Goal: Task Accomplishment & Management: Use online tool/utility

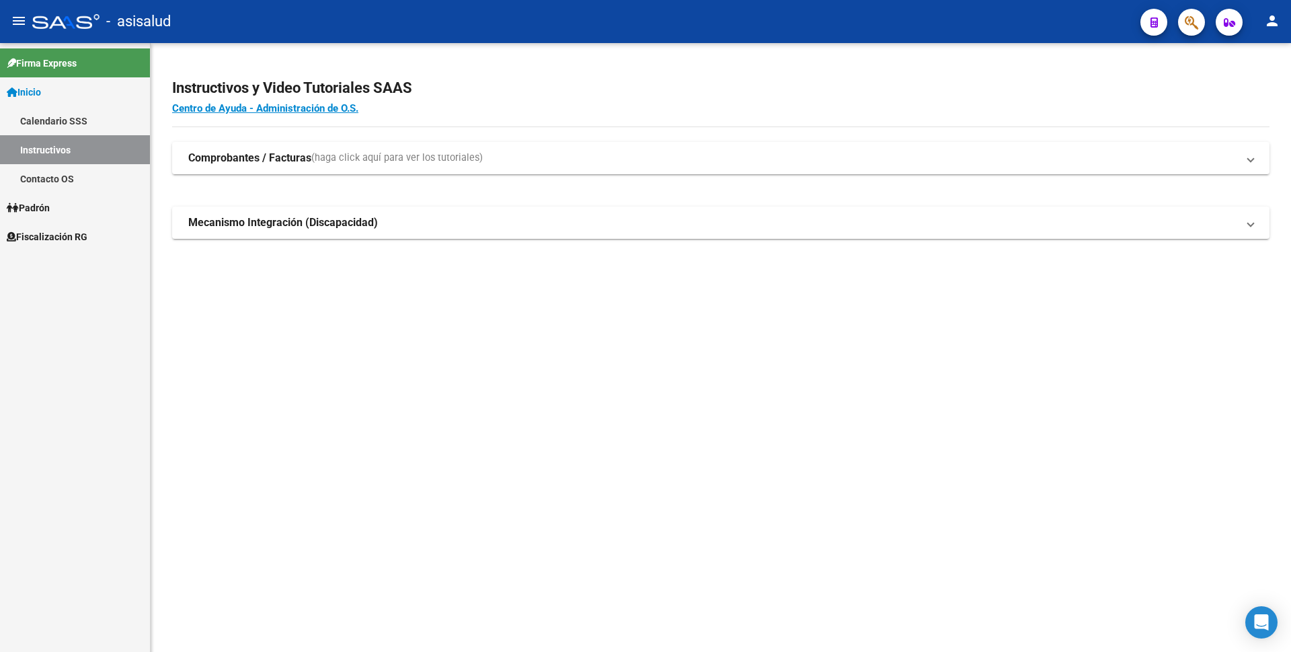
click at [1038, 69] on app-root-component "Instructivos y Video Tutoriales SAAS Centro de Ayuda - Administración de O.S. C…" at bounding box center [721, 152] width 1098 height 174
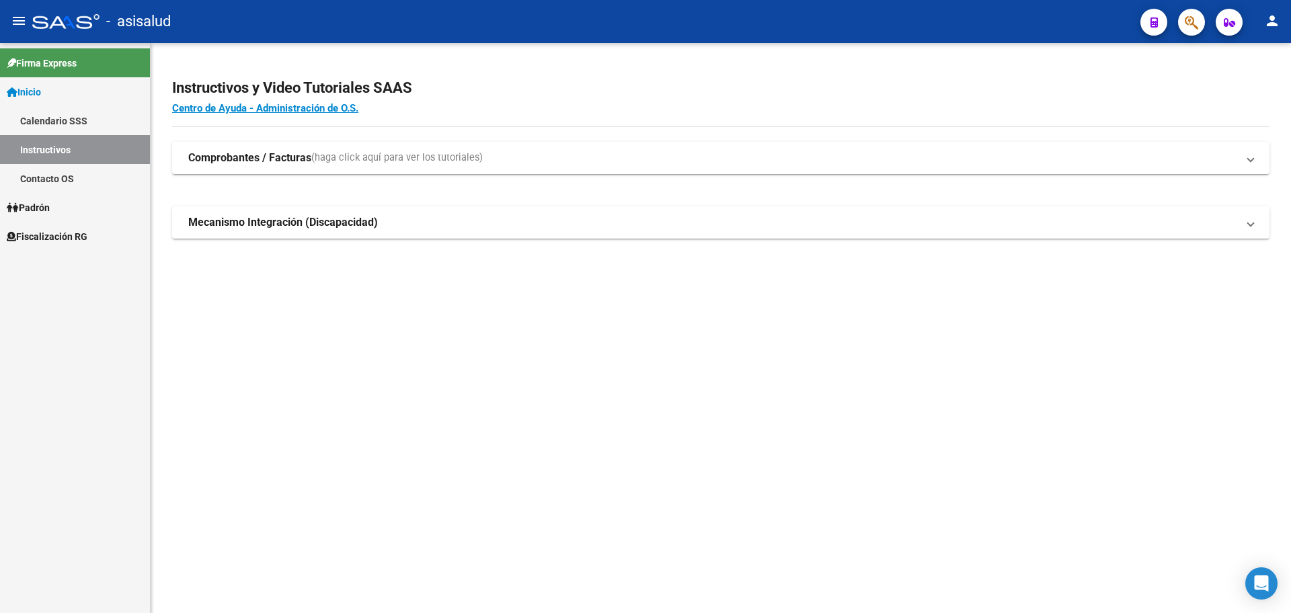
drag, startPoint x: 170, startPoint y: 20, endPoint x: 190, endPoint y: 22, distance: 19.5
click at [190, 22] on div "- asisalud" at bounding box center [581, 22] width 1098 height 30
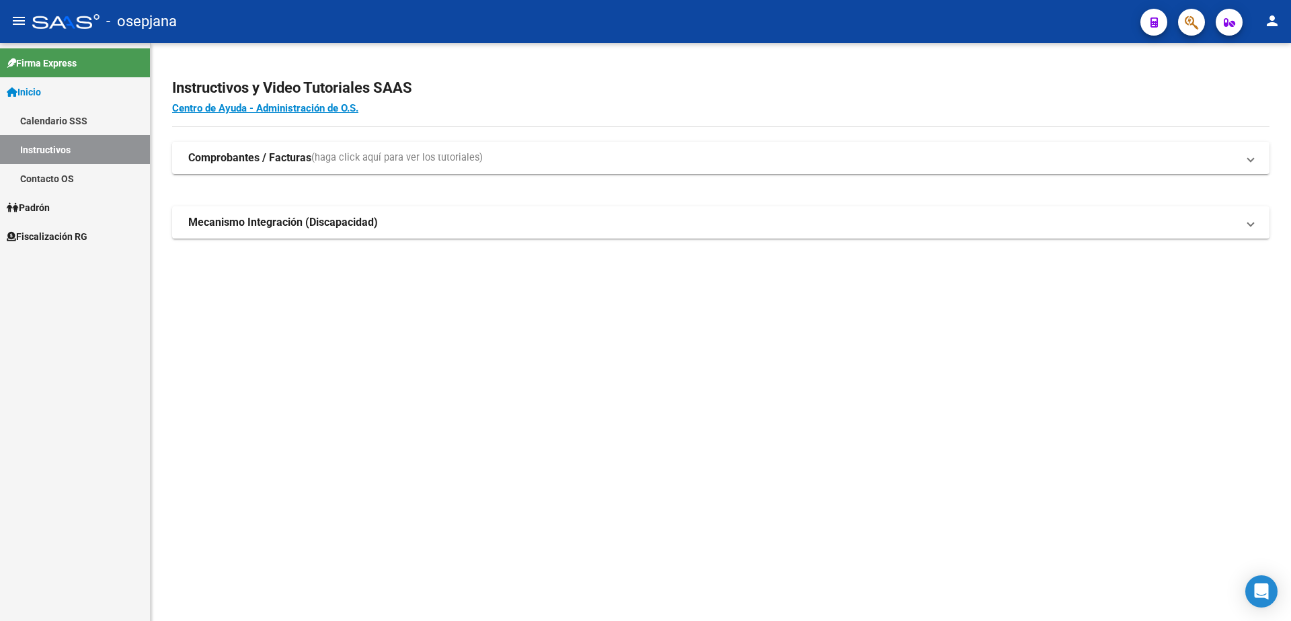
click at [60, 233] on span "Fiscalización RG" at bounding box center [47, 236] width 81 height 15
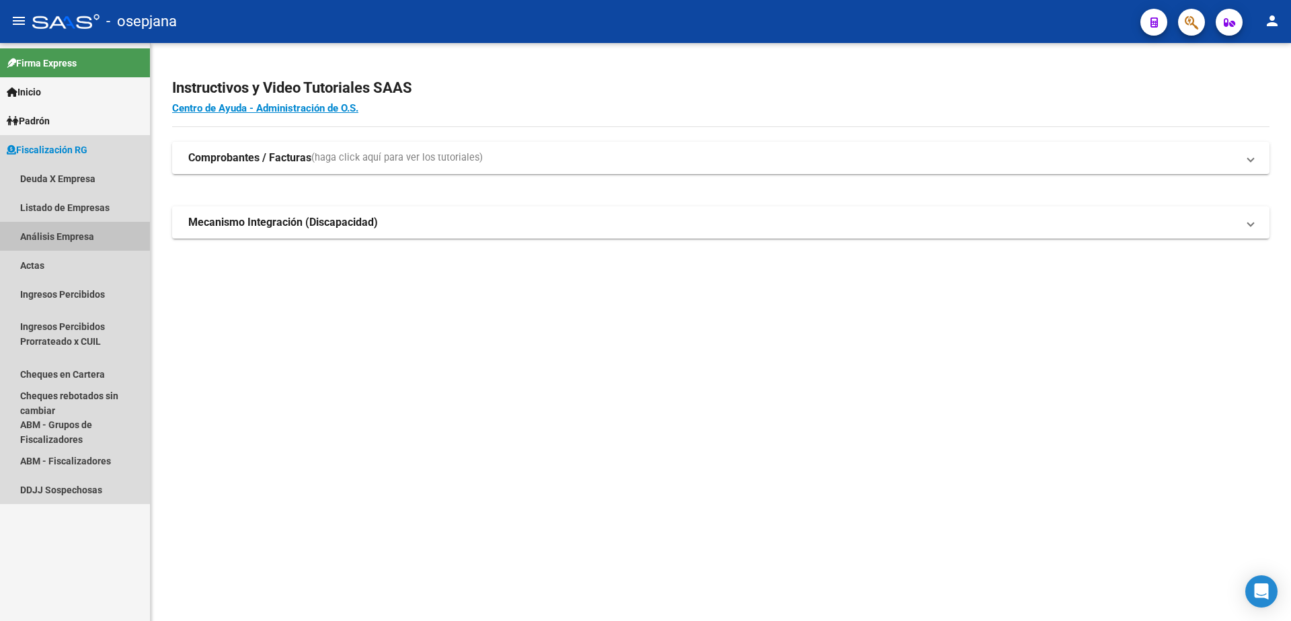
click at [91, 237] on link "Análisis Empresa" at bounding box center [75, 236] width 150 height 29
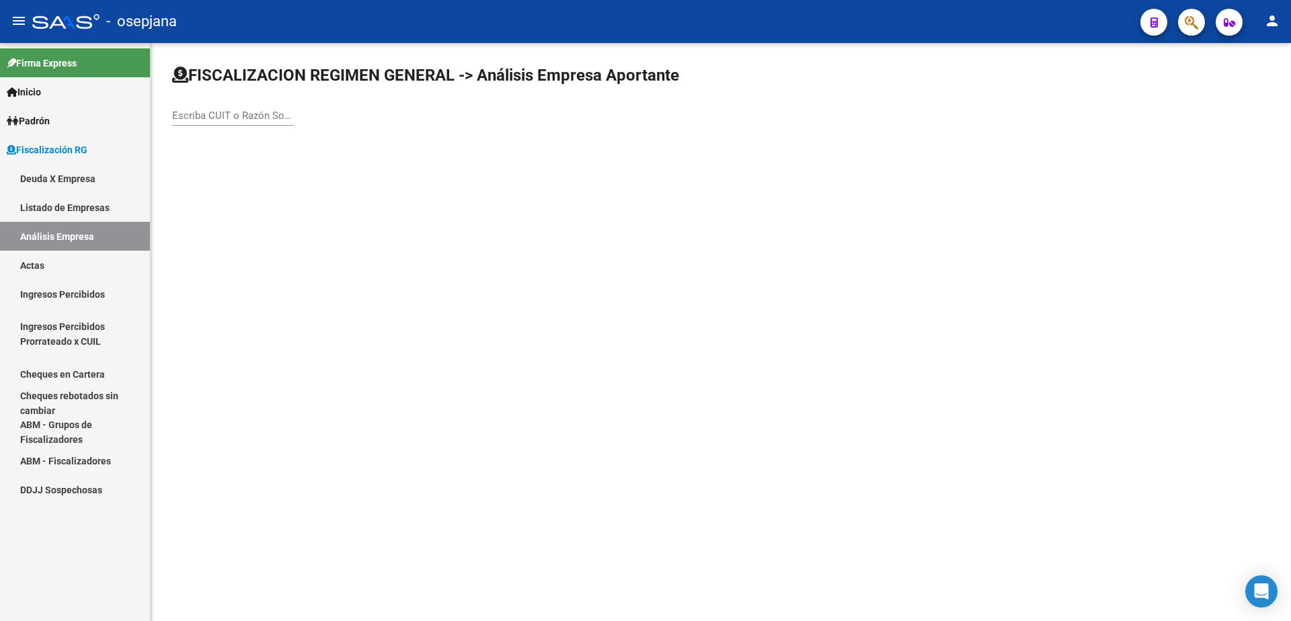
click at [268, 115] on input "Escriba CUIT o Razón Social para buscar" at bounding box center [232, 116] width 121 height 12
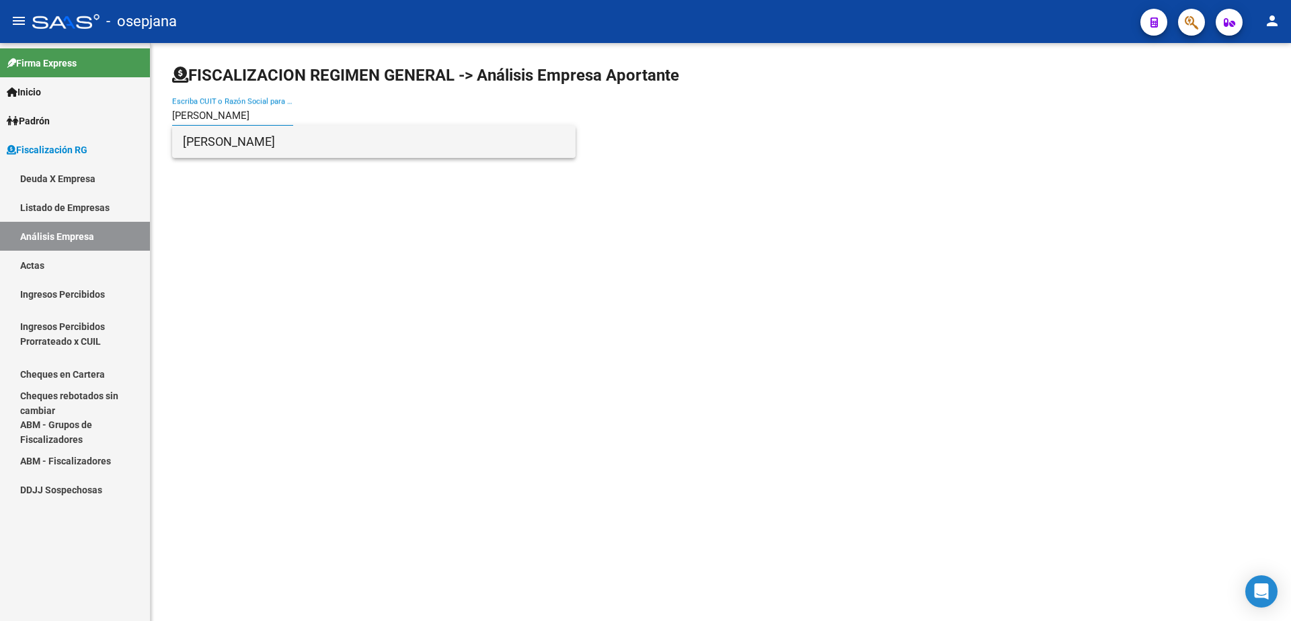
type input "rini joa"
click at [260, 143] on span "RINI JOAQUIN MANUEL" at bounding box center [374, 142] width 382 height 32
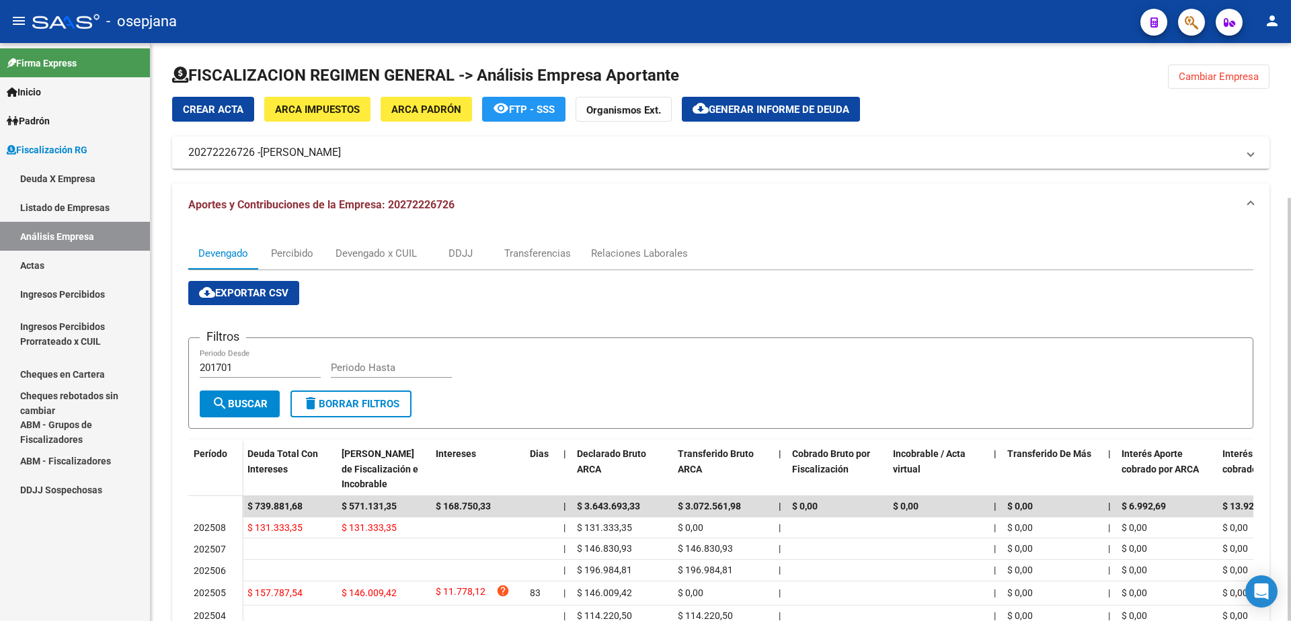
scroll to position [67, 0]
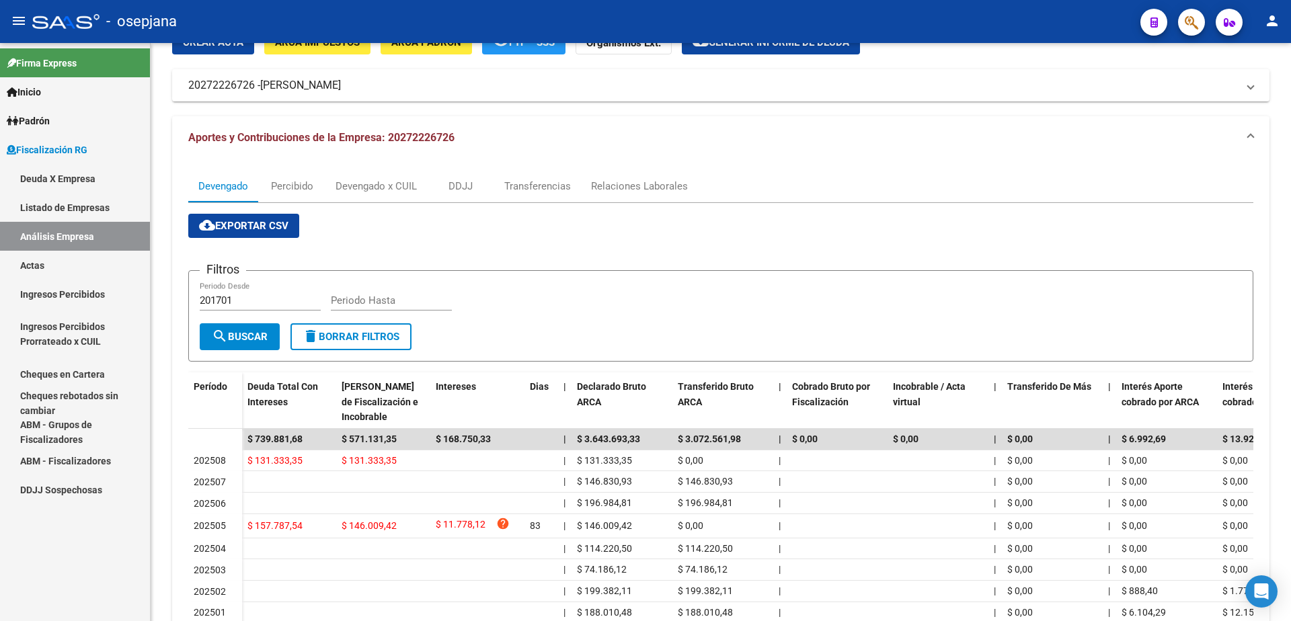
drag, startPoint x: 109, startPoint y: 272, endPoint x: 114, endPoint y: 251, distance: 21.5
click at [109, 272] on link "Actas" at bounding box center [75, 265] width 150 height 29
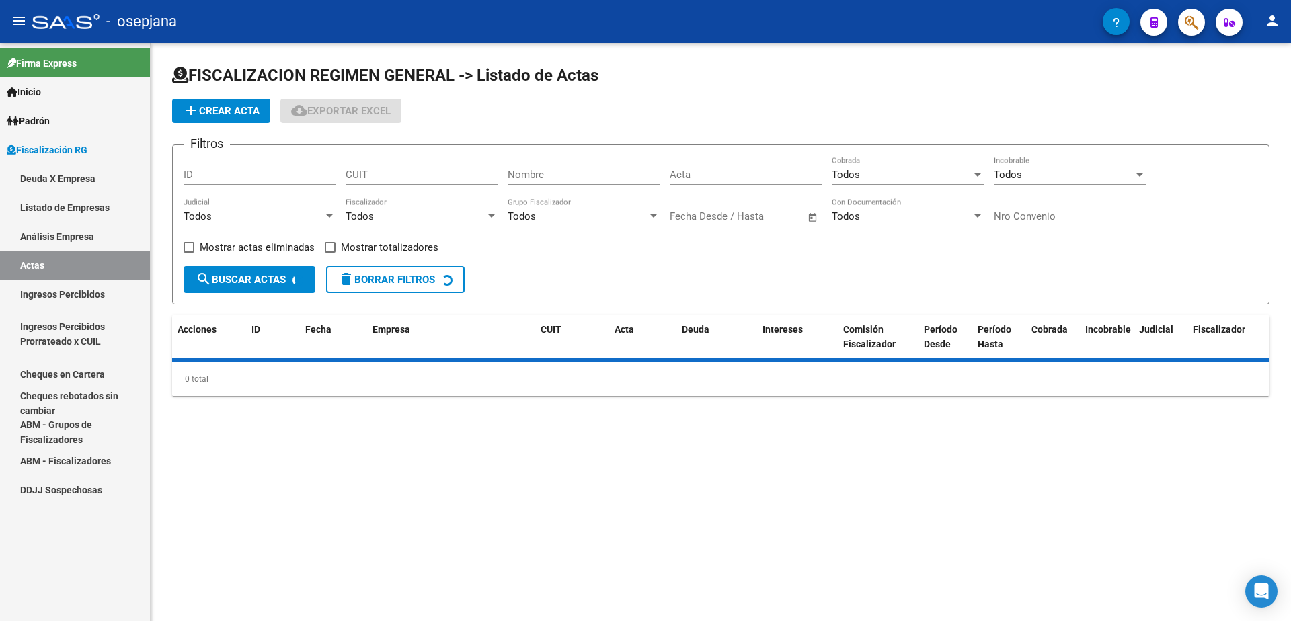
click at [120, 242] on link "Análisis Empresa" at bounding box center [75, 236] width 150 height 29
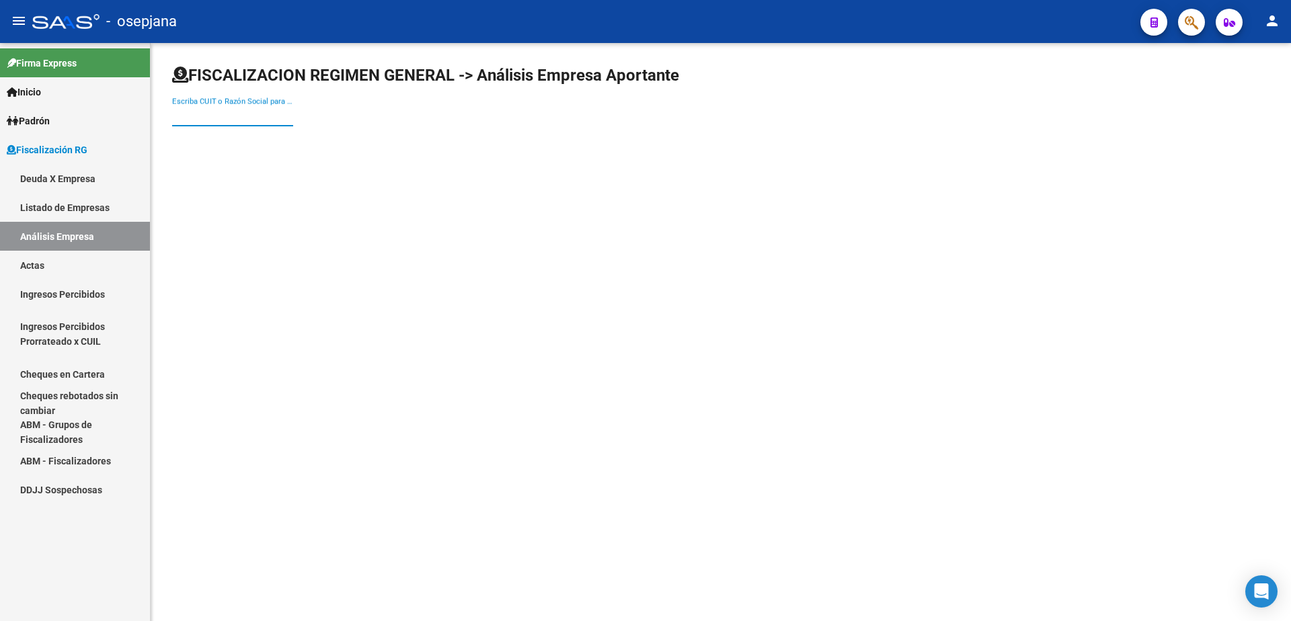
click at [223, 115] on input "Escriba CUIT o Razón Social para buscar" at bounding box center [232, 116] width 121 height 12
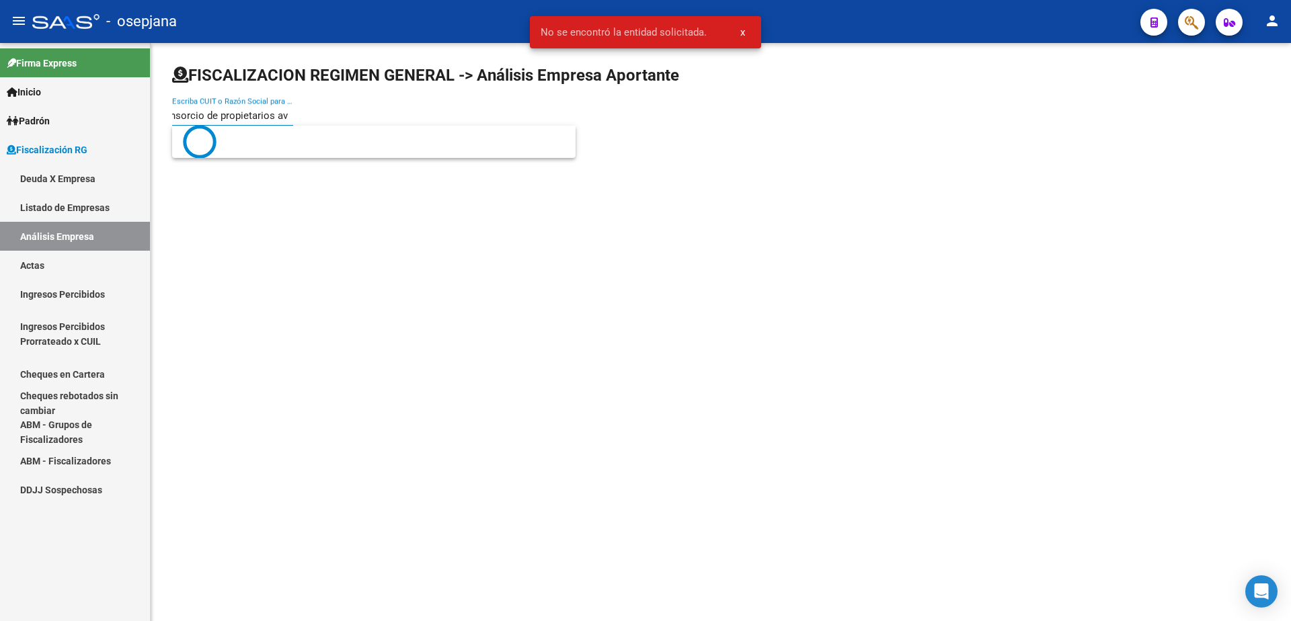
scroll to position [0, 18]
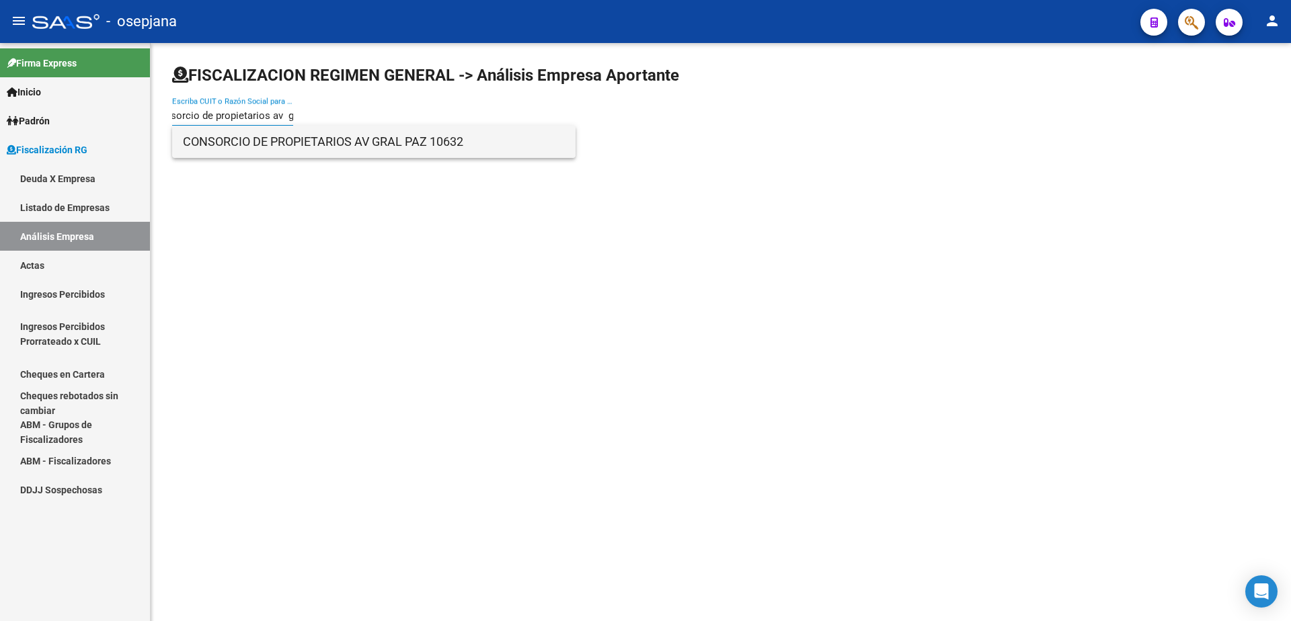
type input "consorcio de propietarios av g"
click at [343, 151] on span "CONSORCIO DE PROPIETARIOS AV GRAL PAZ 10632" at bounding box center [374, 142] width 382 height 32
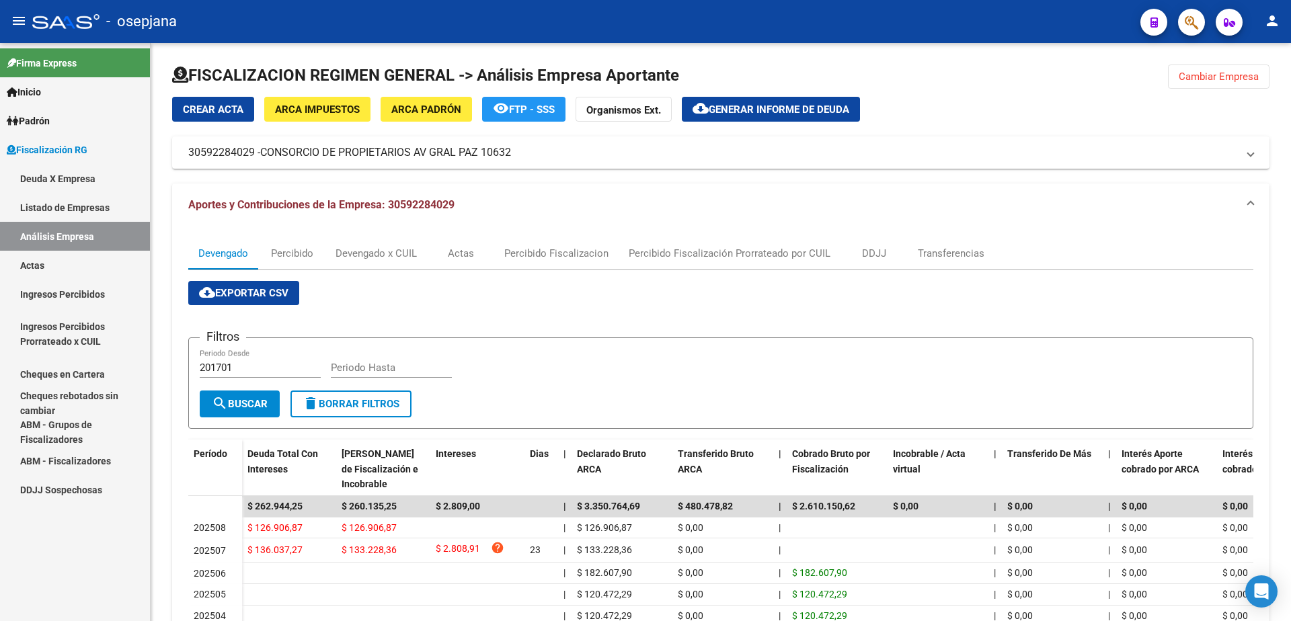
drag, startPoint x: 87, startPoint y: 262, endPoint x: 95, endPoint y: 246, distance: 17.4
click at [87, 262] on link "Actas" at bounding box center [75, 265] width 150 height 29
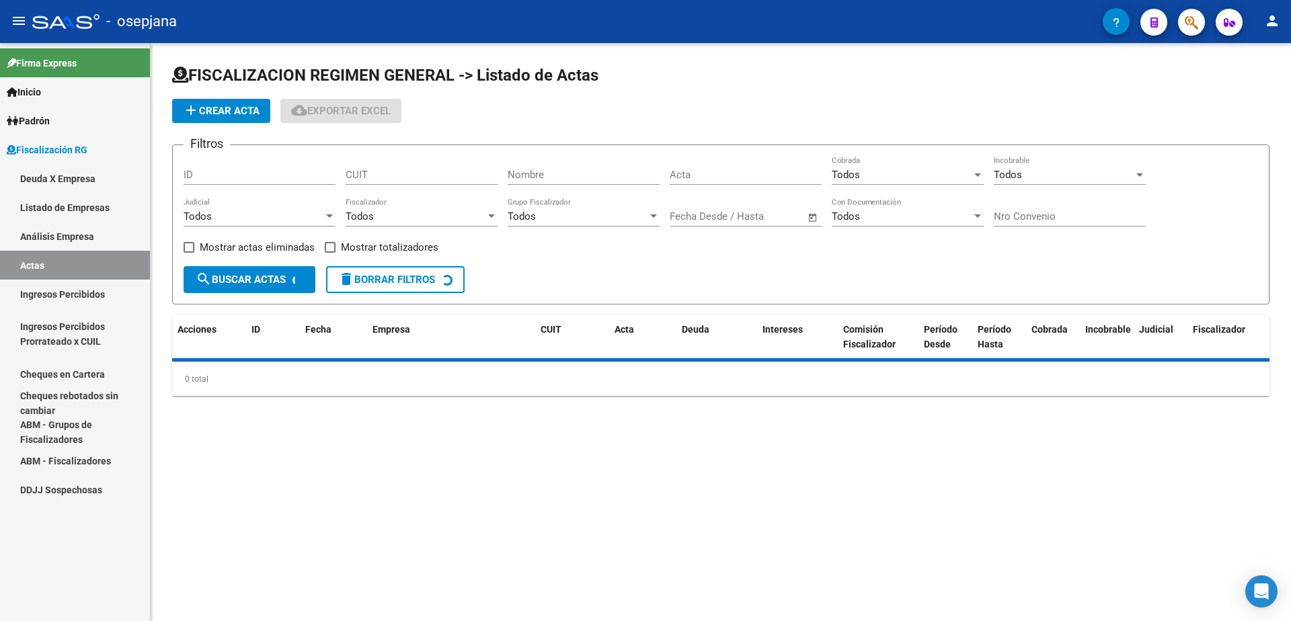
drag, startPoint x: 102, startPoint y: 235, endPoint x: 135, endPoint y: 204, distance: 45.2
click at [102, 235] on link "Análisis Empresa" at bounding box center [75, 236] width 150 height 29
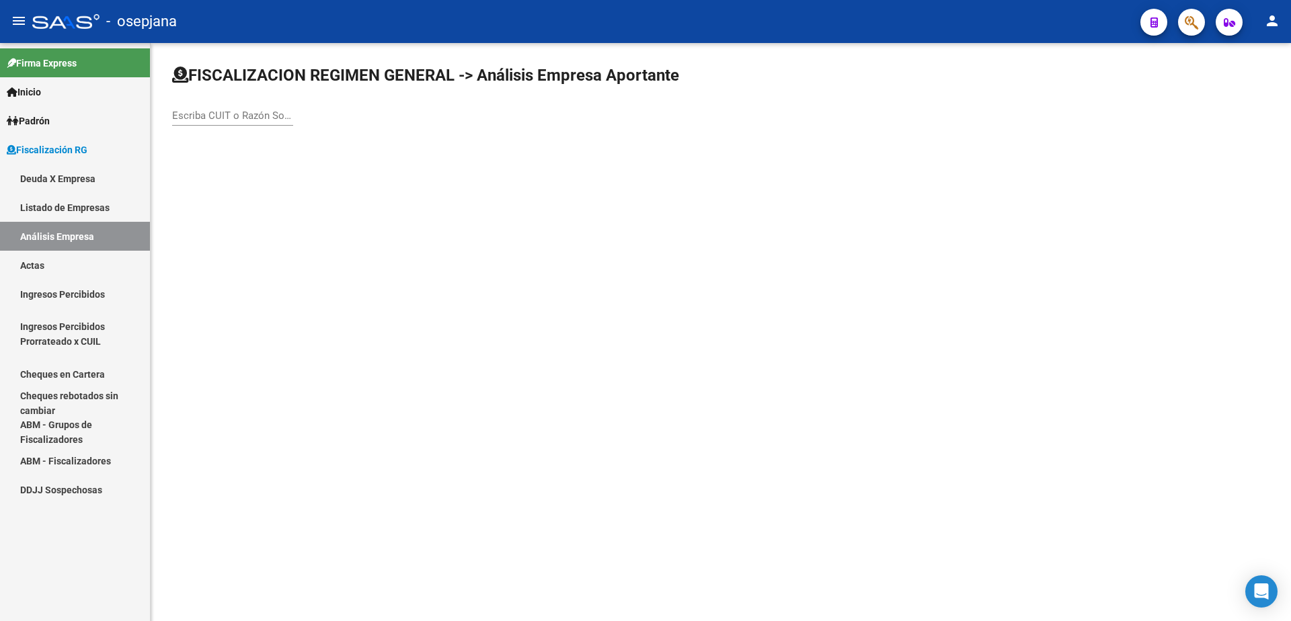
click at [243, 118] on input "Escriba CUIT o Razón Social para buscar" at bounding box center [232, 116] width 121 height 12
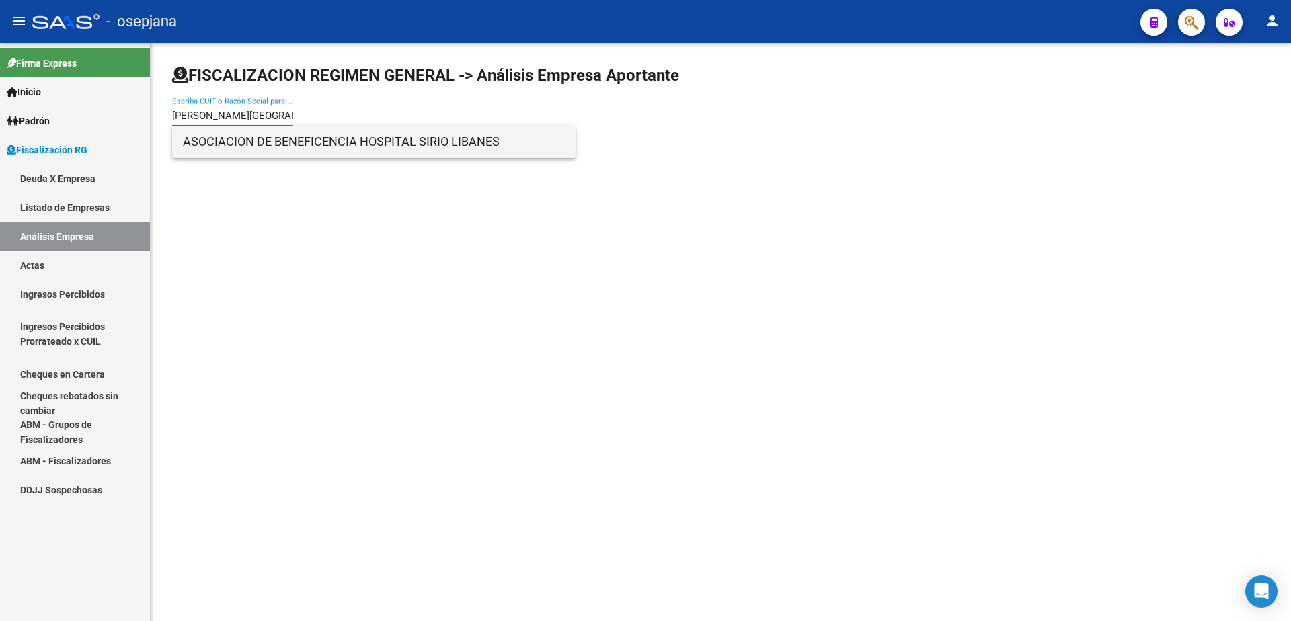
type input "sirio liban"
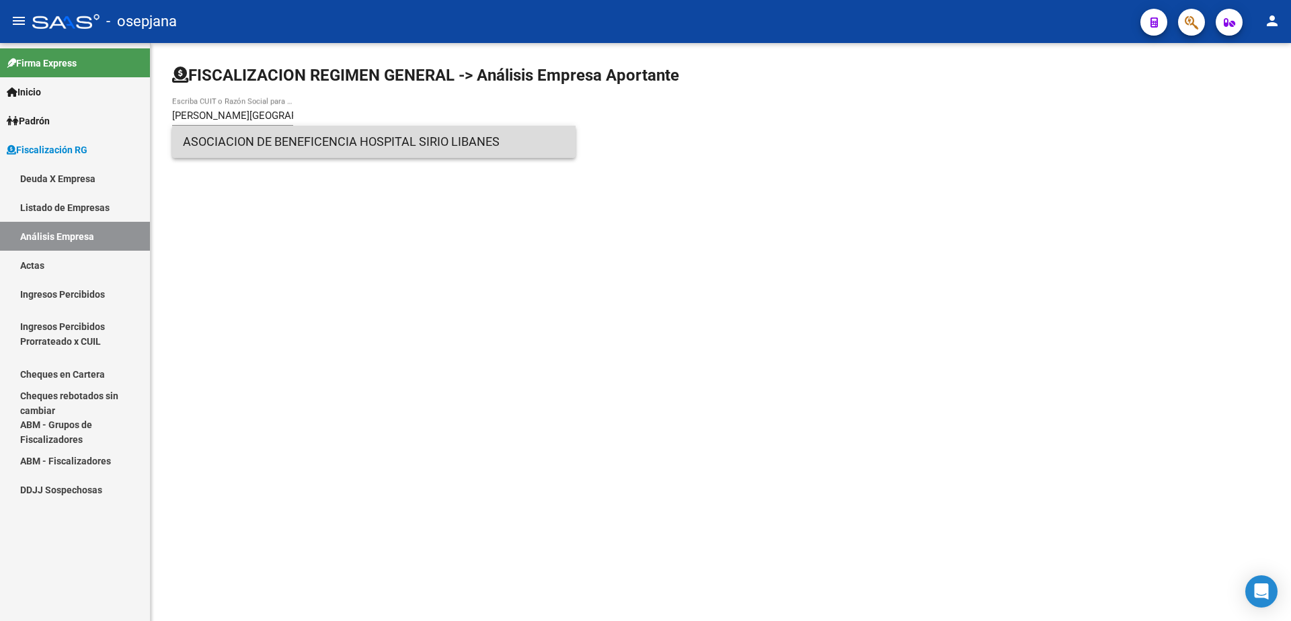
click at [277, 140] on span "ASOCIACION DE BENEFICENCIA HOSPITAL SIRIO LIBANES" at bounding box center [374, 142] width 382 height 32
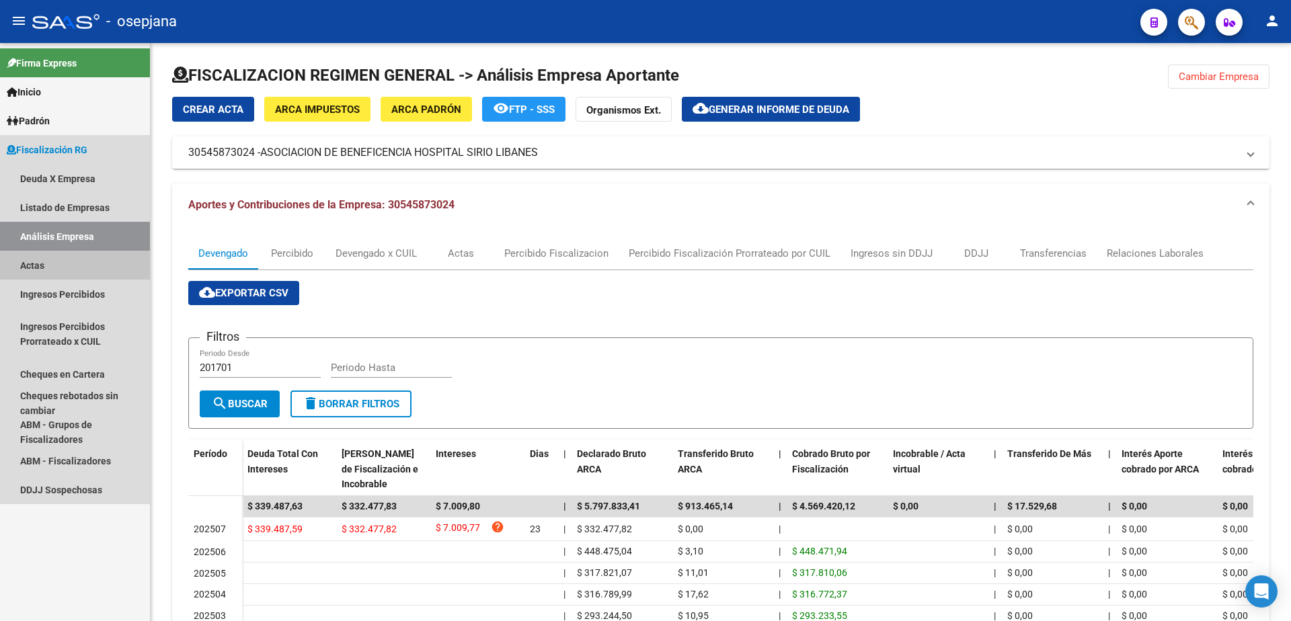
click at [100, 258] on link "Actas" at bounding box center [75, 265] width 150 height 29
click at [102, 239] on link "Análisis Empresa" at bounding box center [75, 236] width 150 height 29
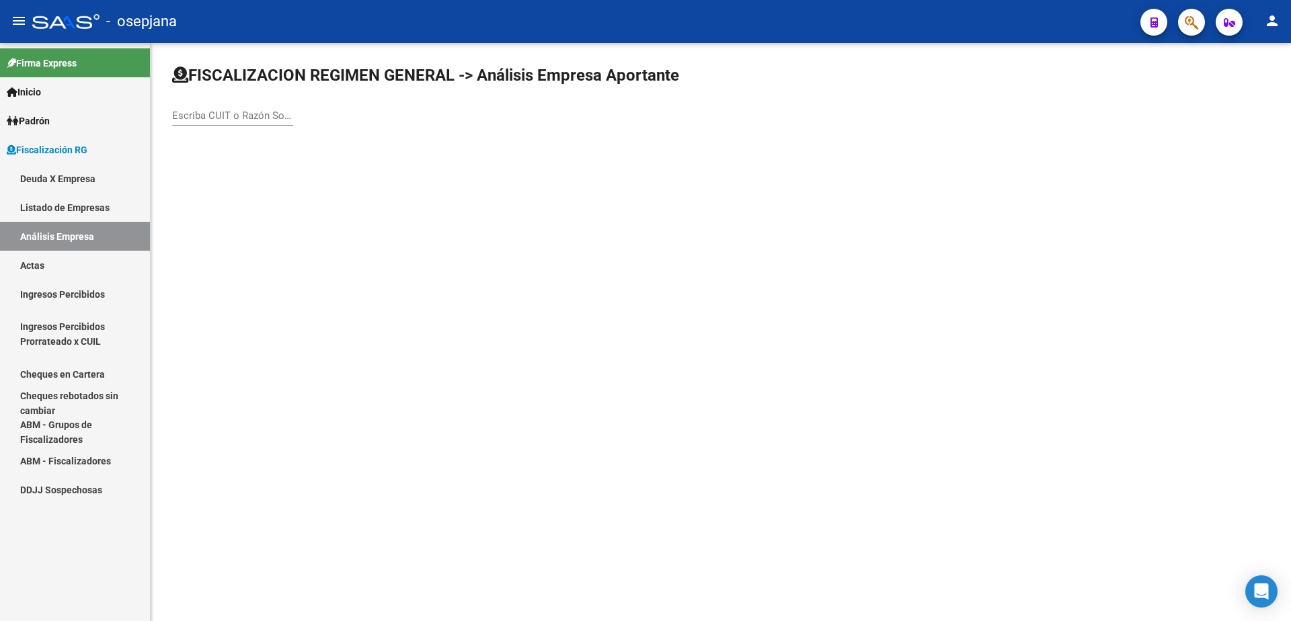
click at [240, 122] on div "Escriba CUIT o Razón Social para buscar" at bounding box center [232, 111] width 121 height 29
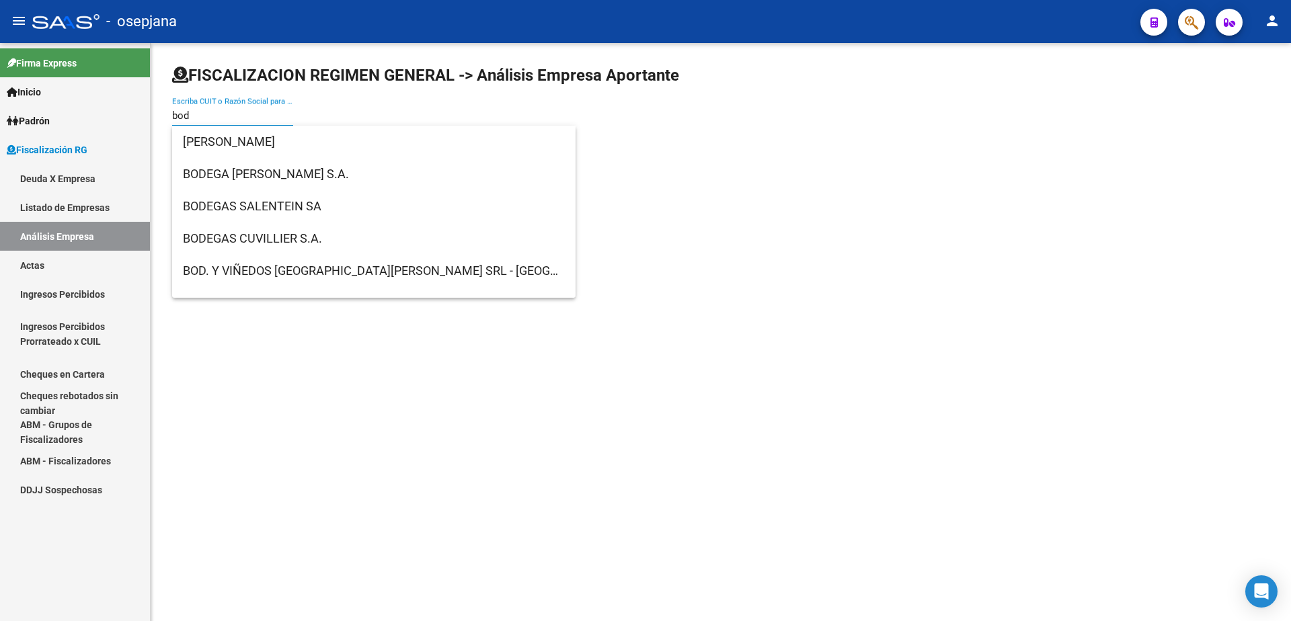
type input "bod."
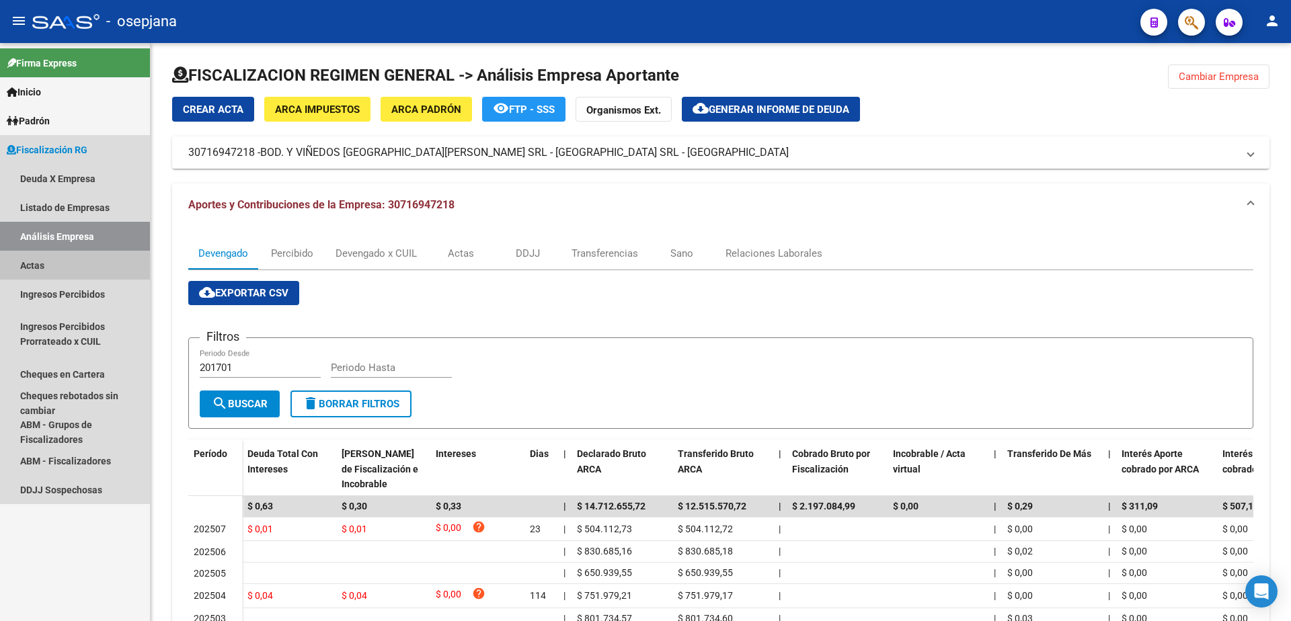
click at [47, 263] on link "Actas" at bounding box center [75, 265] width 150 height 29
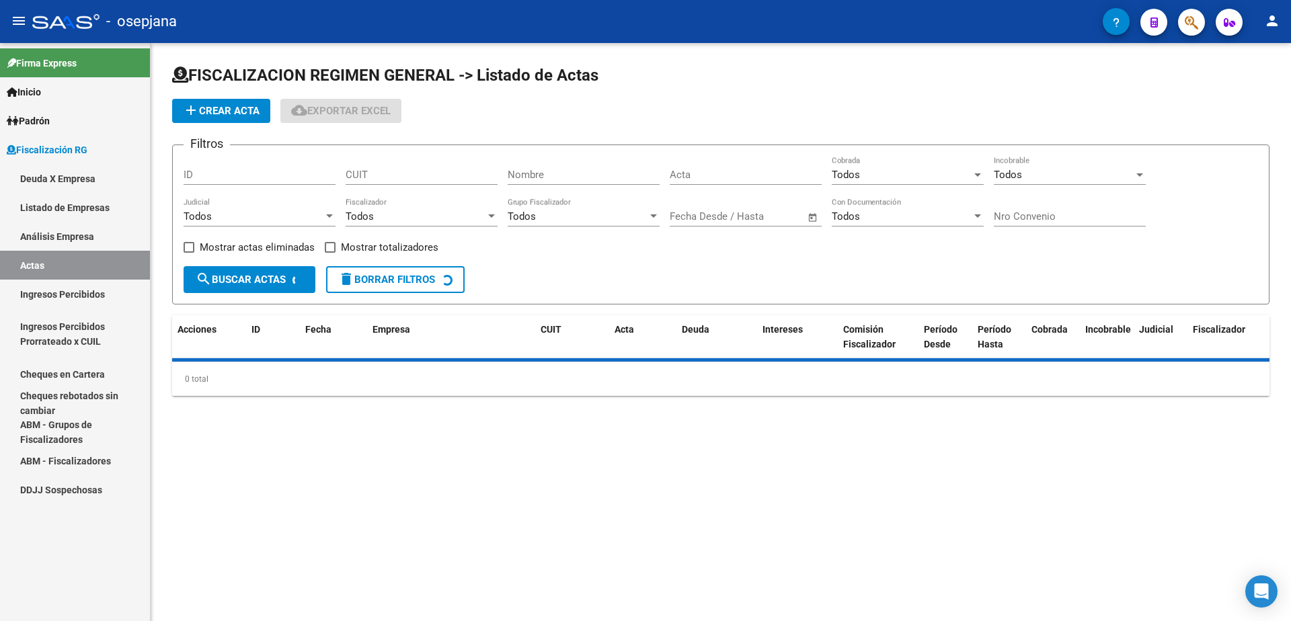
click at [56, 239] on link "Análisis Empresa" at bounding box center [75, 236] width 150 height 29
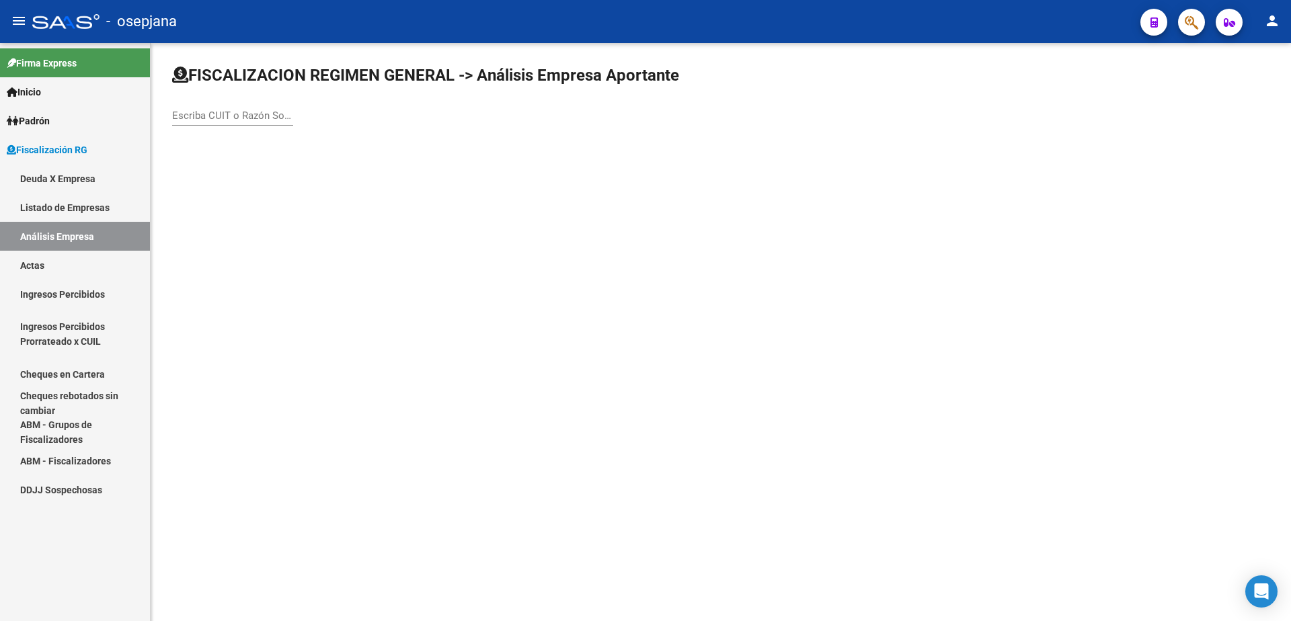
click at [229, 110] on input "Escriba CUIT o Razón Social para buscar" at bounding box center [232, 116] width 121 height 12
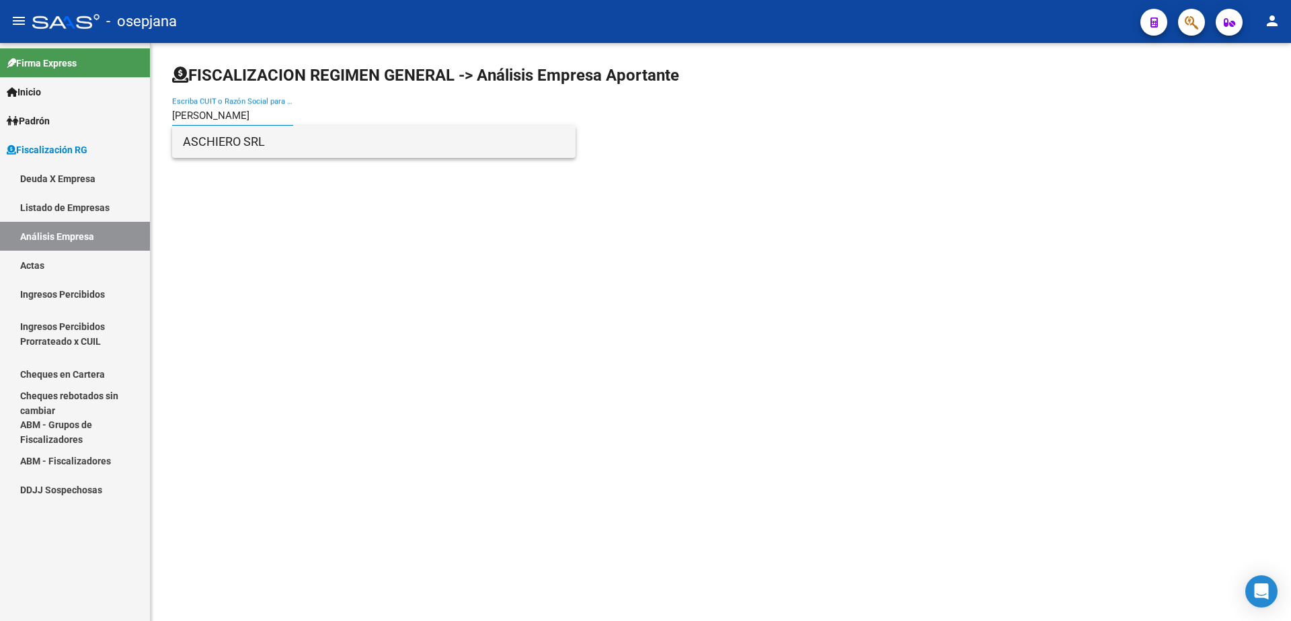
type input "aschiero"
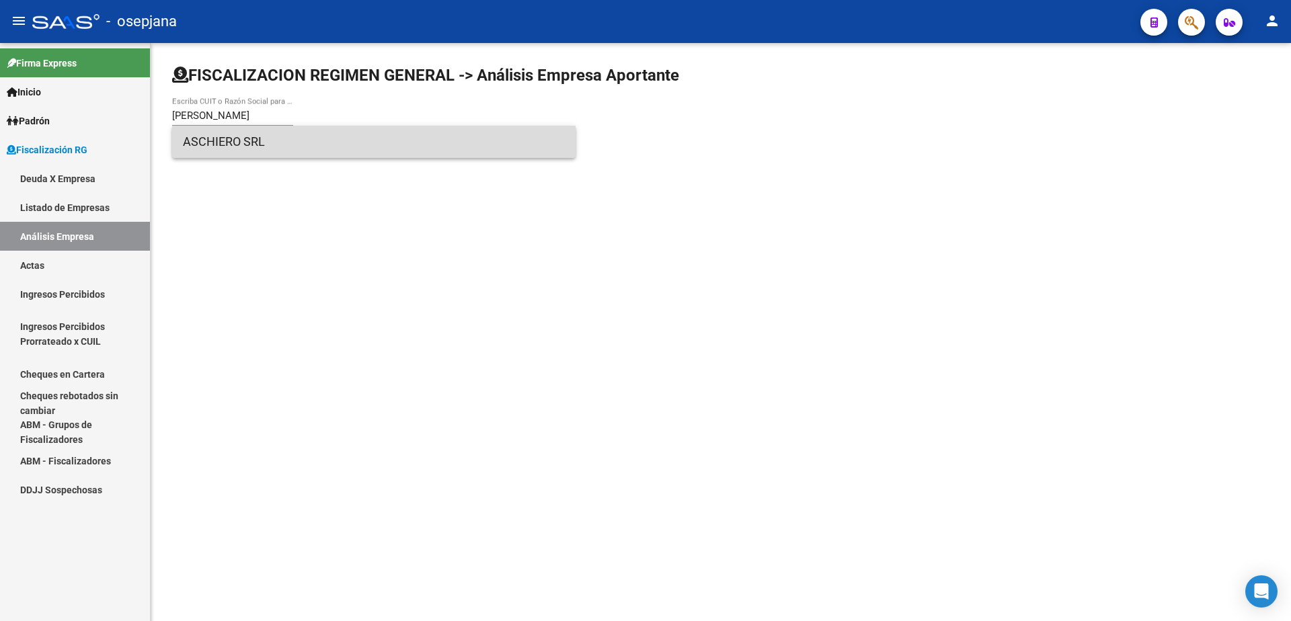
click at [252, 132] on span "ASCHIERO SRL" at bounding box center [374, 142] width 382 height 32
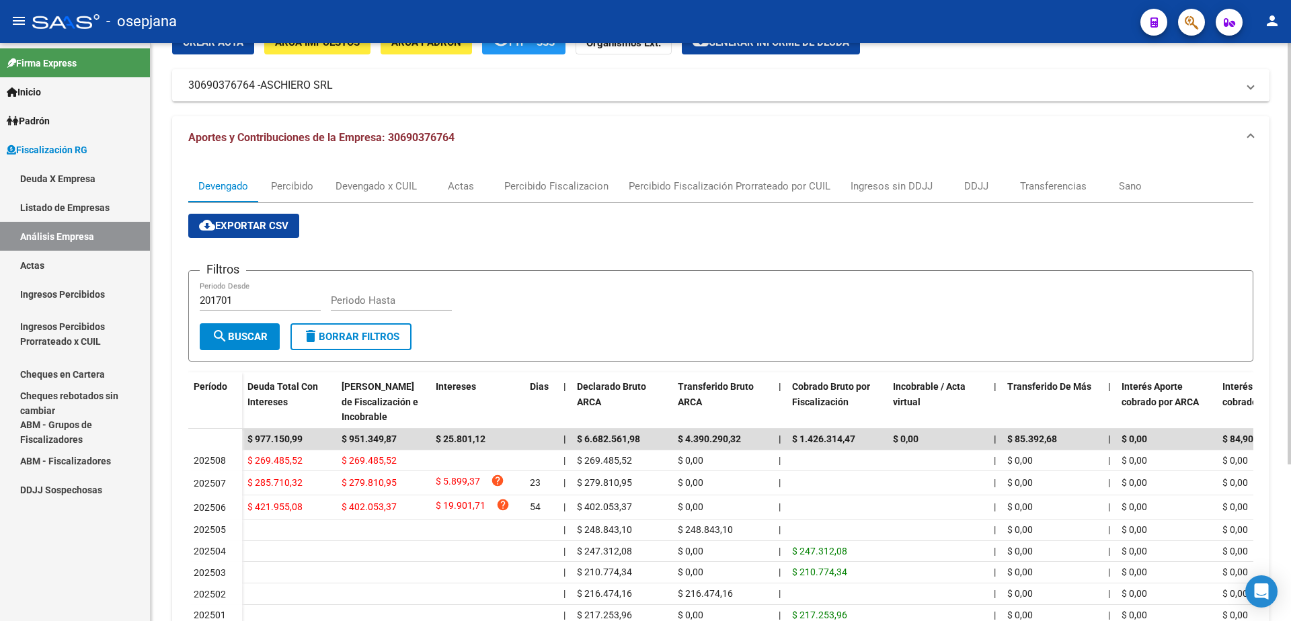
scroll to position [135, 0]
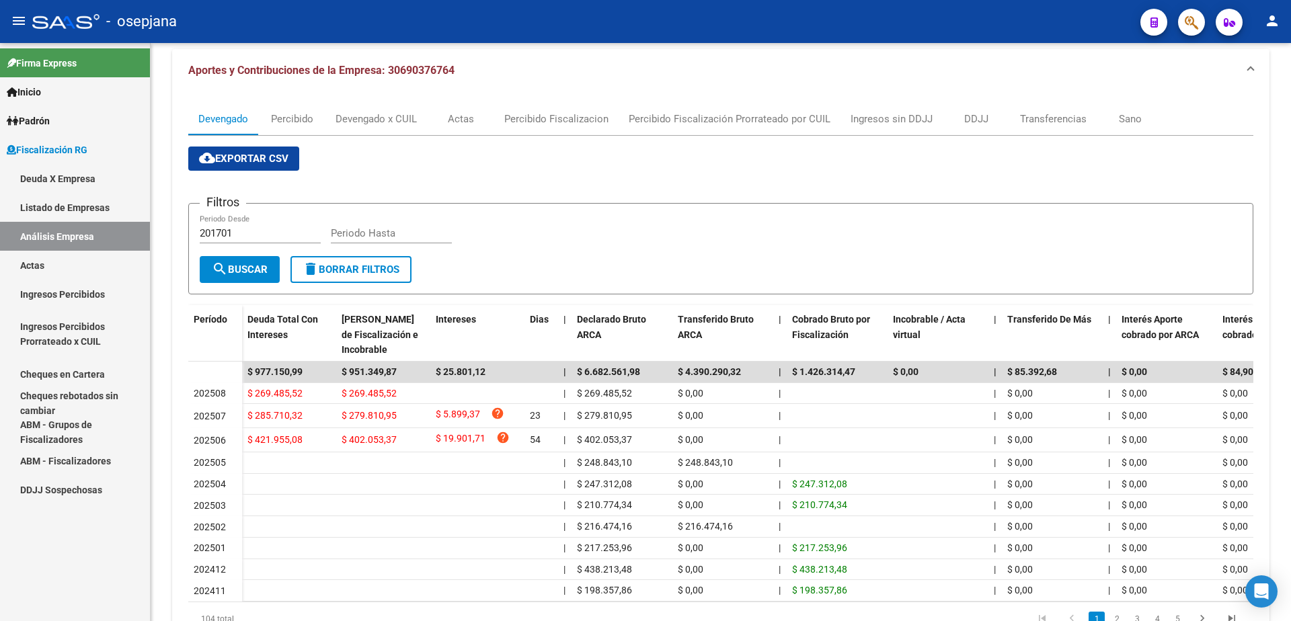
click at [95, 262] on link "Actas" at bounding box center [75, 265] width 150 height 29
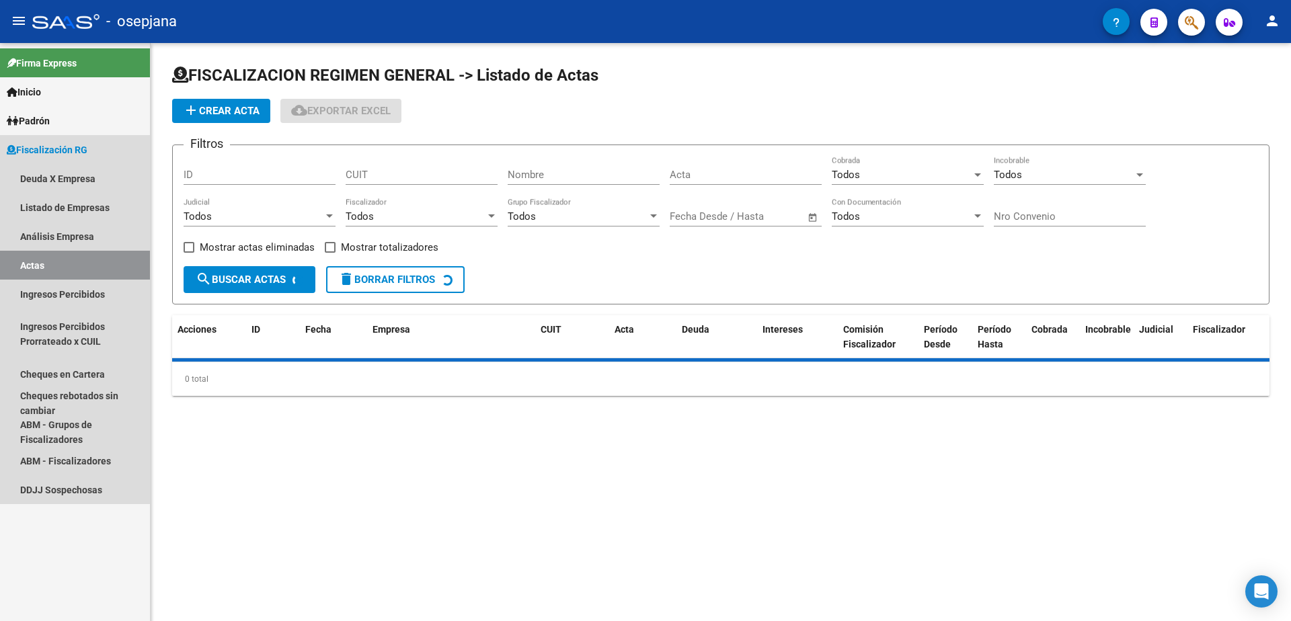
click at [107, 232] on link "Análisis Empresa" at bounding box center [75, 236] width 150 height 29
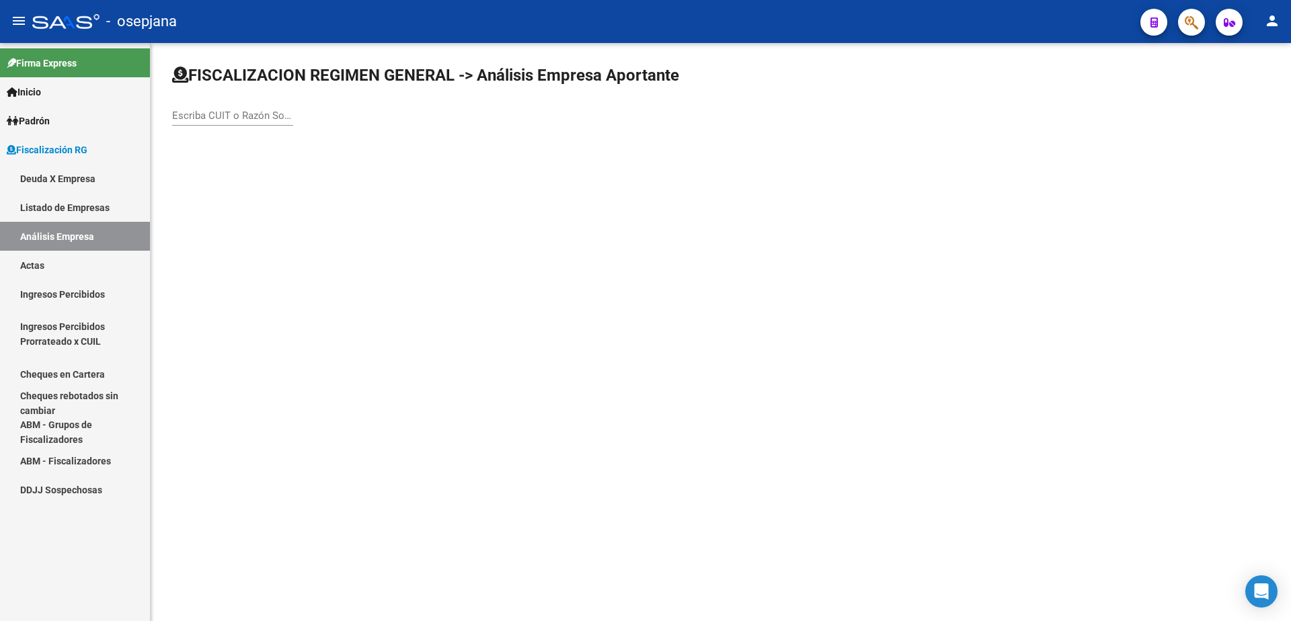
click at [214, 116] on input "Escriba CUIT o Razón Social para buscar" at bounding box center [232, 116] width 121 height 12
type input "ibex"
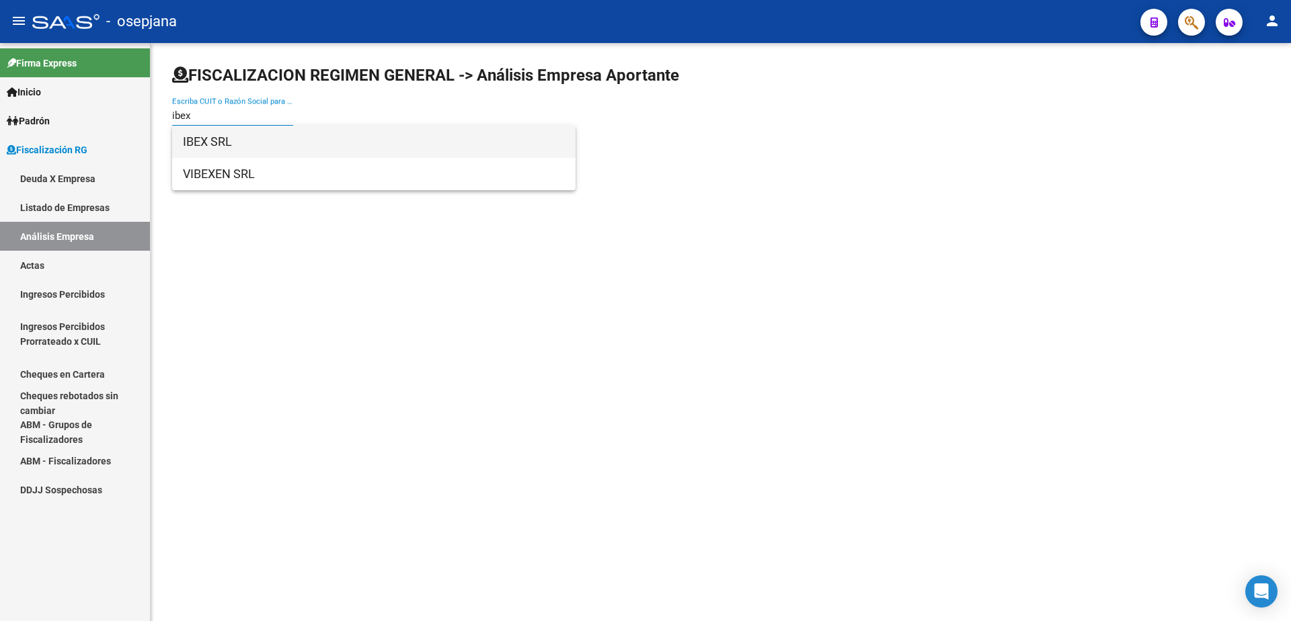
drag, startPoint x: 226, startPoint y: 130, endPoint x: 230, endPoint y: 139, distance: 9.6
click at [230, 139] on span "IBEX SRL" at bounding box center [374, 142] width 382 height 32
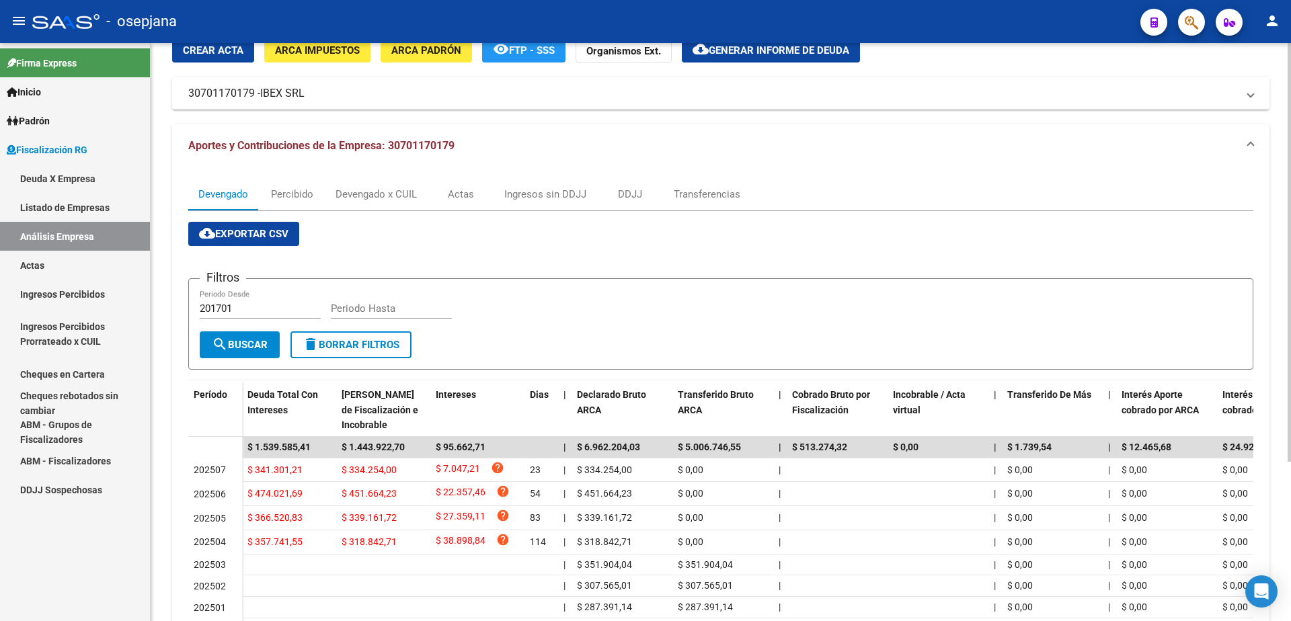
scroll to position [67, 0]
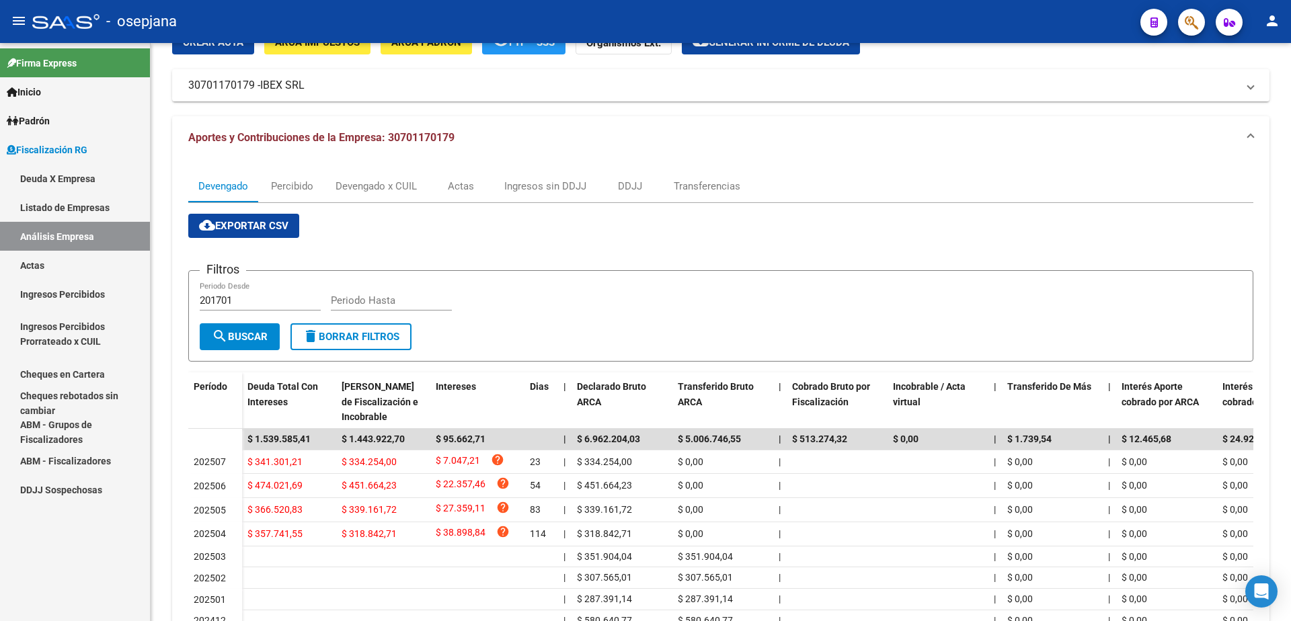
click at [54, 256] on link "Actas" at bounding box center [75, 265] width 150 height 29
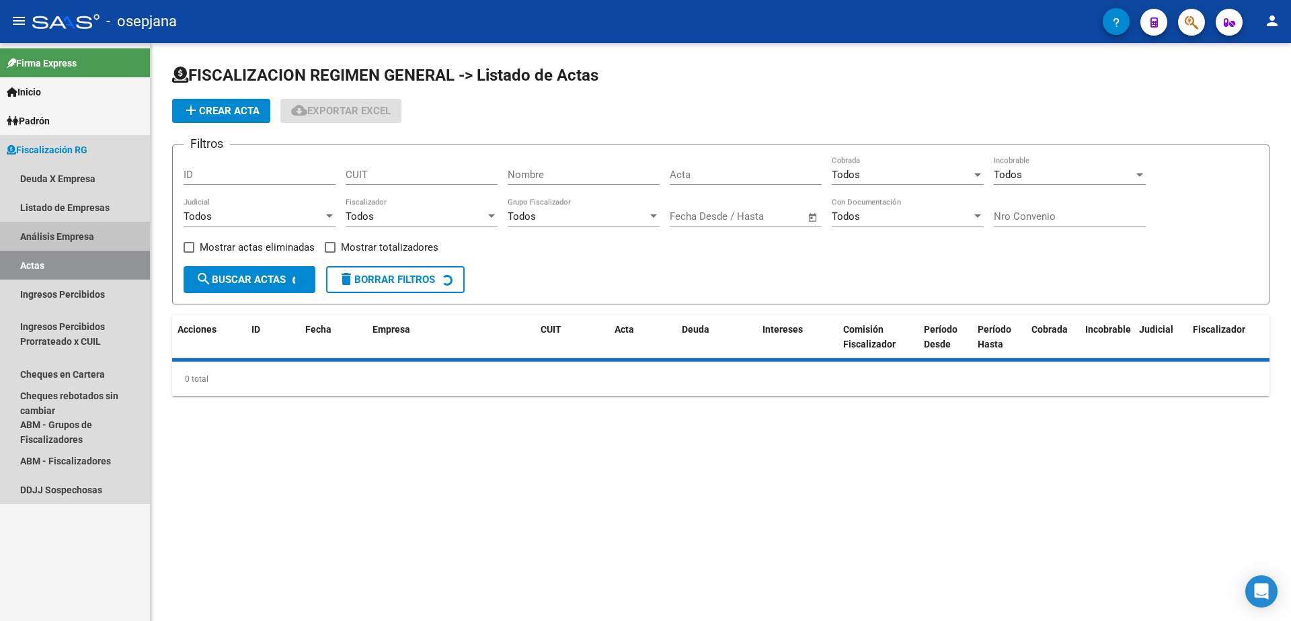
click at [67, 235] on link "Análisis Empresa" at bounding box center [75, 236] width 150 height 29
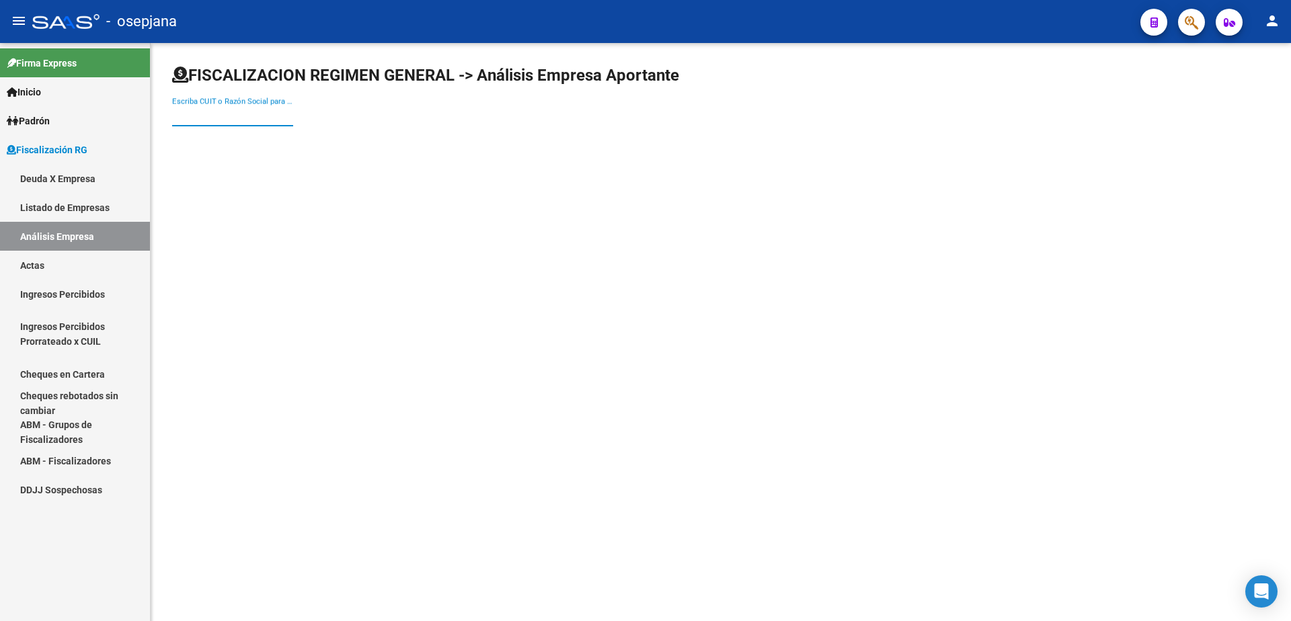
click at [227, 117] on input "Escriba CUIT o Razón Social para buscar" at bounding box center [232, 116] width 121 height 12
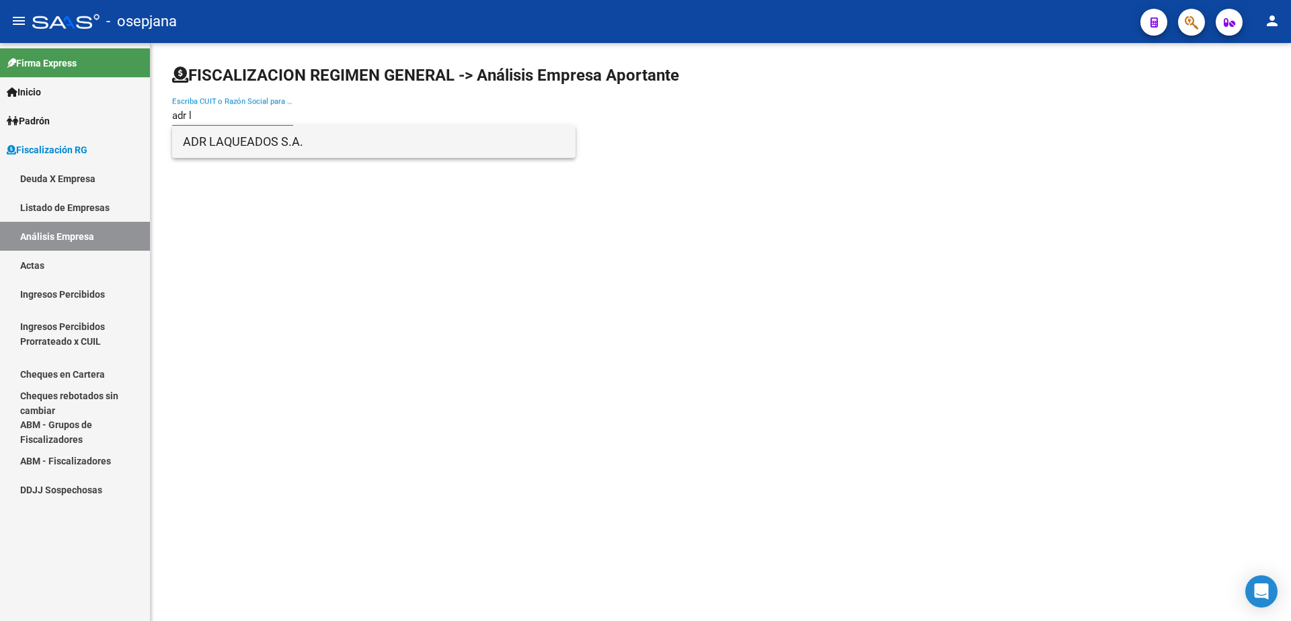
type input "adr l"
click at [232, 145] on span "ADR LAQUEADOS S.A." at bounding box center [374, 142] width 382 height 32
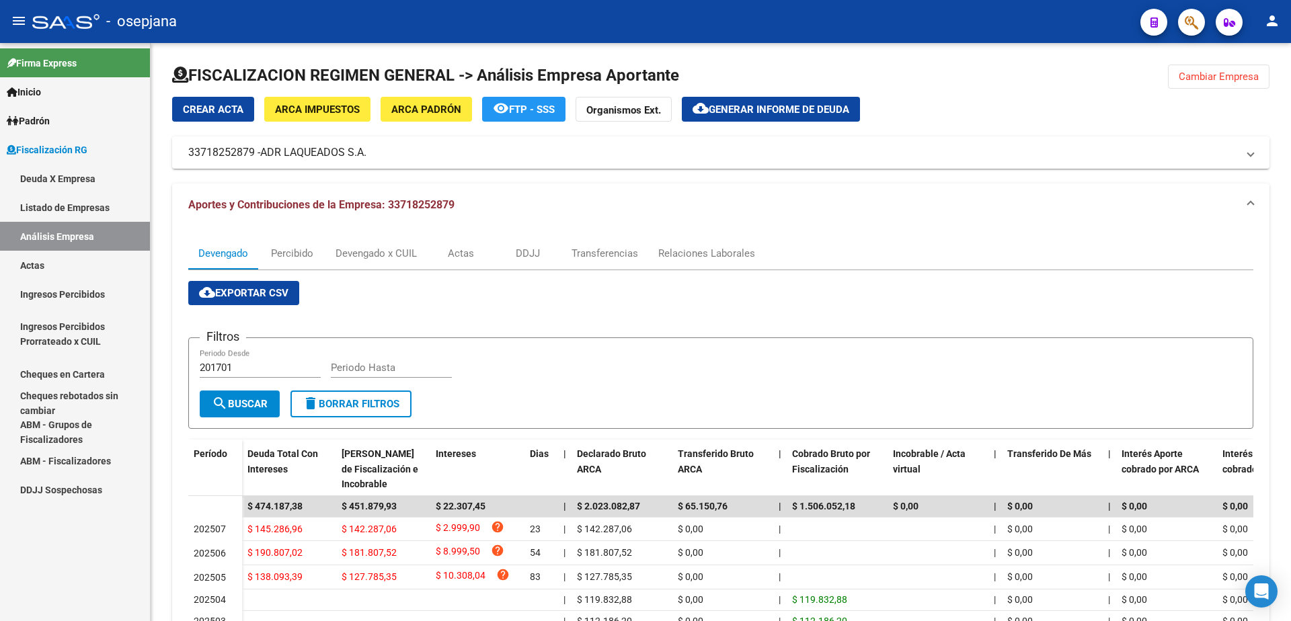
drag, startPoint x: 75, startPoint y: 262, endPoint x: 94, endPoint y: 234, distance: 33.9
click at [75, 262] on link "Actas" at bounding box center [75, 265] width 150 height 29
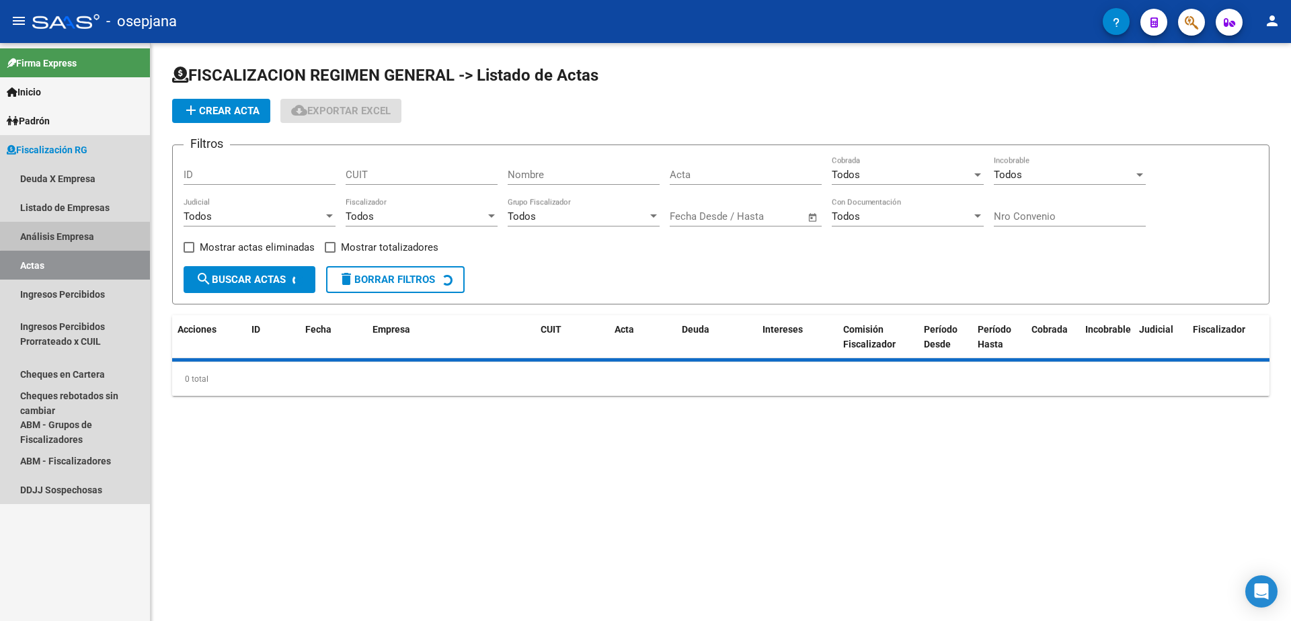
click at [94, 234] on link "Análisis Empresa" at bounding box center [75, 236] width 150 height 29
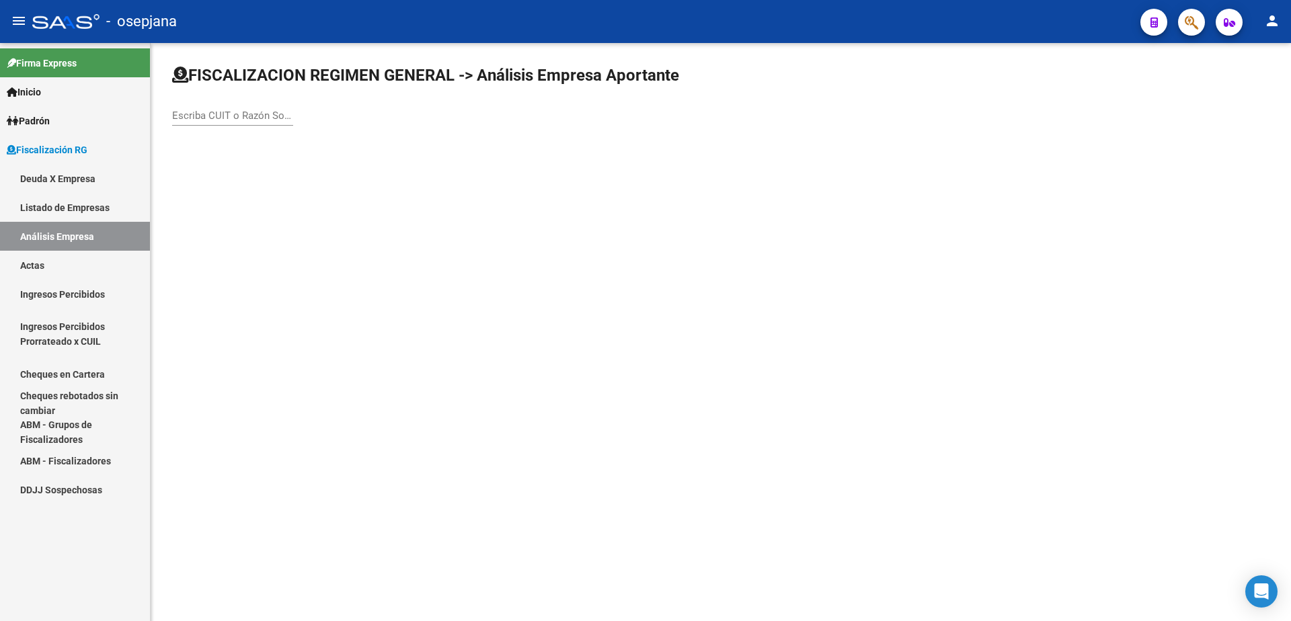
click at [222, 116] on input "Escriba CUIT o Razón Social para buscar" at bounding box center [232, 116] width 121 height 12
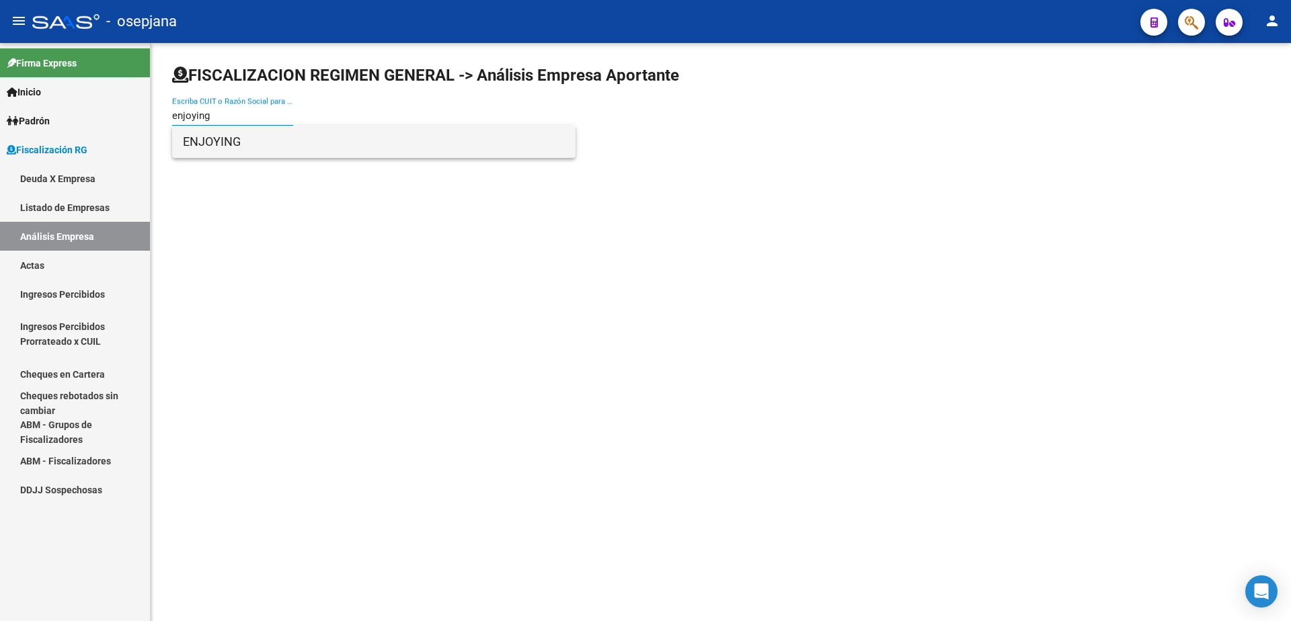
type input "enjoying"
click at [261, 149] on span "ENJOYING" at bounding box center [374, 142] width 382 height 32
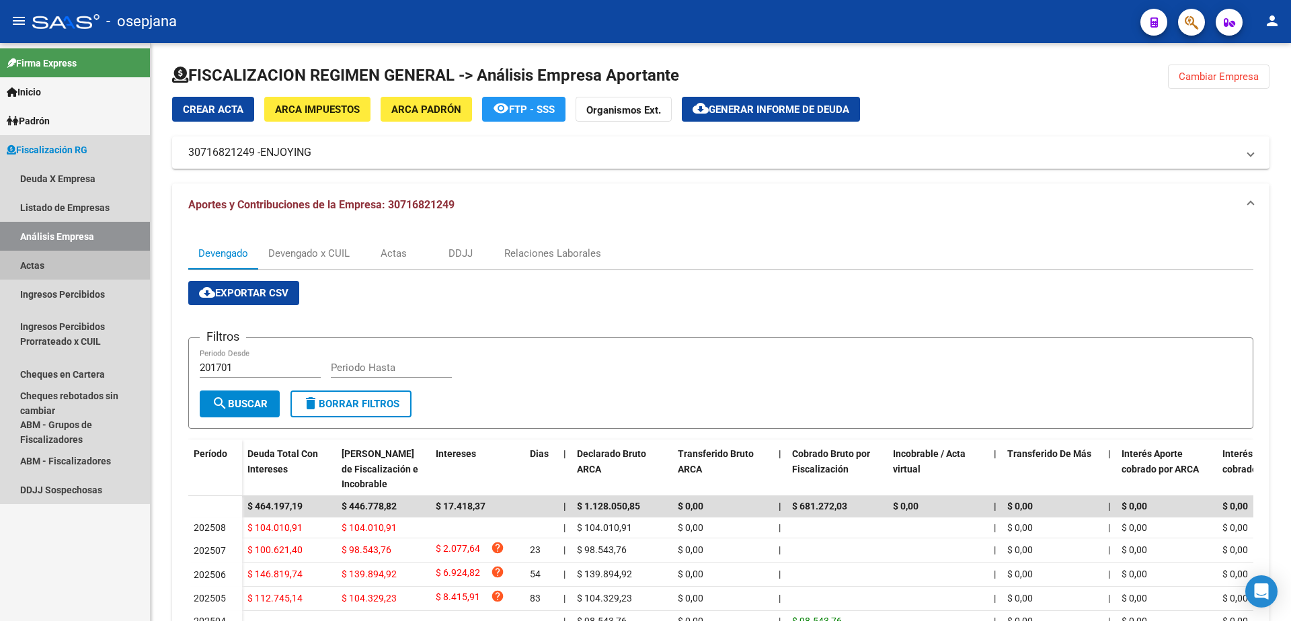
click at [39, 263] on link "Actas" at bounding box center [75, 265] width 150 height 29
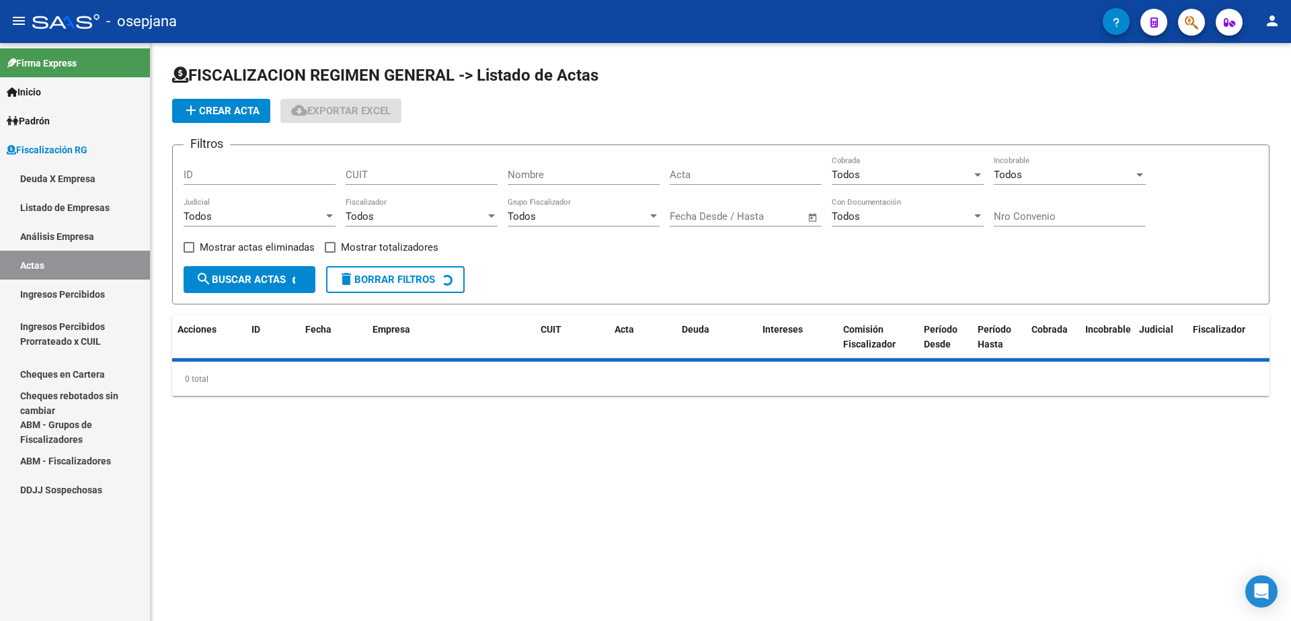
click at [56, 229] on link "Análisis Empresa" at bounding box center [75, 236] width 150 height 29
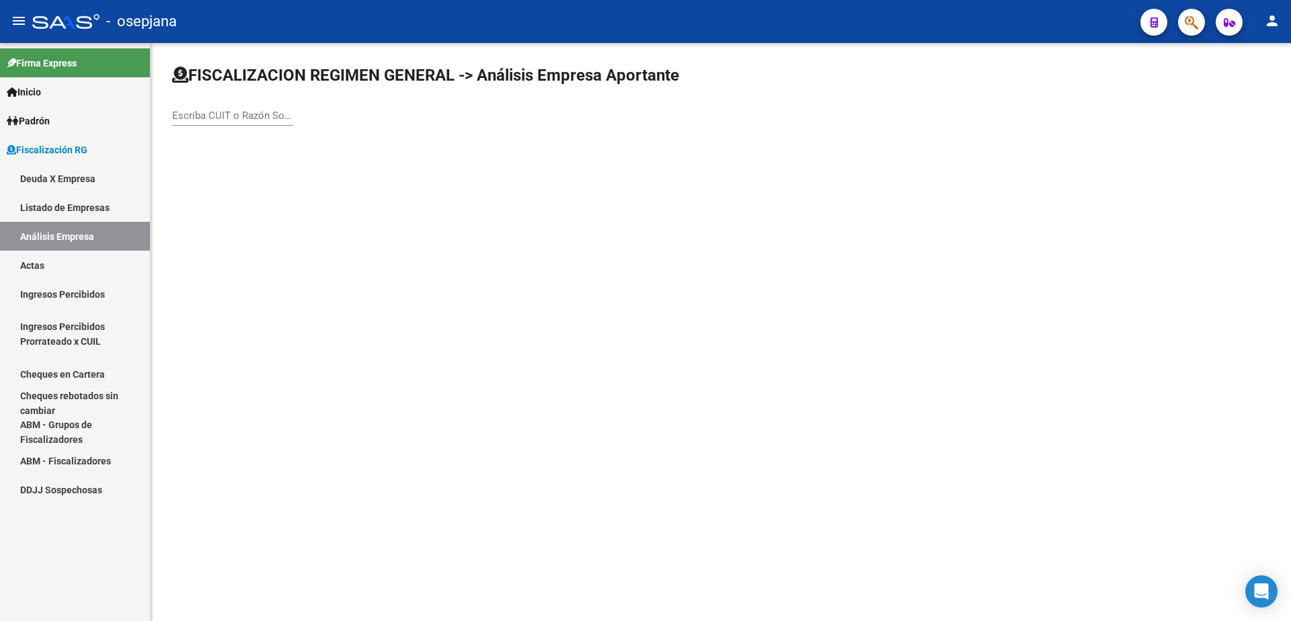
click at [184, 95] on div "Escriba CUIT o Razón Social para buscar" at bounding box center [721, 102] width 1098 height 74
click at [182, 112] on input "Escriba CUIT o Razón Social para buscar" at bounding box center [232, 116] width 121 height 12
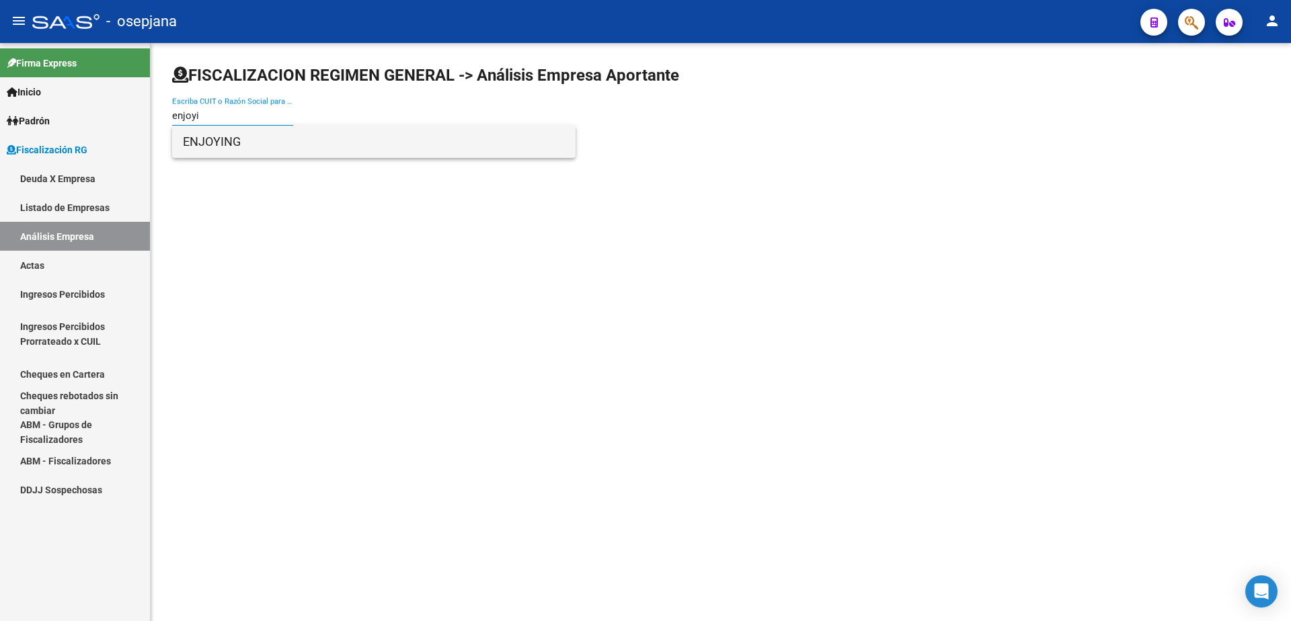
type input "enjoyi"
click at [283, 146] on span "ENJOYING" at bounding box center [374, 142] width 382 height 32
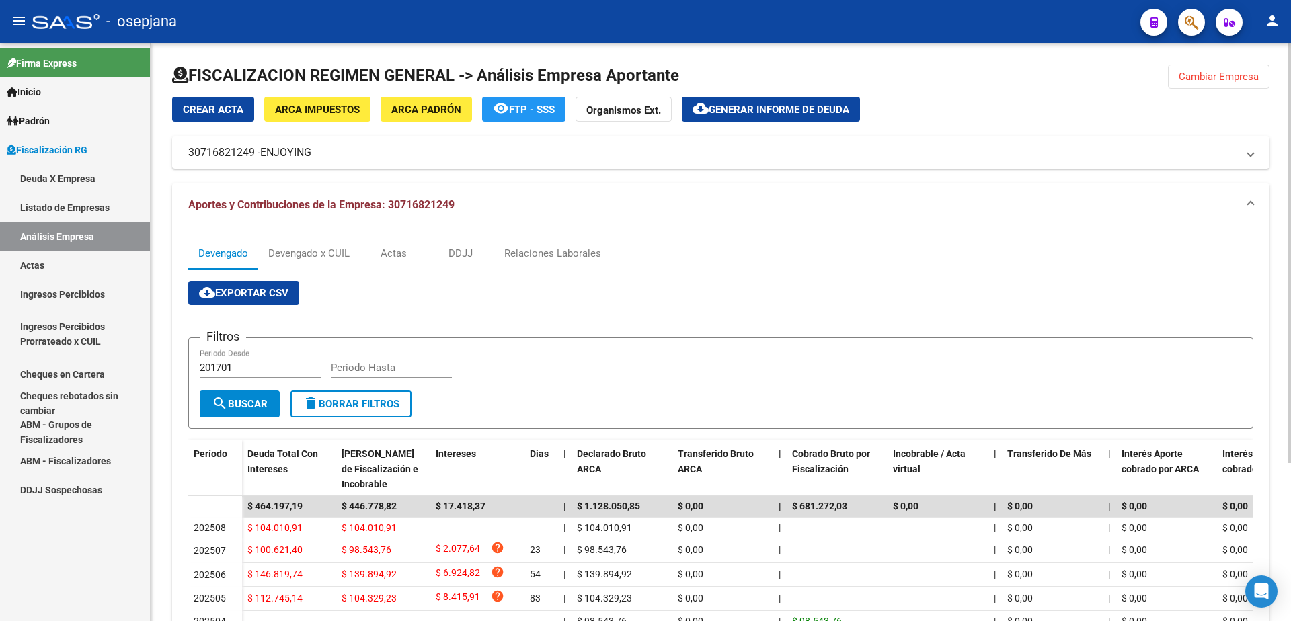
click at [733, 106] on span "Generar informe de deuda" at bounding box center [779, 110] width 141 height 12
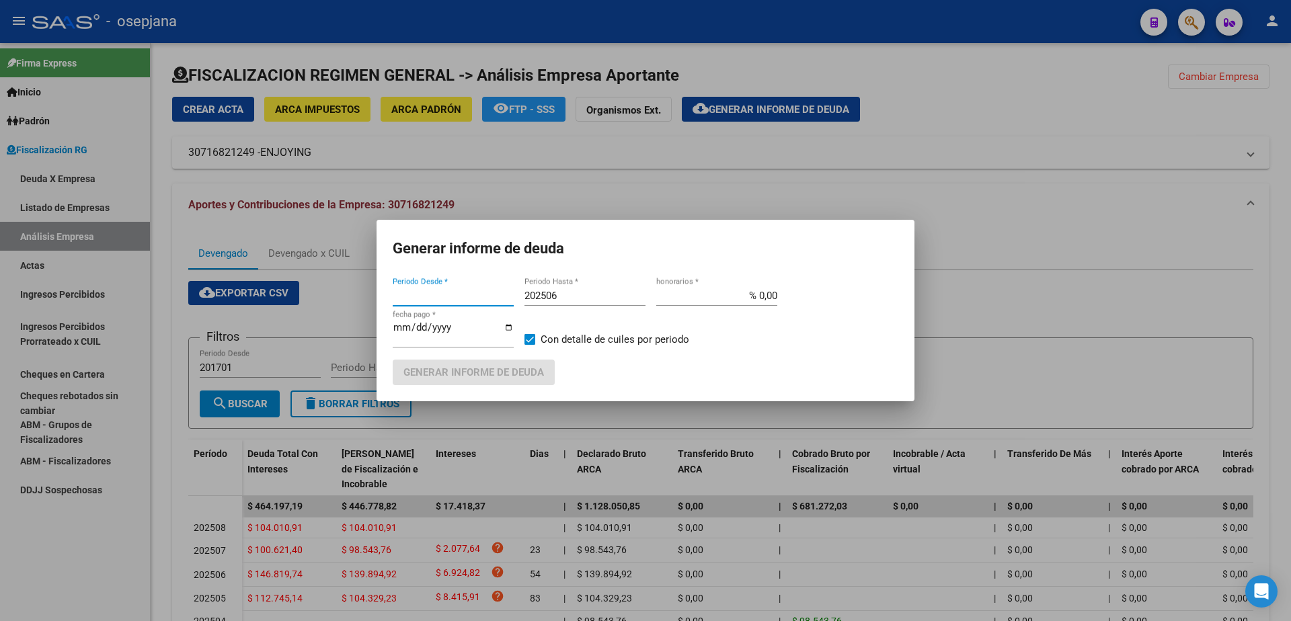
type input "202505"
click at [570, 297] on input "202506" at bounding box center [585, 296] width 121 height 12
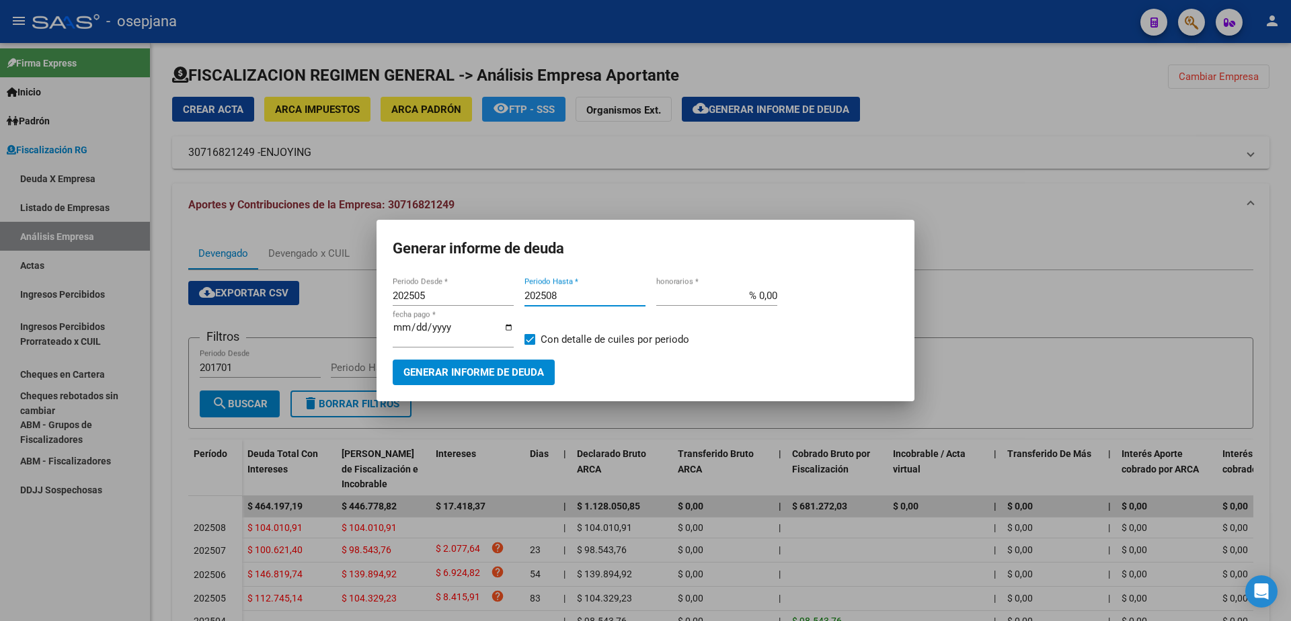
type input "202508"
click at [757, 299] on input "% 0,00" at bounding box center [716, 296] width 121 height 12
type input "% 10,00"
click at [412, 332] on input "2025-09-11" at bounding box center [453, 333] width 121 height 22
type input "2025-10-11"
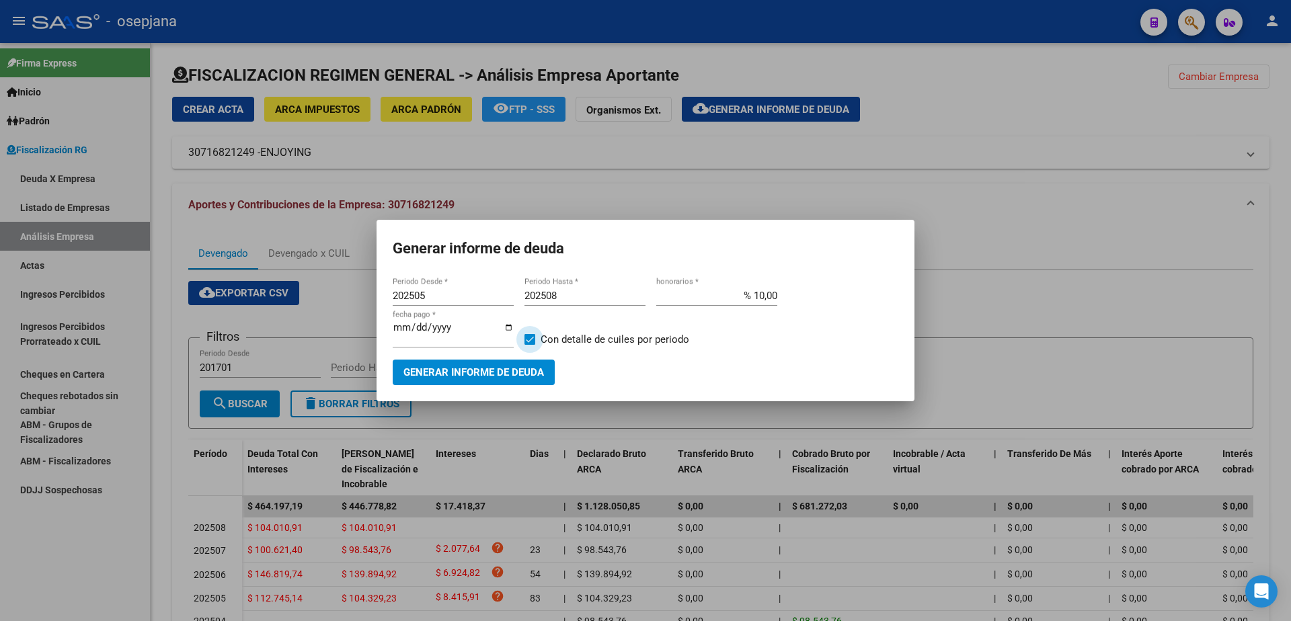
click at [535, 341] on label "Con detalle de cuiles por periodo" at bounding box center [607, 340] width 165 height 16
click at [530, 345] on input "Con detalle de cuiles por periodo" at bounding box center [529, 345] width 1 height 1
checkbox input "false"
click at [535, 360] on button "Generar informe de deuda" at bounding box center [474, 372] width 162 height 25
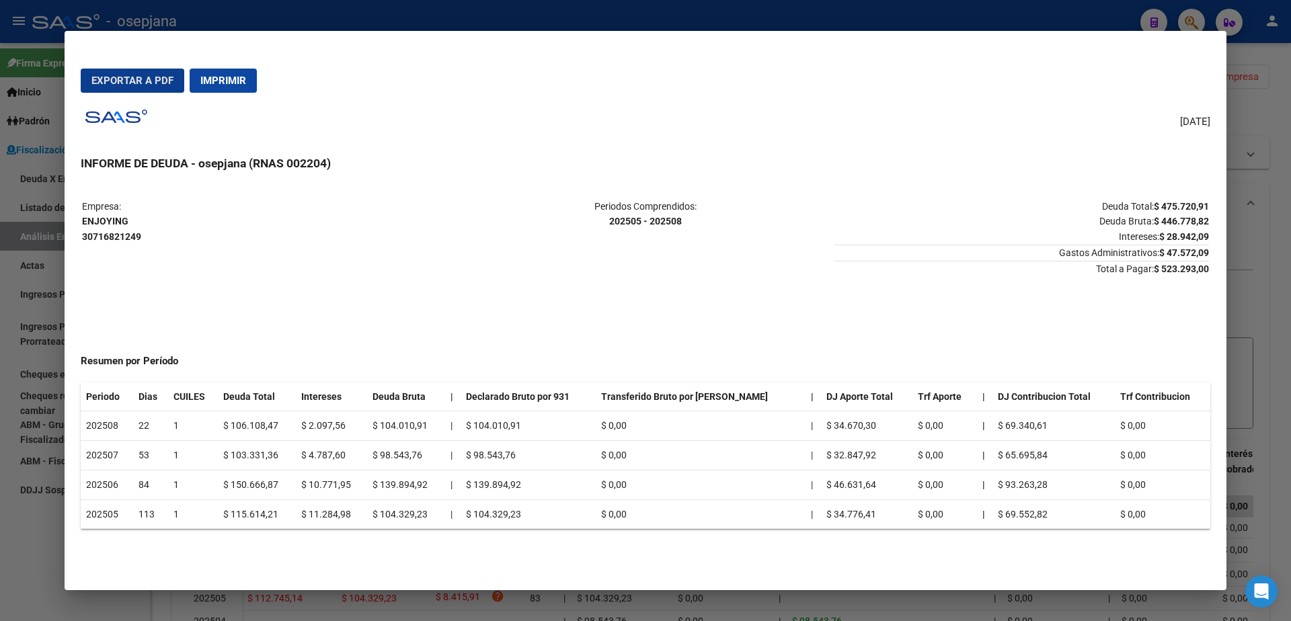
click at [133, 66] on mat-dialog-actions "Exportar a PDF Imprimir" at bounding box center [646, 81] width 1130 height 46
click at [135, 73] on button "Exportar a PDF" at bounding box center [133, 81] width 104 height 24
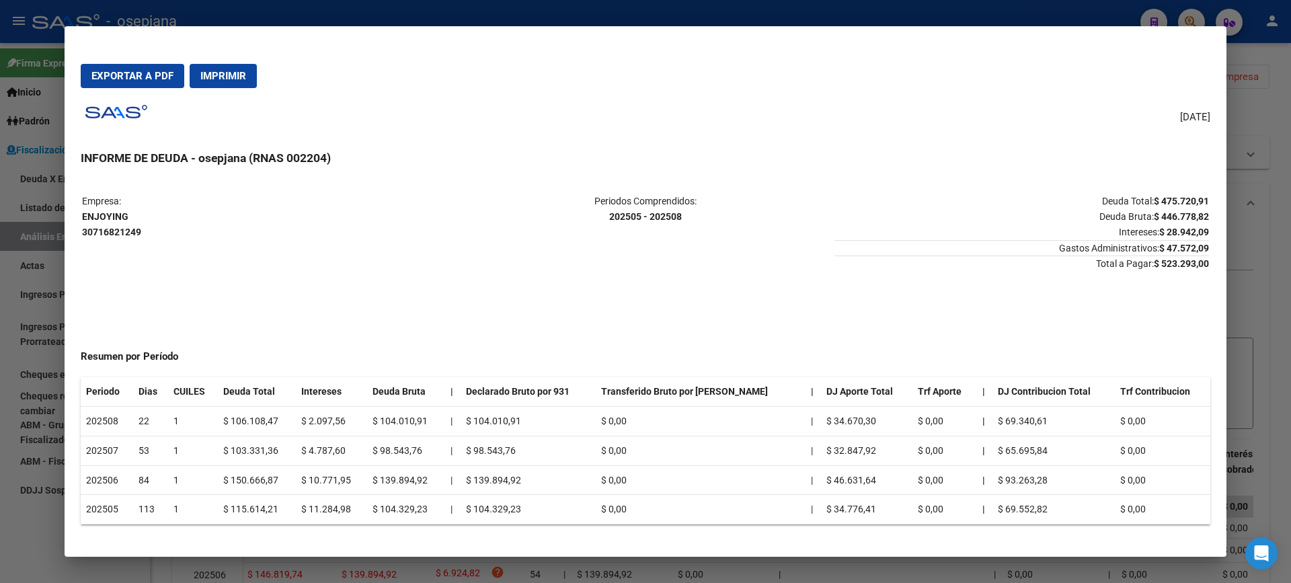
click at [0, 307] on div at bounding box center [645, 291] width 1291 height 583
click at [16, 283] on div at bounding box center [645, 291] width 1291 height 583
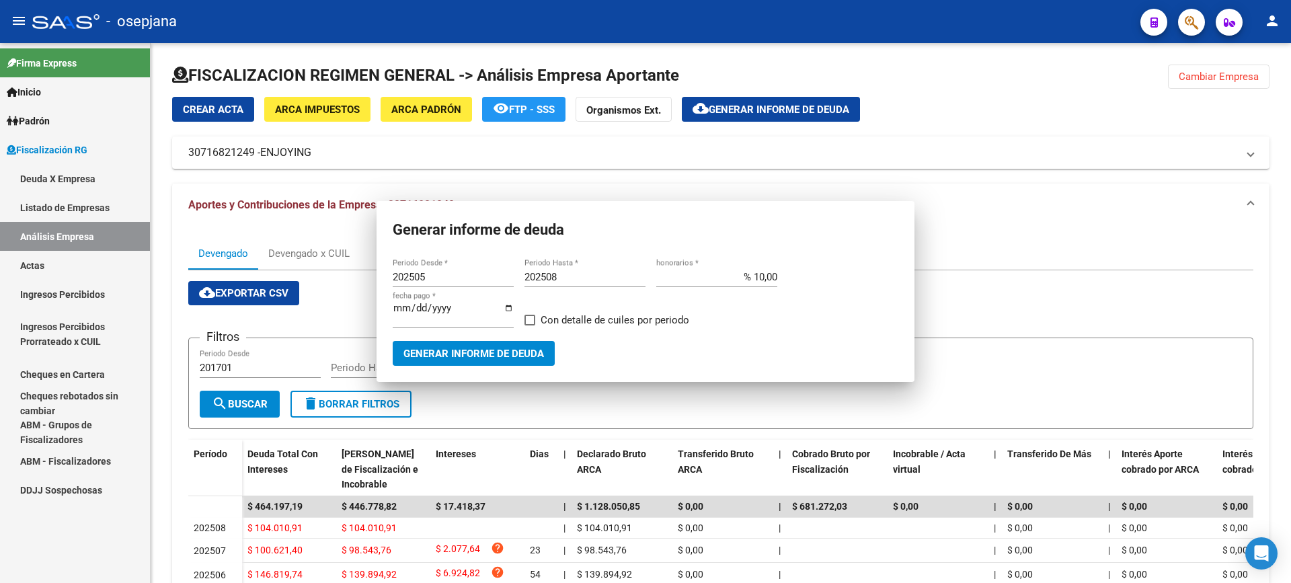
click at [53, 270] on link "Actas" at bounding box center [75, 265] width 150 height 29
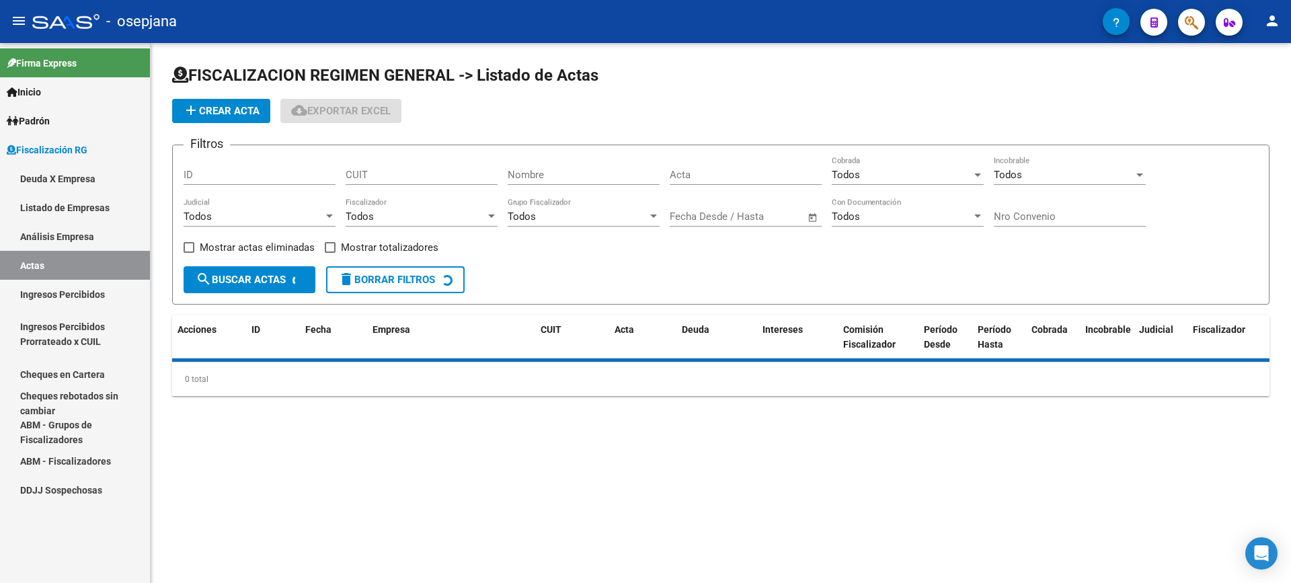
click at [72, 235] on link "Análisis Empresa" at bounding box center [75, 236] width 150 height 29
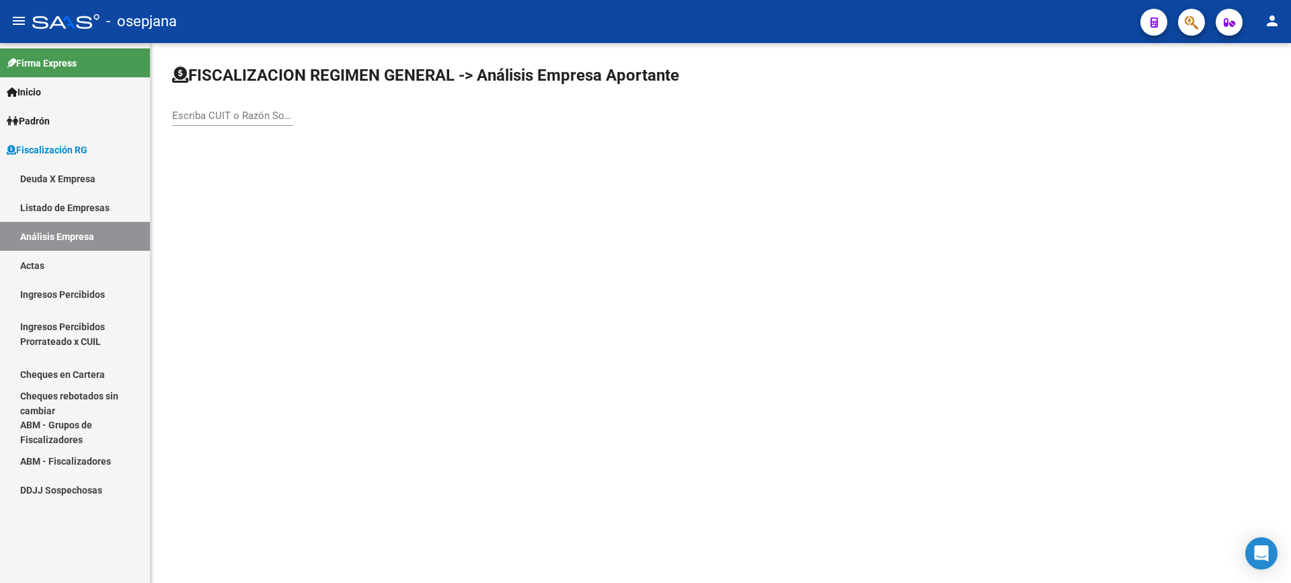
click at [227, 110] on input "Escriba CUIT o Razón Social para buscar" at bounding box center [232, 116] width 121 height 12
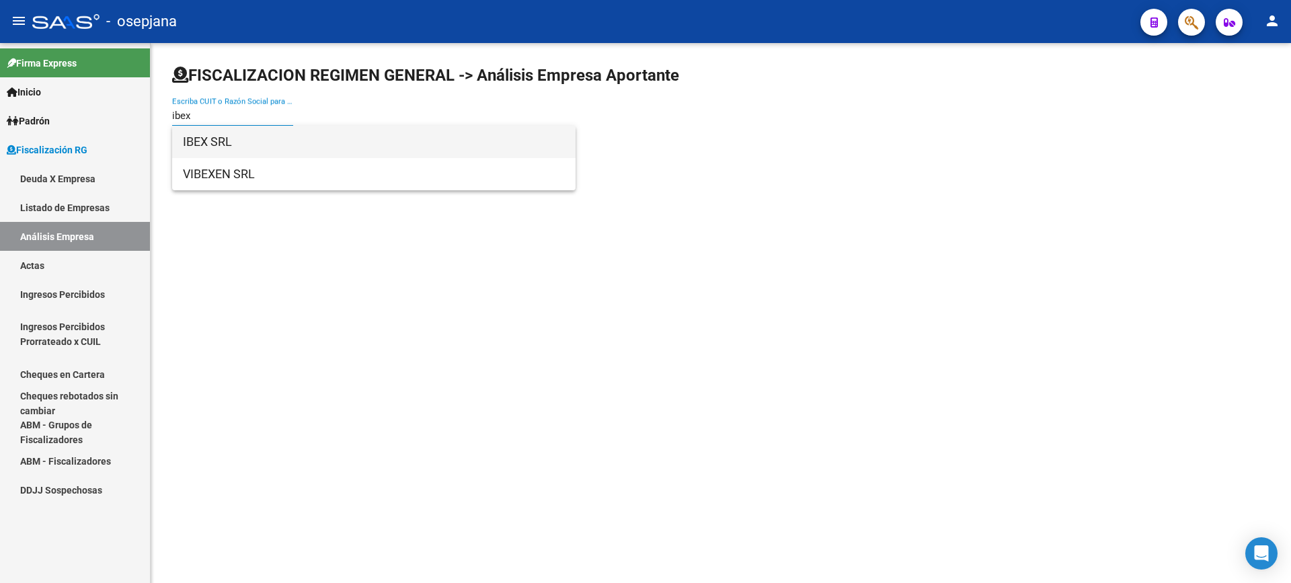
type input "ibex"
click at [229, 147] on span "IBEX SRL" at bounding box center [374, 142] width 382 height 32
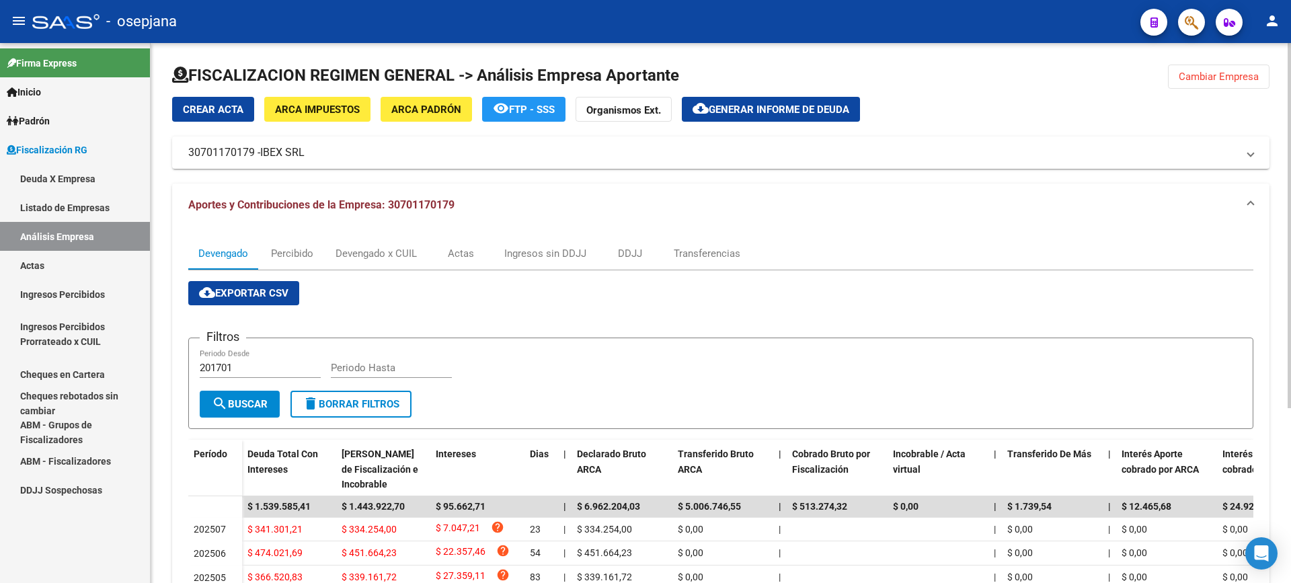
scroll to position [67, 0]
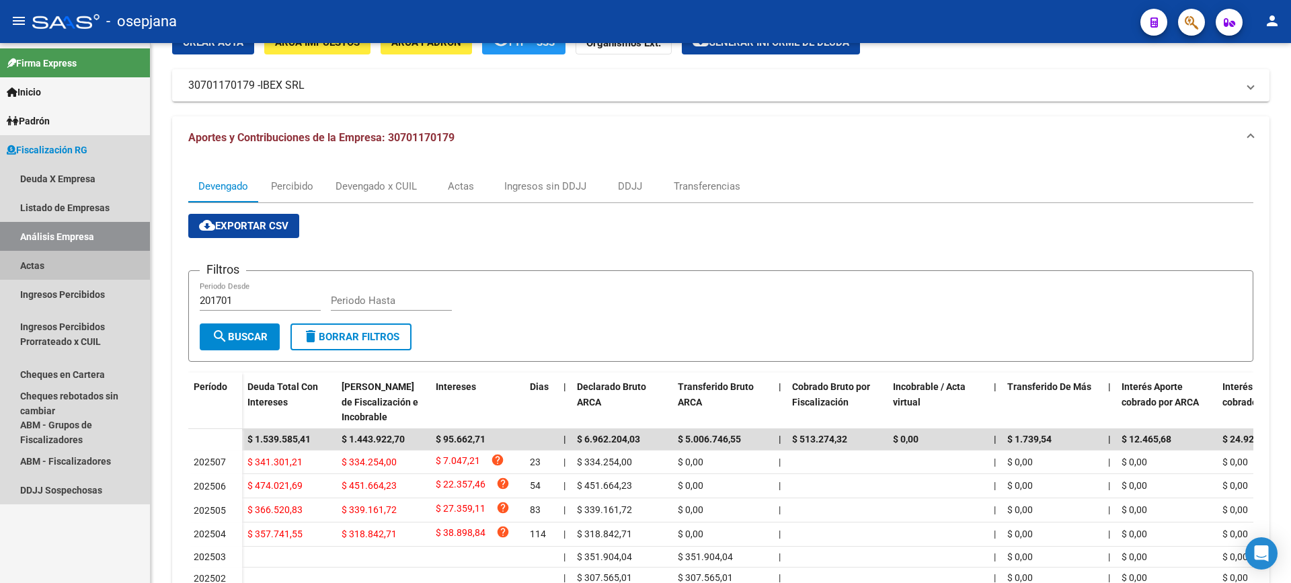
click at [65, 270] on link "Actas" at bounding box center [75, 265] width 150 height 29
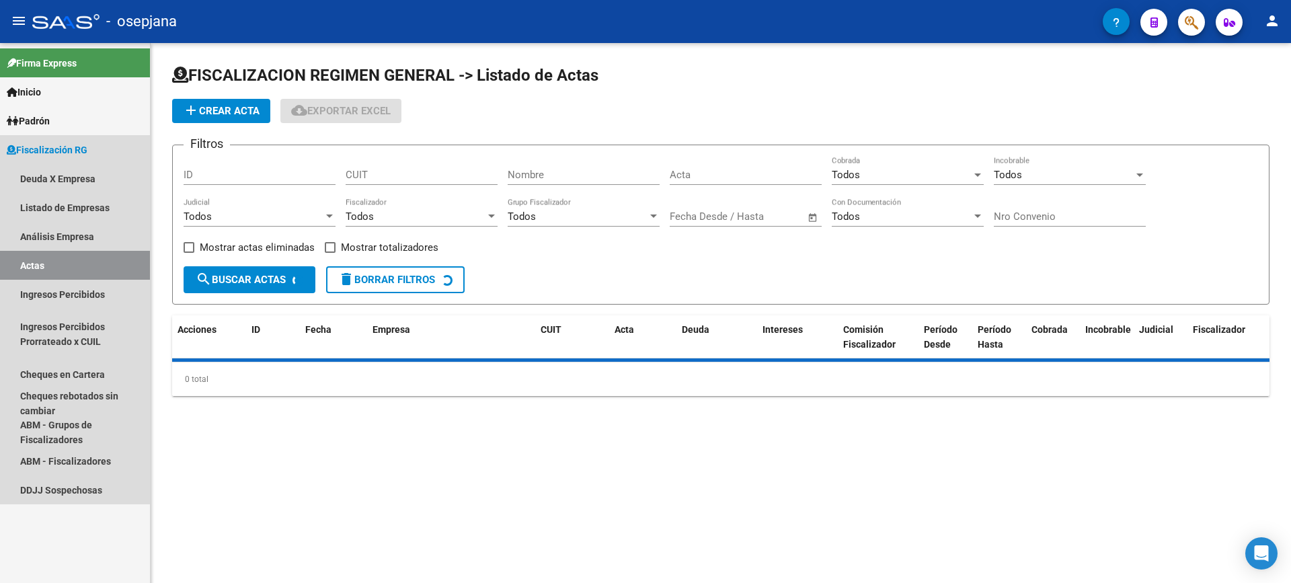
click at [81, 239] on link "Análisis Empresa" at bounding box center [75, 236] width 150 height 29
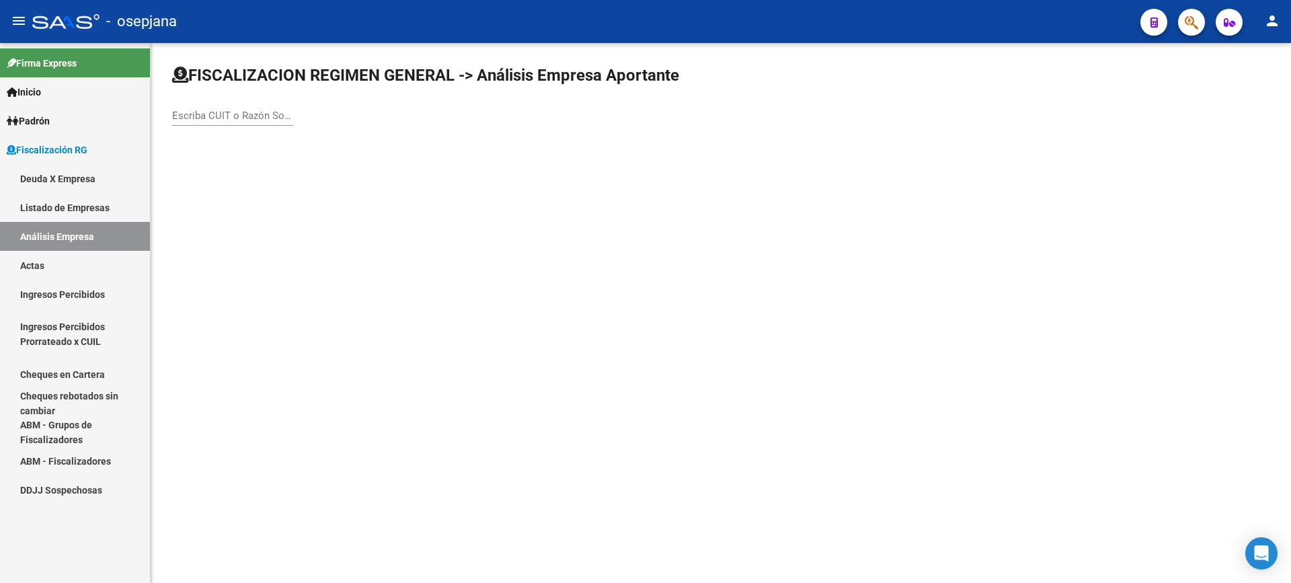
click at [219, 124] on div "Escriba CUIT o Razón Social para buscar" at bounding box center [232, 111] width 121 height 29
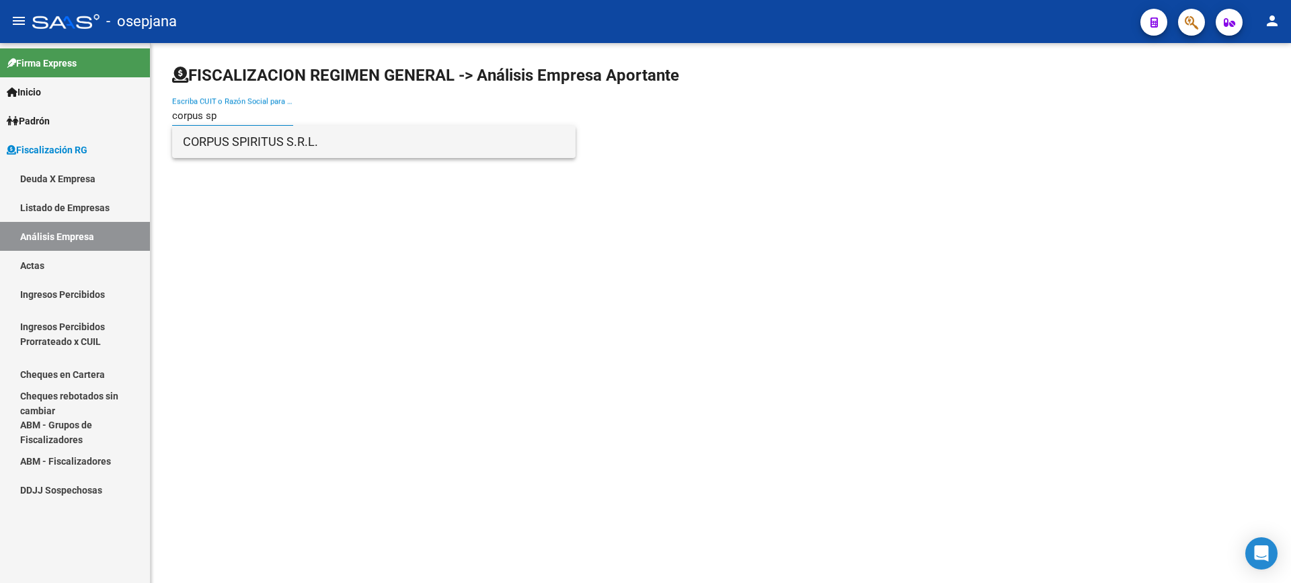
type input "corpus sp"
click at [250, 131] on span "CORPUS SPIRITUS S.R.L." at bounding box center [374, 142] width 382 height 32
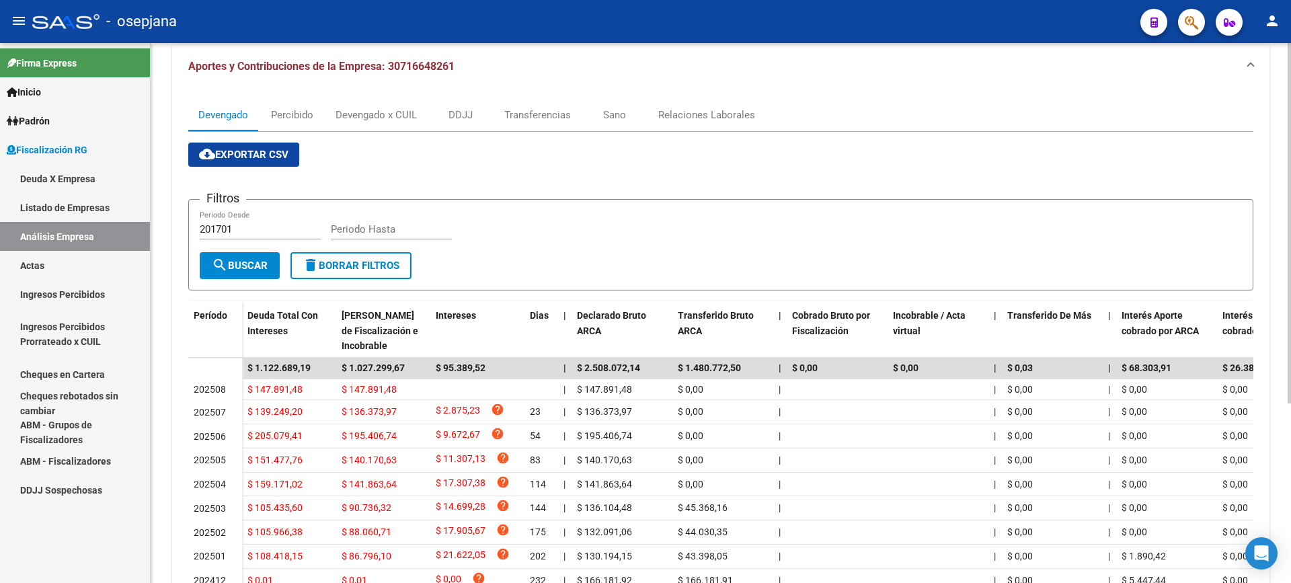
scroll to position [202, 0]
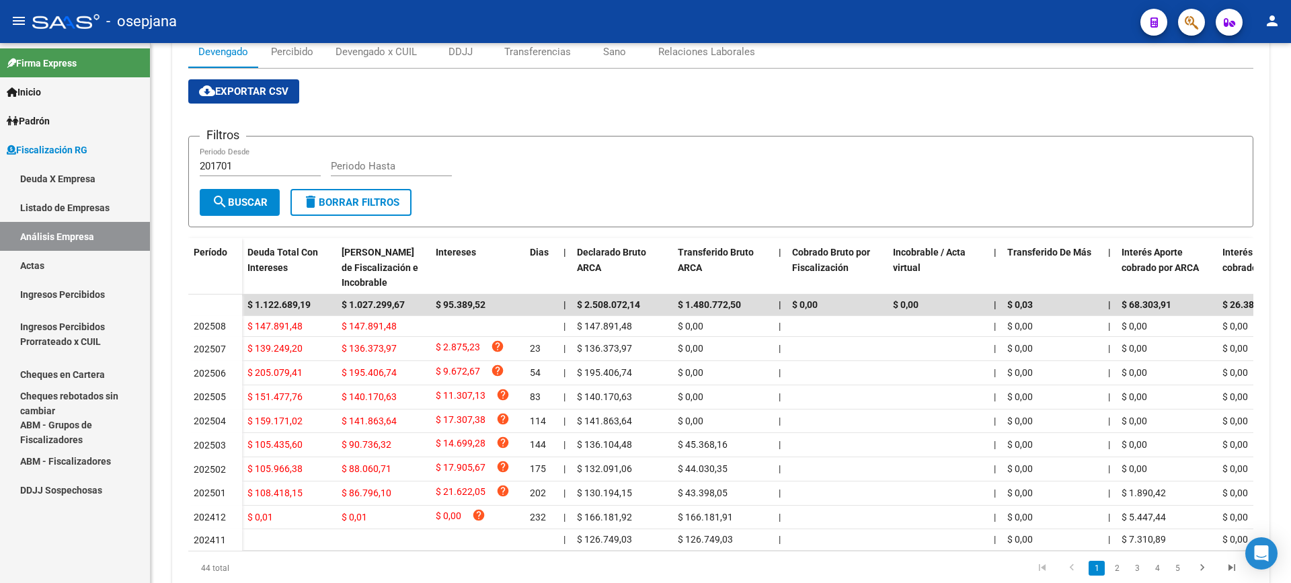
drag, startPoint x: 57, startPoint y: 262, endPoint x: 64, endPoint y: 243, distance: 20.6
click at [57, 262] on link "Actas" at bounding box center [75, 265] width 150 height 29
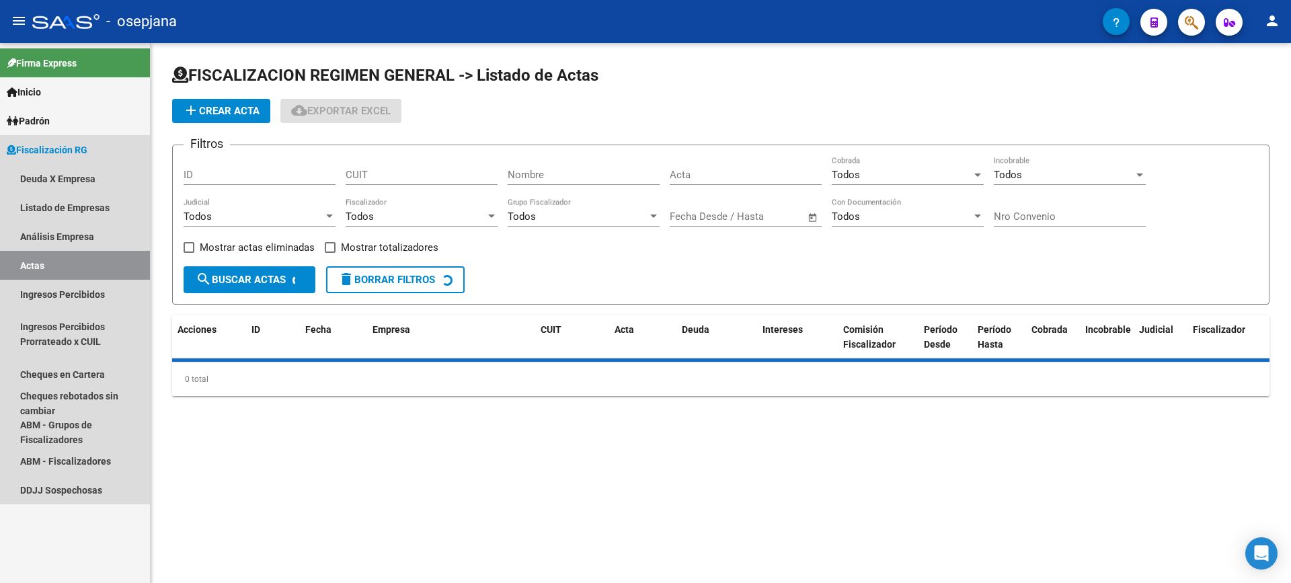
click at [69, 237] on link "Análisis Empresa" at bounding box center [75, 236] width 150 height 29
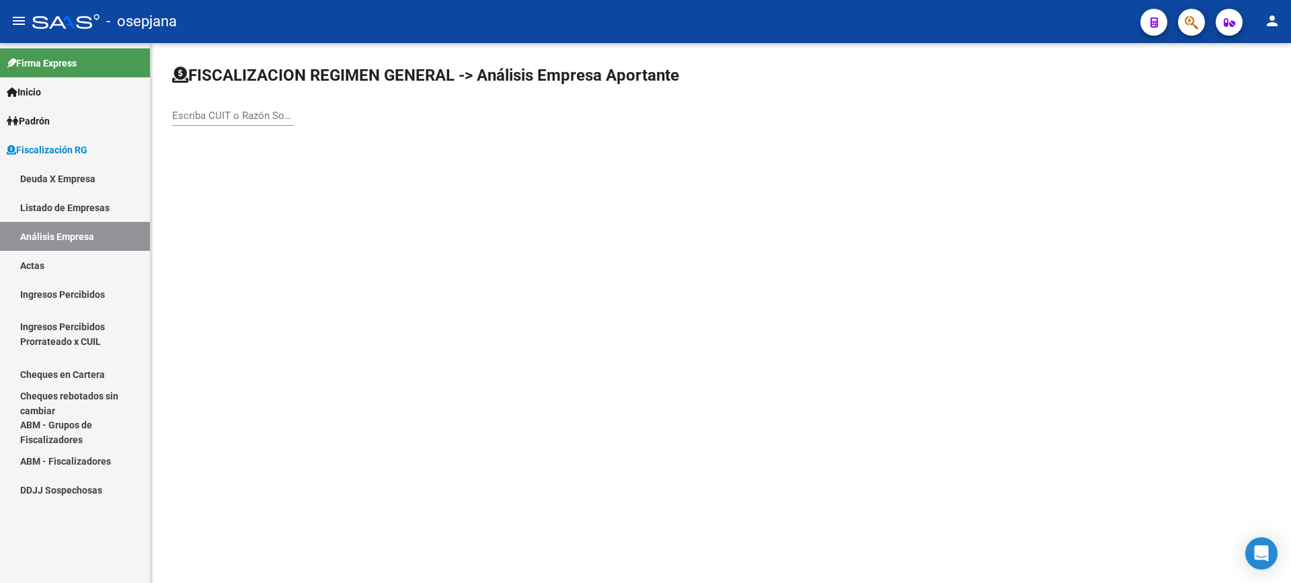
drag, startPoint x: 252, startPoint y: 105, endPoint x: 243, endPoint y: 105, distance: 8.7
click at [247, 105] on div "Escriba CUIT o Razón Social para buscar" at bounding box center [232, 111] width 121 height 29
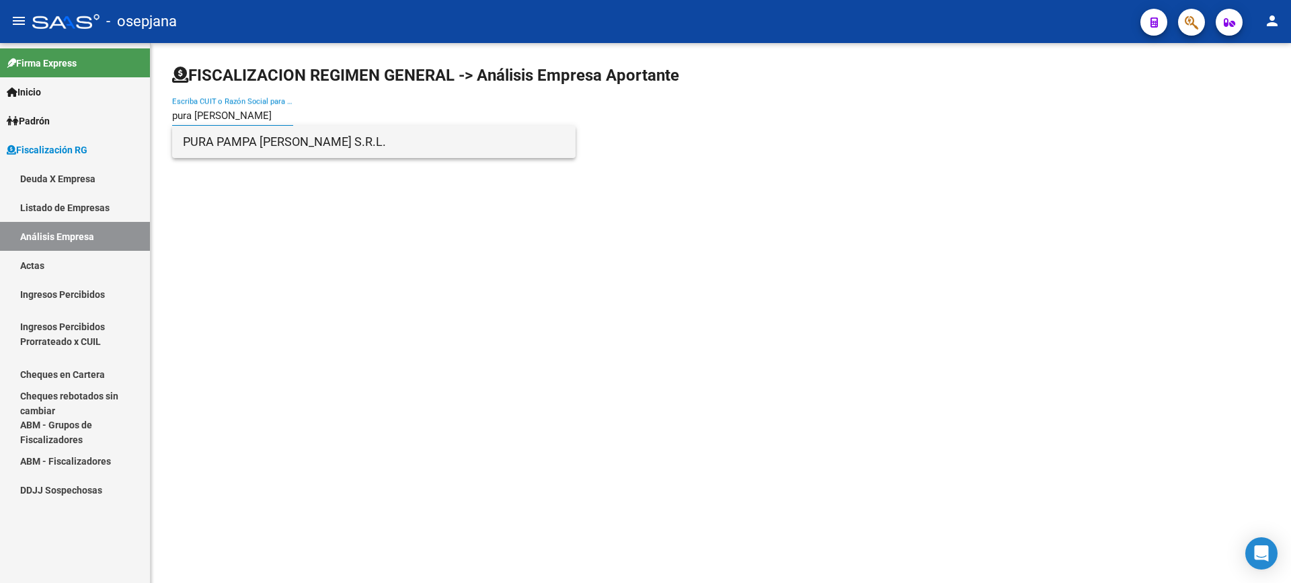
type input "pura pam"
click at [263, 138] on span "PURA PAMPA CARNES S.R.L." at bounding box center [374, 142] width 382 height 32
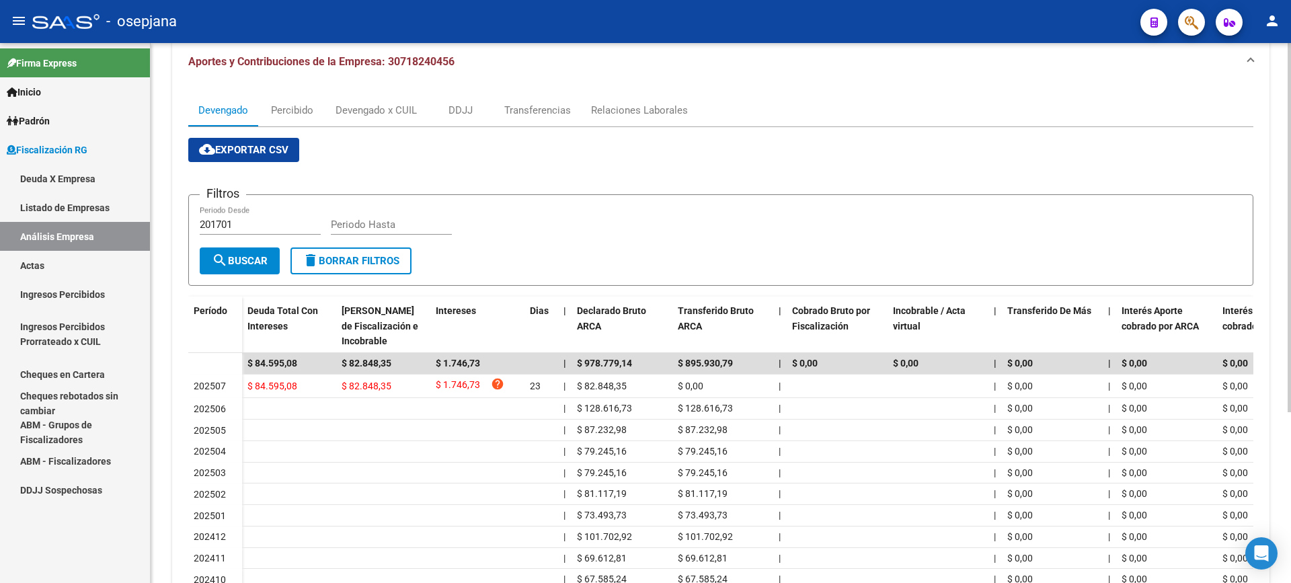
scroll to position [250, 0]
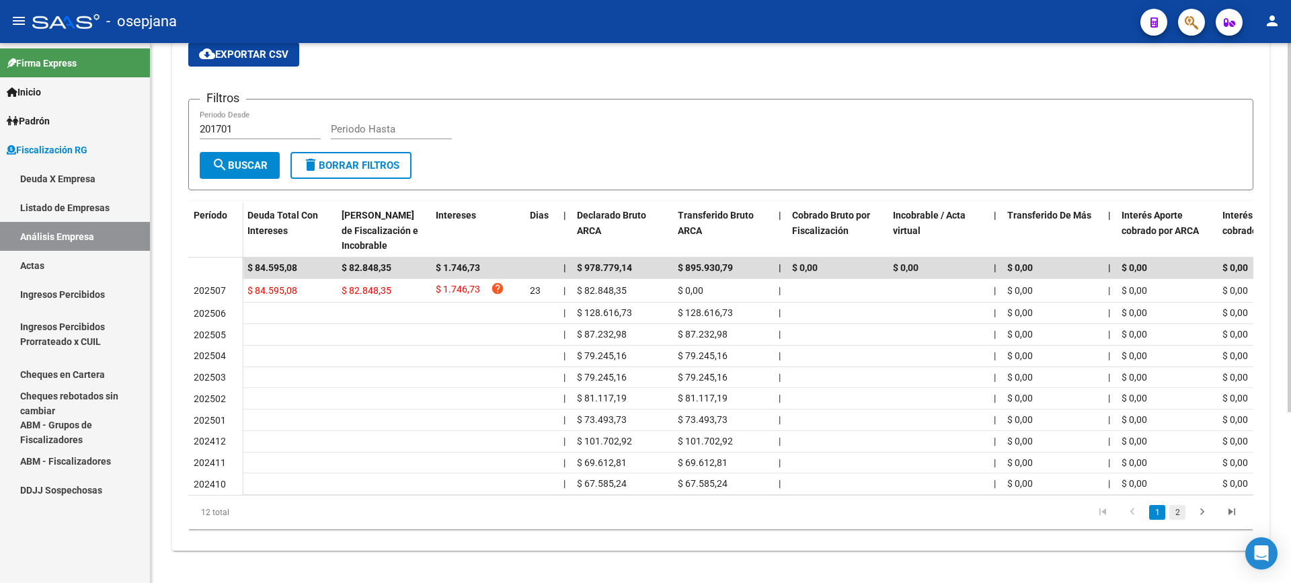
click at [1178, 516] on link "2" at bounding box center [1177, 512] width 16 height 15
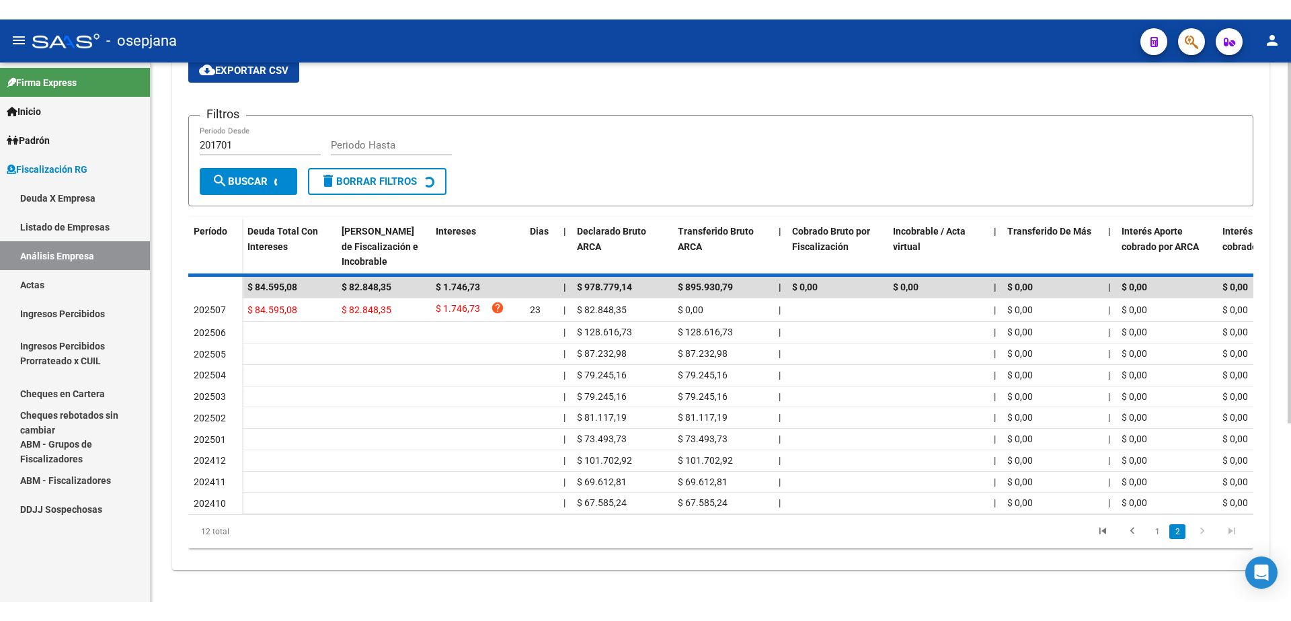
scroll to position [77, 0]
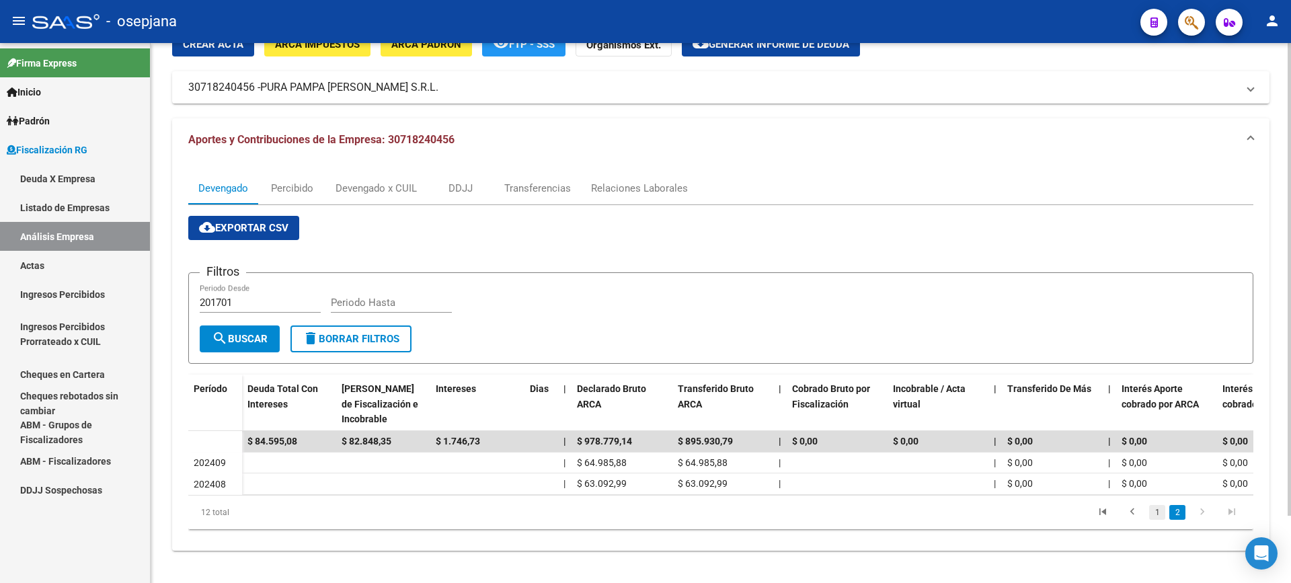
click at [1155, 514] on link "1" at bounding box center [1157, 512] width 16 height 15
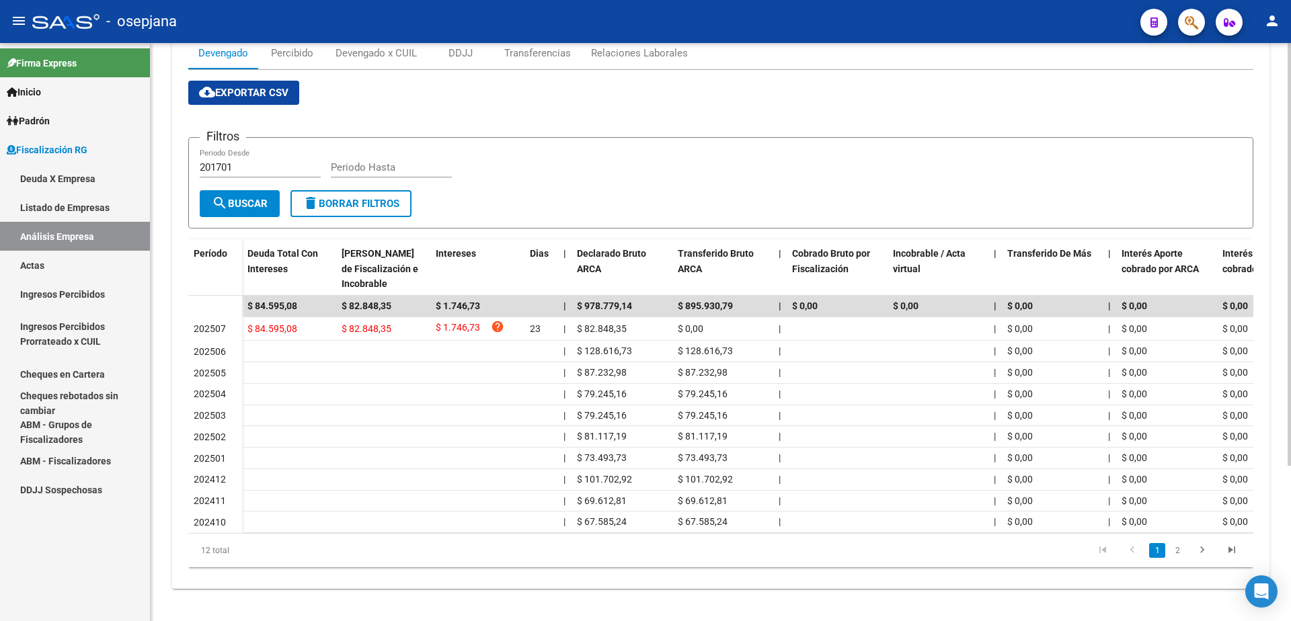
scroll to position [0, 0]
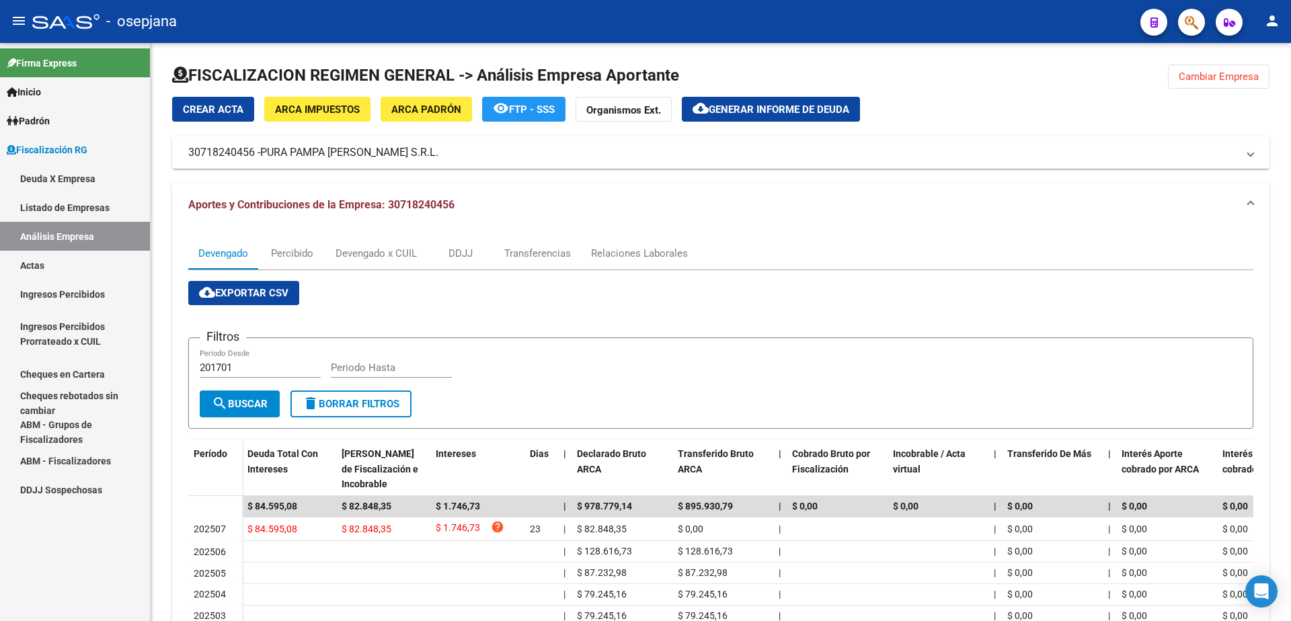
drag, startPoint x: 80, startPoint y: 270, endPoint x: 115, endPoint y: 238, distance: 47.6
click at [81, 270] on link "Actas" at bounding box center [75, 265] width 150 height 29
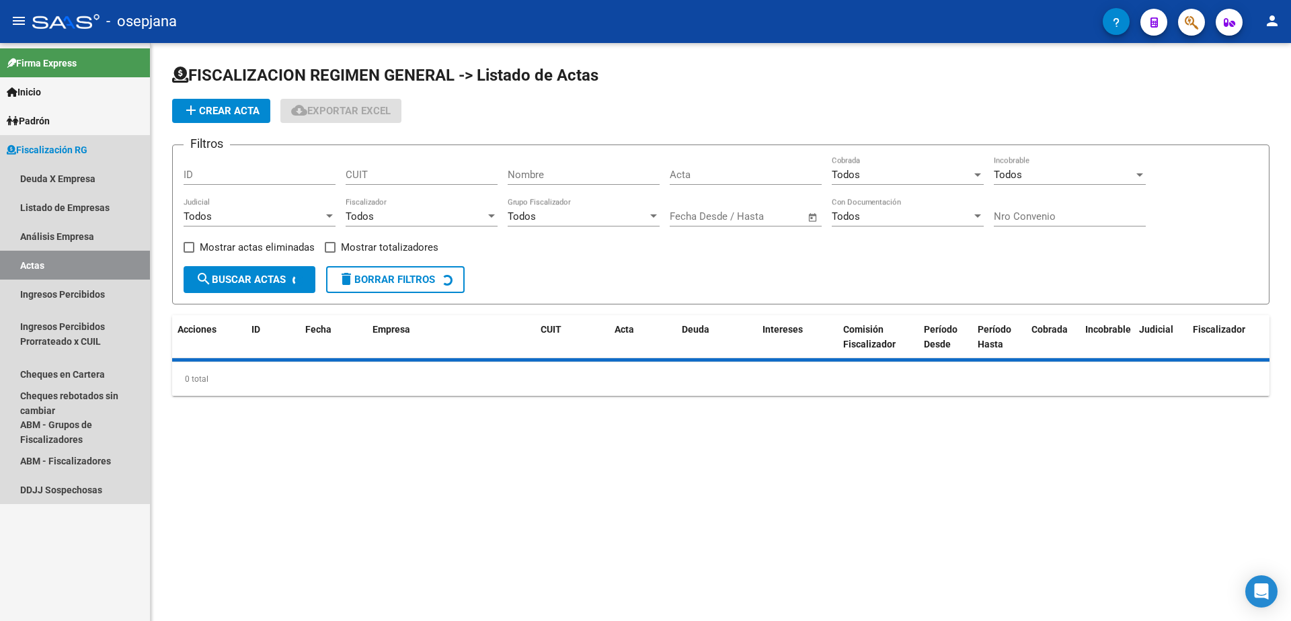
click at [116, 237] on link "Análisis Empresa" at bounding box center [75, 236] width 150 height 29
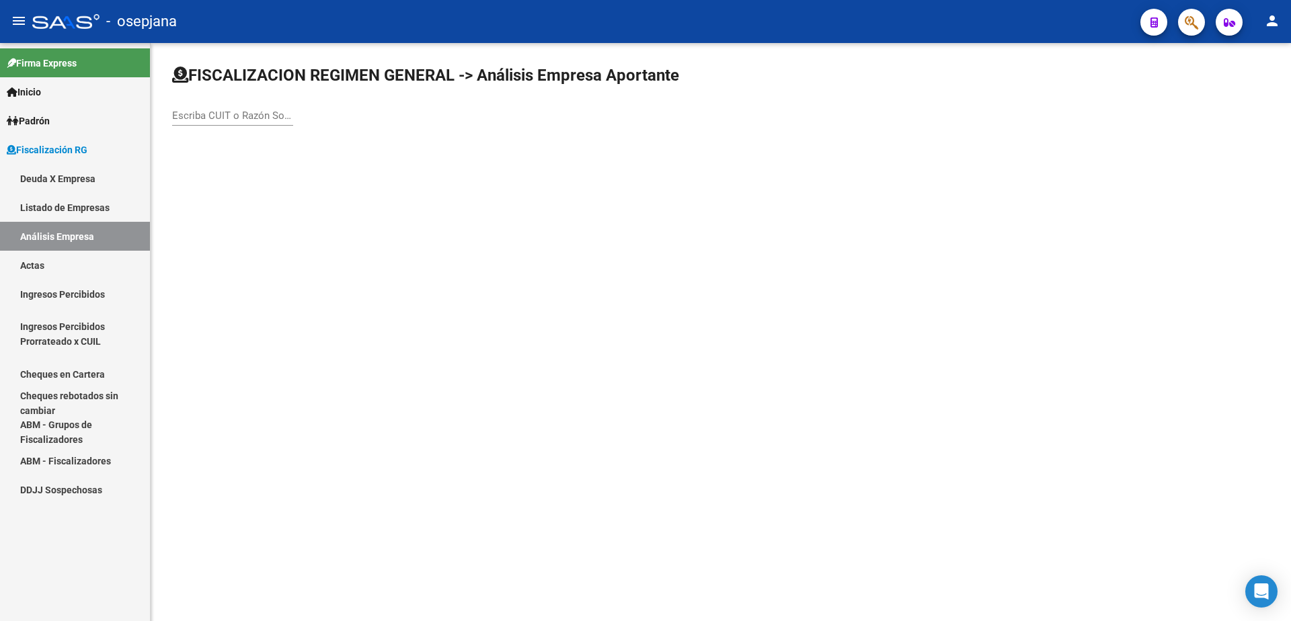
click at [259, 124] on div "Escriba CUIT o Razón Social para buscar" at bounding box center [232, 111] width 121 height 29
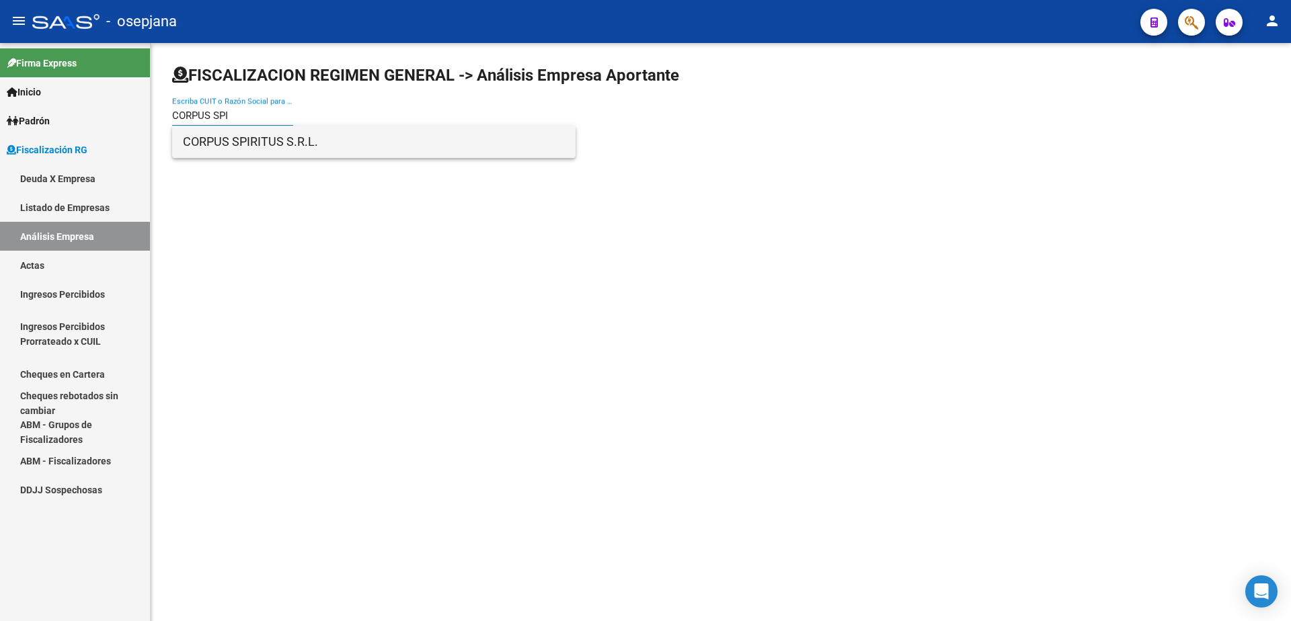
type input "CORPUS SPI"
click at [272, 137] on span "CORPUS SPIRITUS S.R.L." at bounding box center [374, 142] width 382 height 32
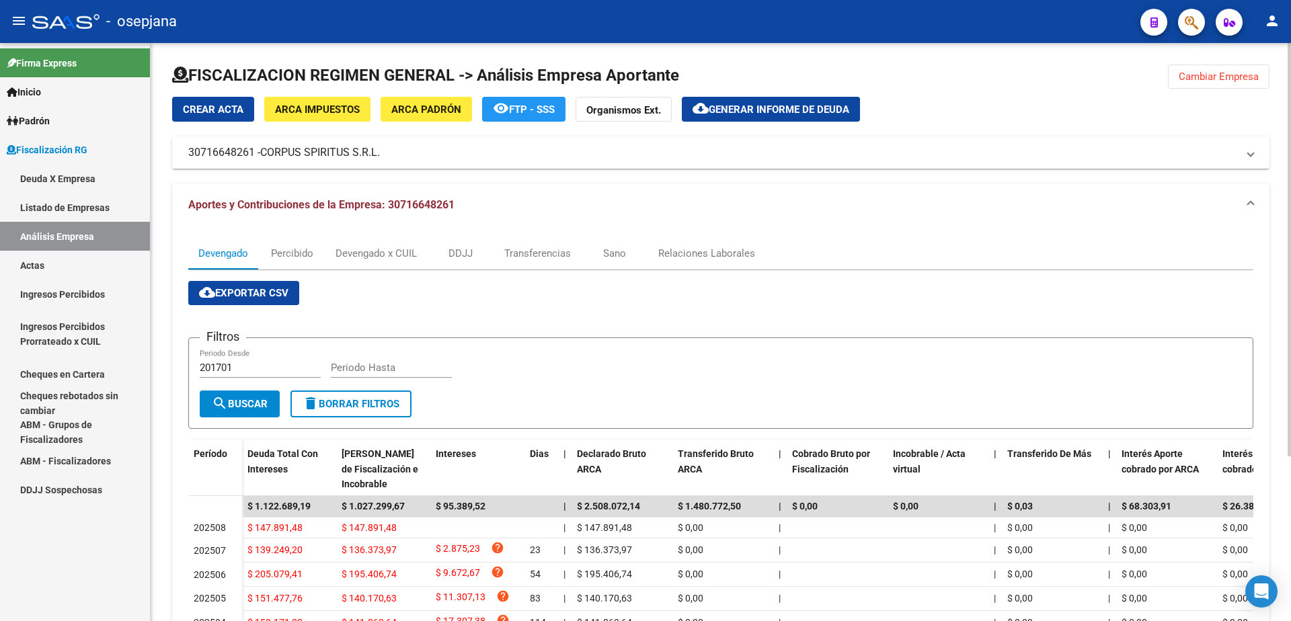
click at [715, 100] on button "cloud_download Generar informe de deuda" at bounding box center [771, 109] width 178 height 25
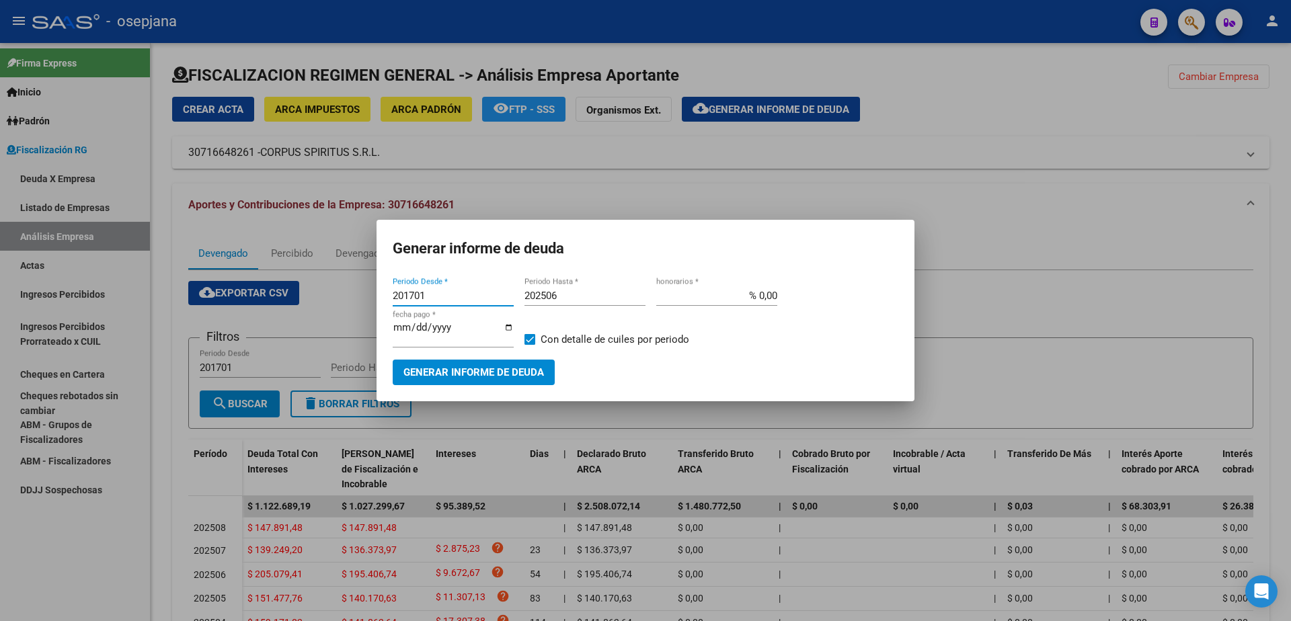
drag, startPoint x: 439, startPoint y: 302, endPoint x: 335, endPoint y: 301, distance: 104.2
click at [335, 301] on div "Generar informe de deuda 201701 Periodo Desde * 202506 Periodo Hasta * % 0,00 h…" at bounding box center [645, 310] width 1291 height 621
type input "202501"
click at [573, 302] on input "202506" at bounding box center [585, 296] width 121 height 12
type input "202508"
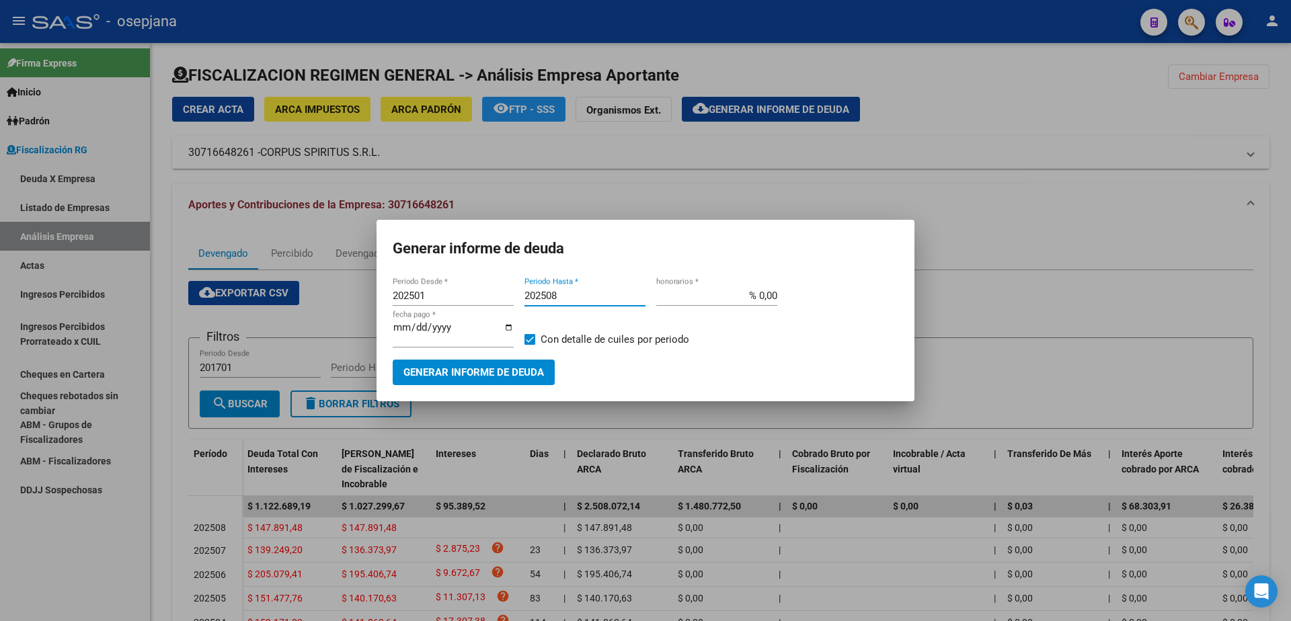
click at [757, 299] on input "% 0,00" at bounding box center [716, 296] width 121 height 12
type input "% 10,00"
click at [420, 330] on input "2025-09-11" at bounding box center [453, 333] width 121 height 22
type input "2025-10-11"
click at [528, 338] on span at bounding box center [530, 339] width 11 height 11
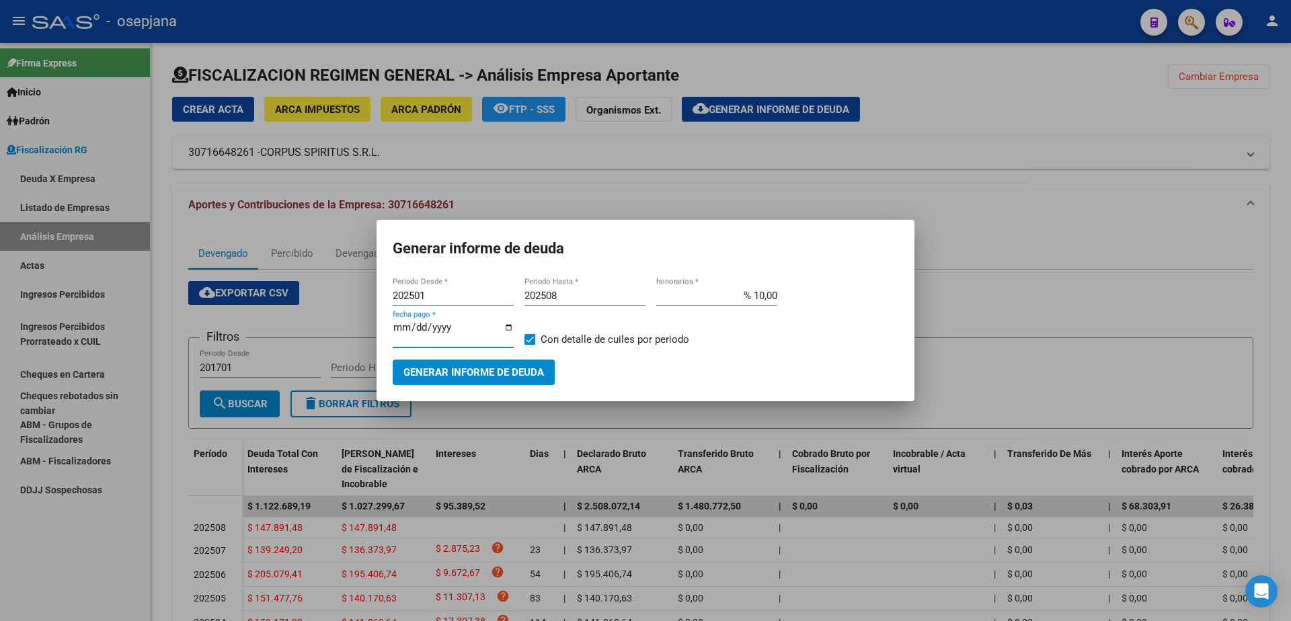
click at [529, 345] on input "Con detalle de cuiles por periodo" at bounding box center [529, 345] width 1 height 1
checkbox input "false"
click at [475, 368] on span "Generar informe de deuda" at bounding box center [474, 373] width 141 height 12
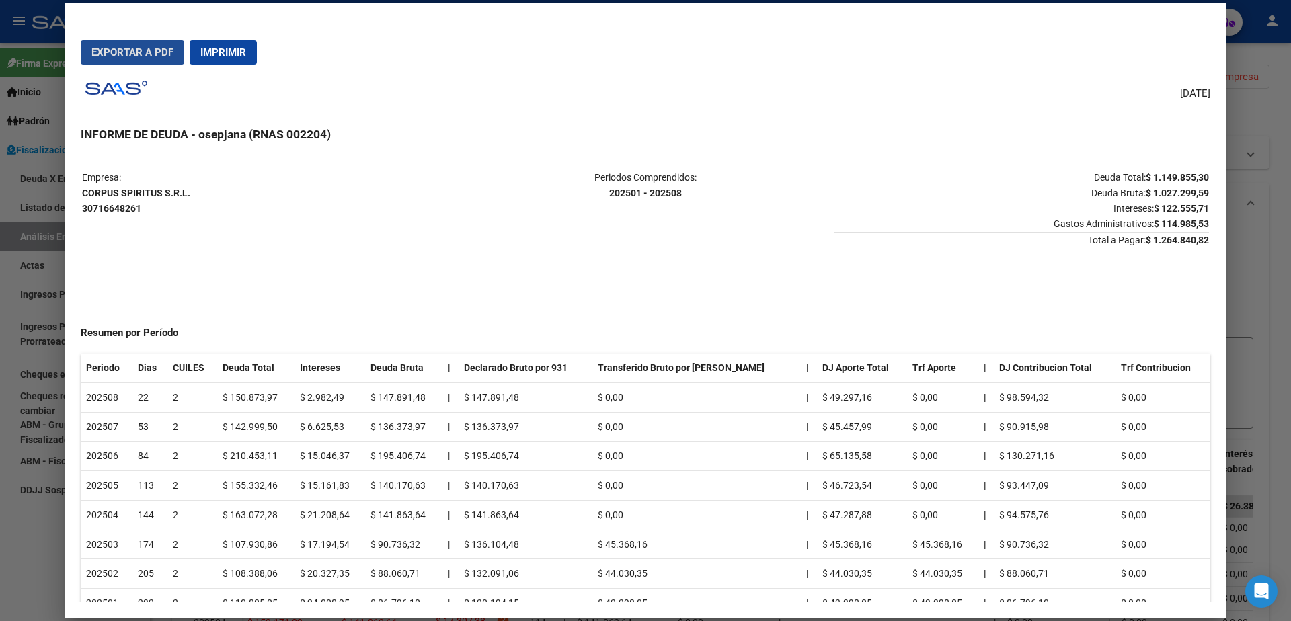
click at [137, 54] on span "Exportar a PDF" at bounding box center [132, 52] width 82 height 12
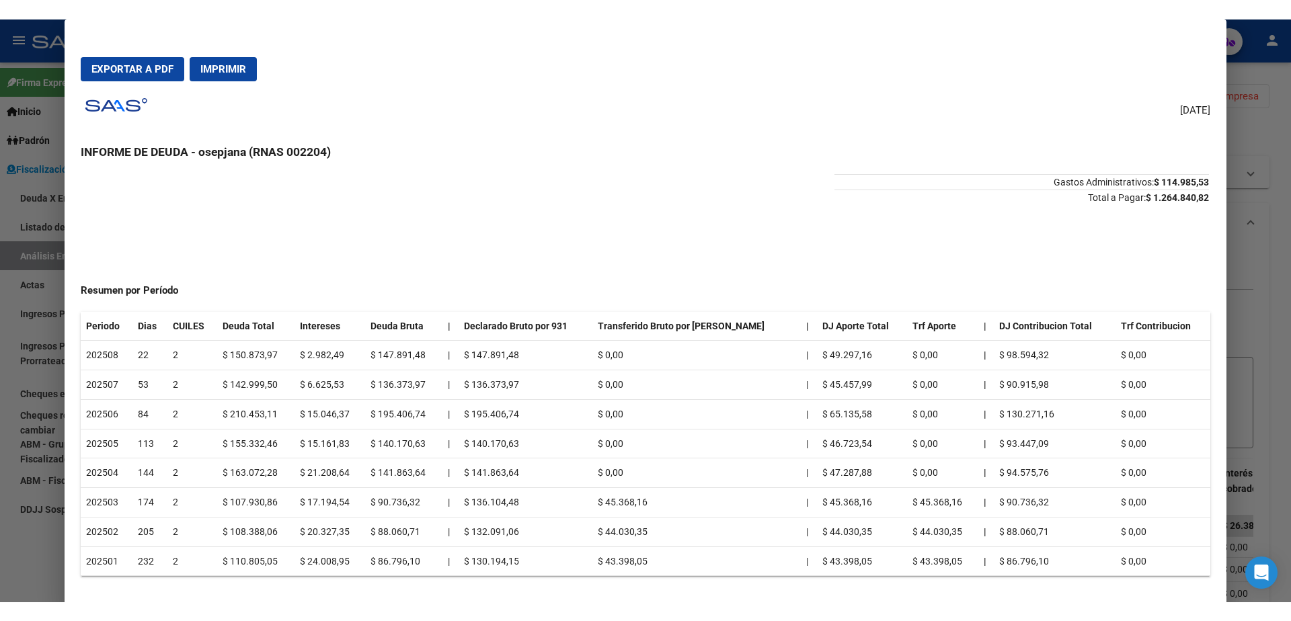
scroll to position [32, 0]
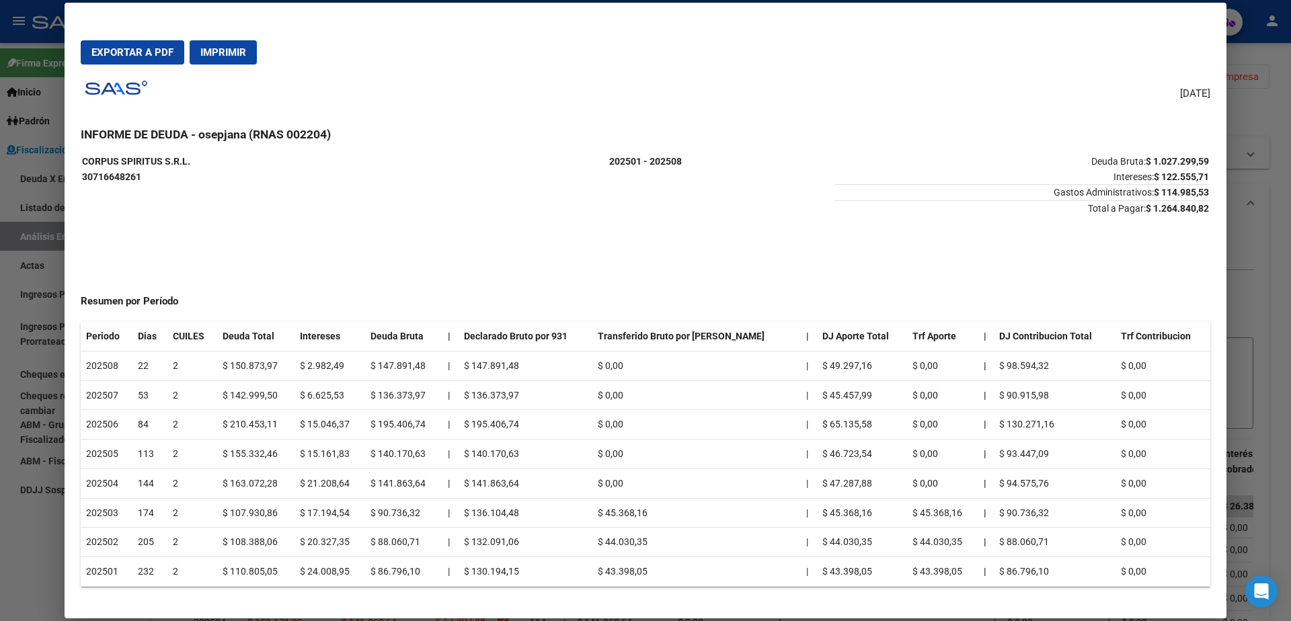
click at [0, 411] on div at bounding box center [645, 310] width 1291 height 621
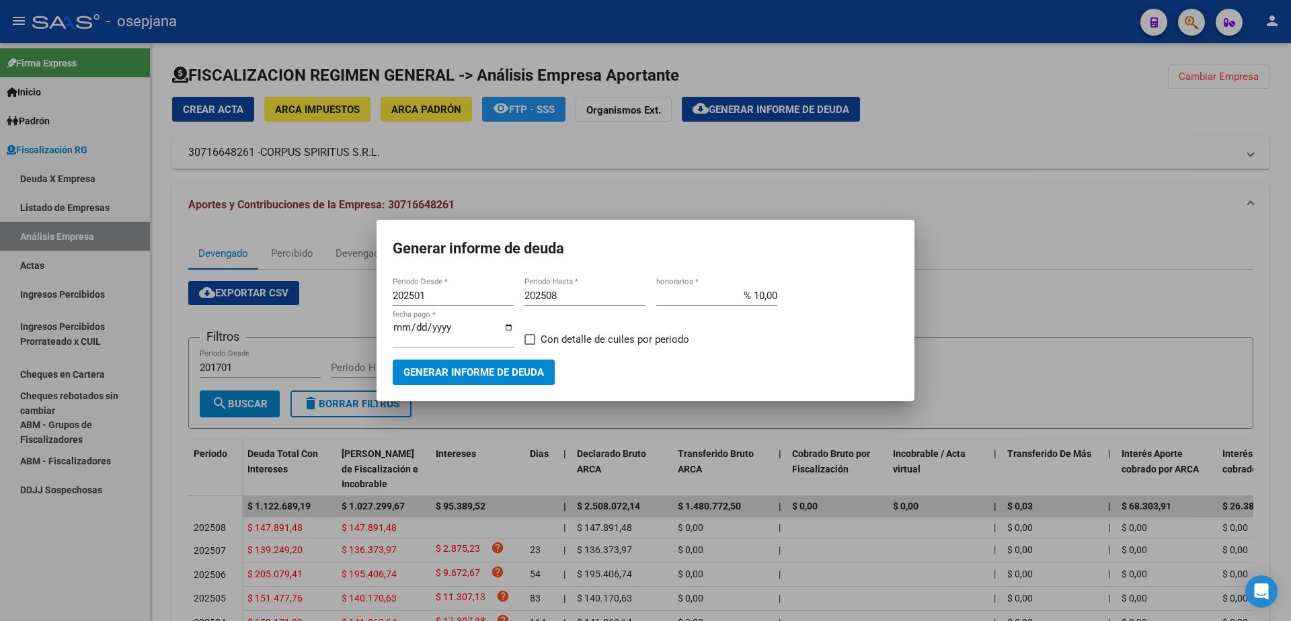
click at [73, 263] on div at bounding box center [645, 310] width 1291 height 621
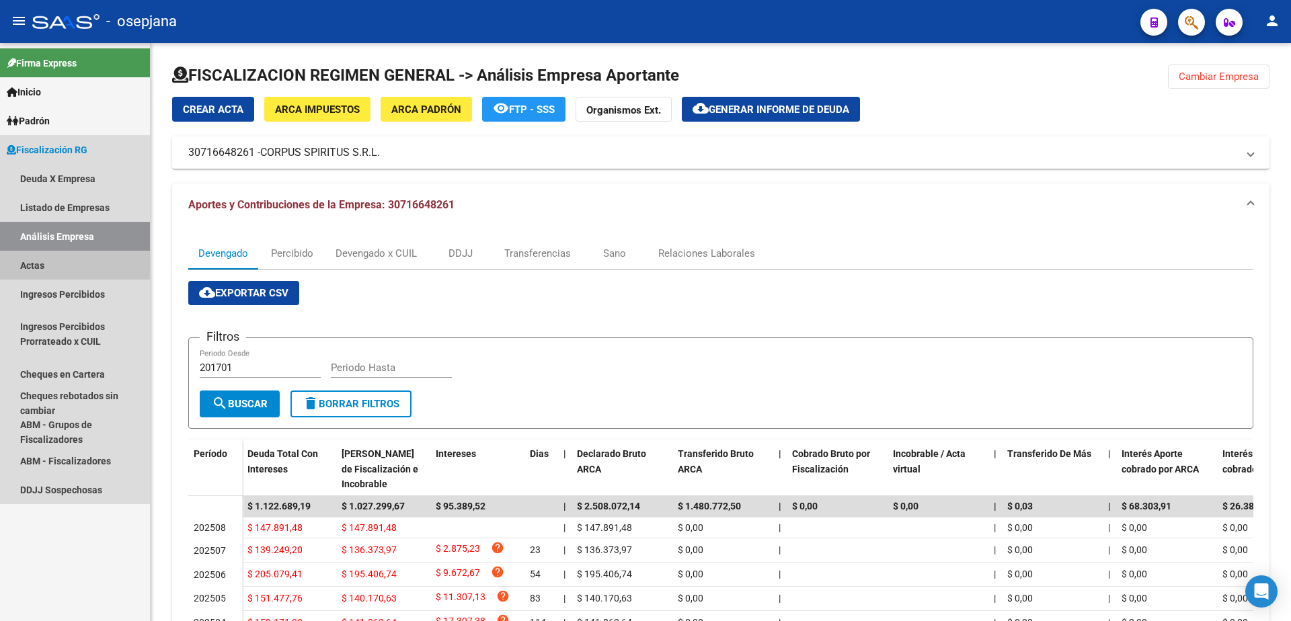
click at [73, 262] on link "Actas" at bounding box center [75, 265] width 150 height 29
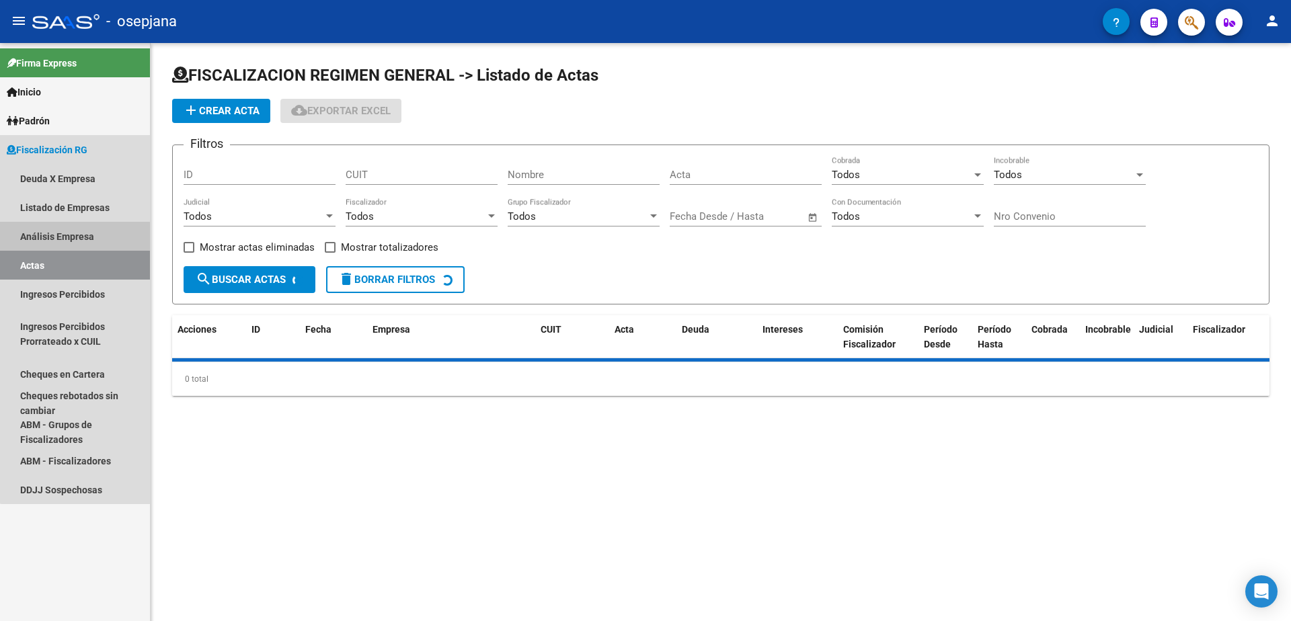
click at [79, 247] on link "Análisis Empresa" at bounding box center [75, 236] width 150 height 29
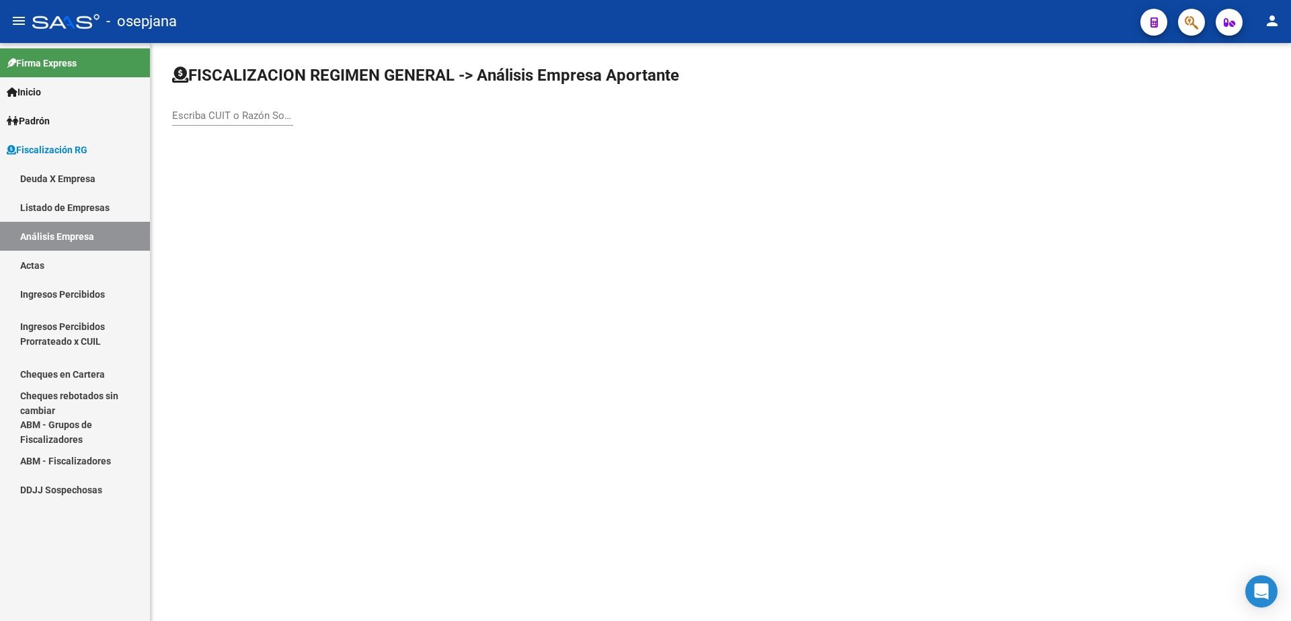
click at [266, 118] on input "Escriba CUIT o Razón Social para buscar" at bounding box center [232, 116] width 121 height 12
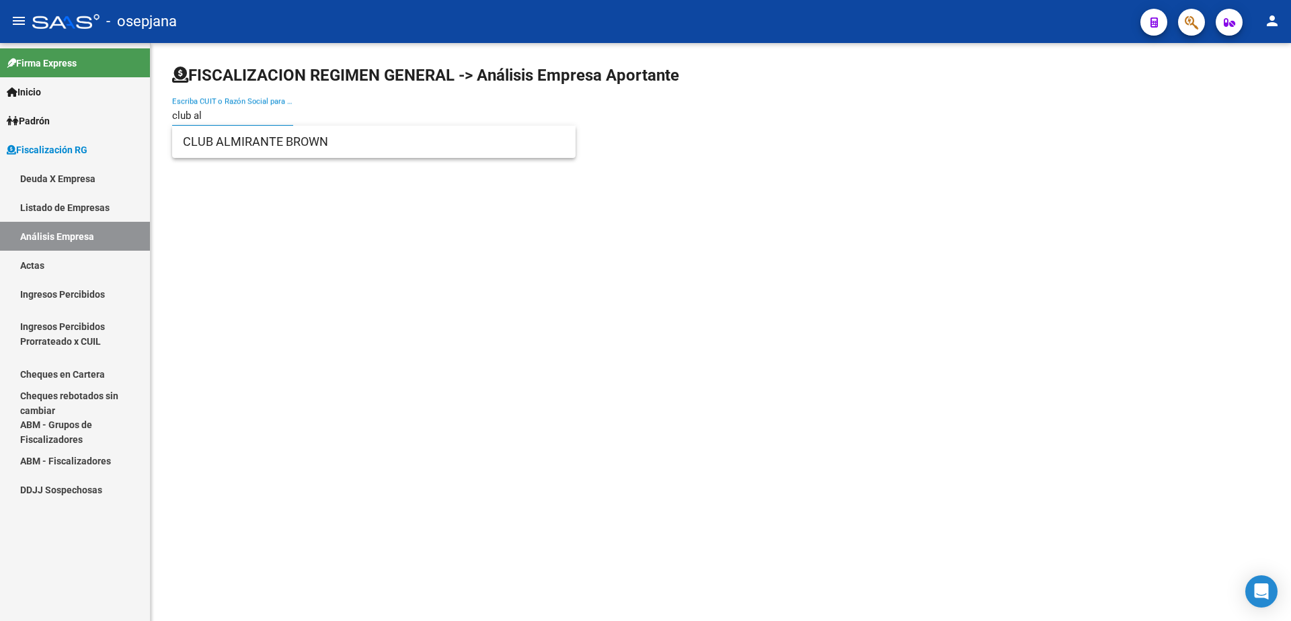
type input "club al"
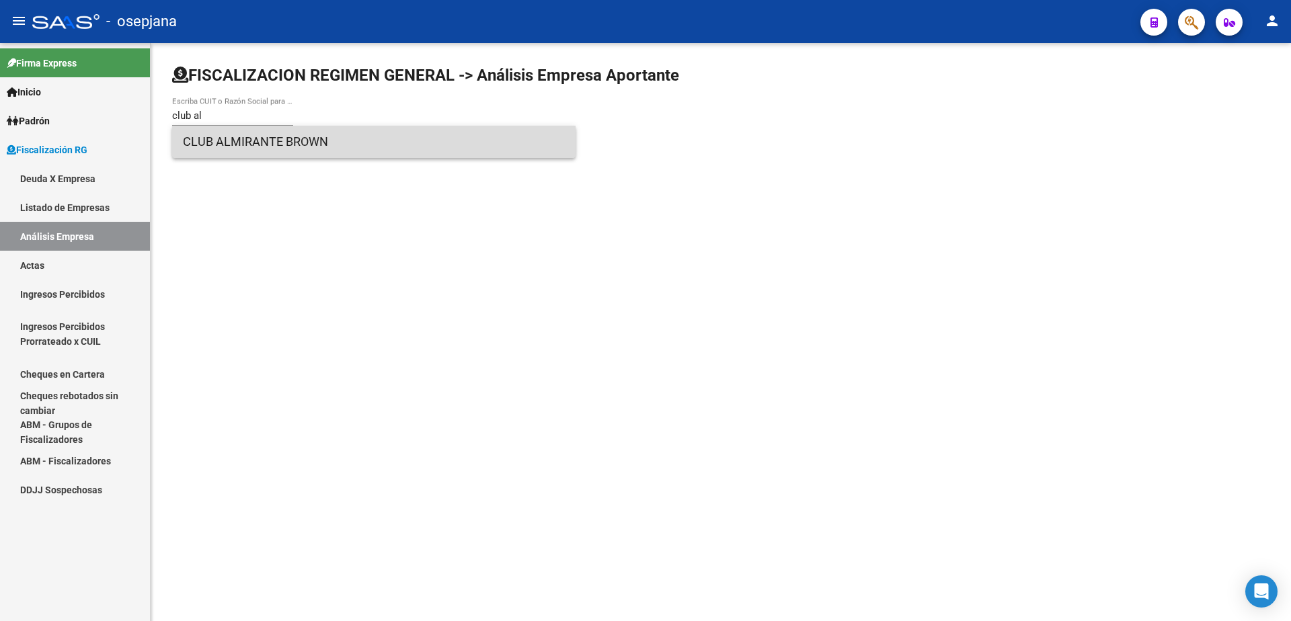
click at [245, 140] on span "CLUB ALMIRANTE BROWN" at bounding box center [374, 142] width 382 height 32
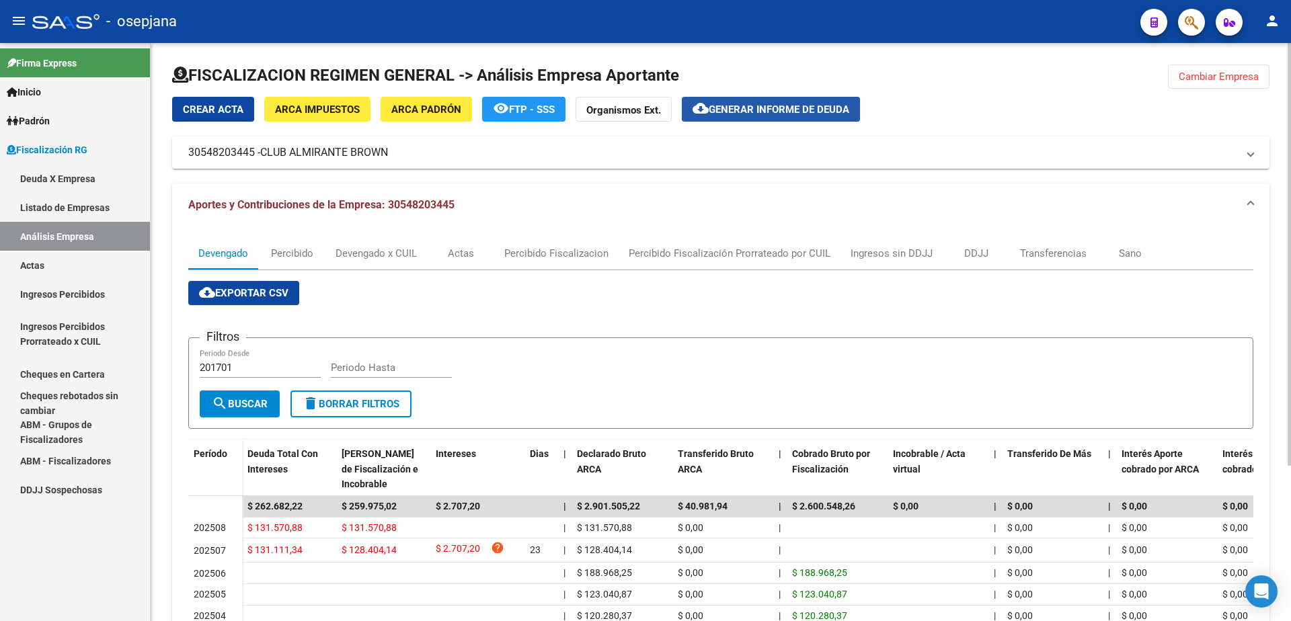
click at [720, 108] on span "Generar informe de deuda" at bounding box center [779, 110] width 141 height 12
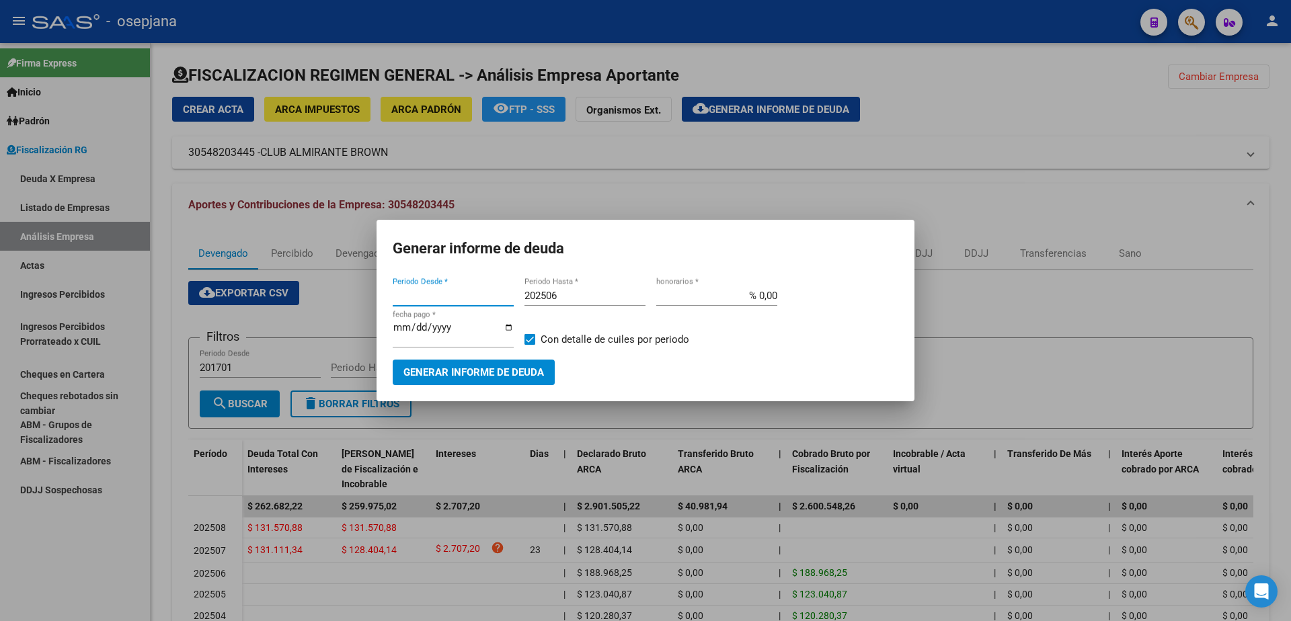
type input "202507"
click at [577, 297] on input "202506" at bounding box center [585, 296] width 121 height 12
type input "202508"
click at [755, 302] on input "% 0,00" at bounding box center [716, 296] width 121 height 12
type input "% 10,00"
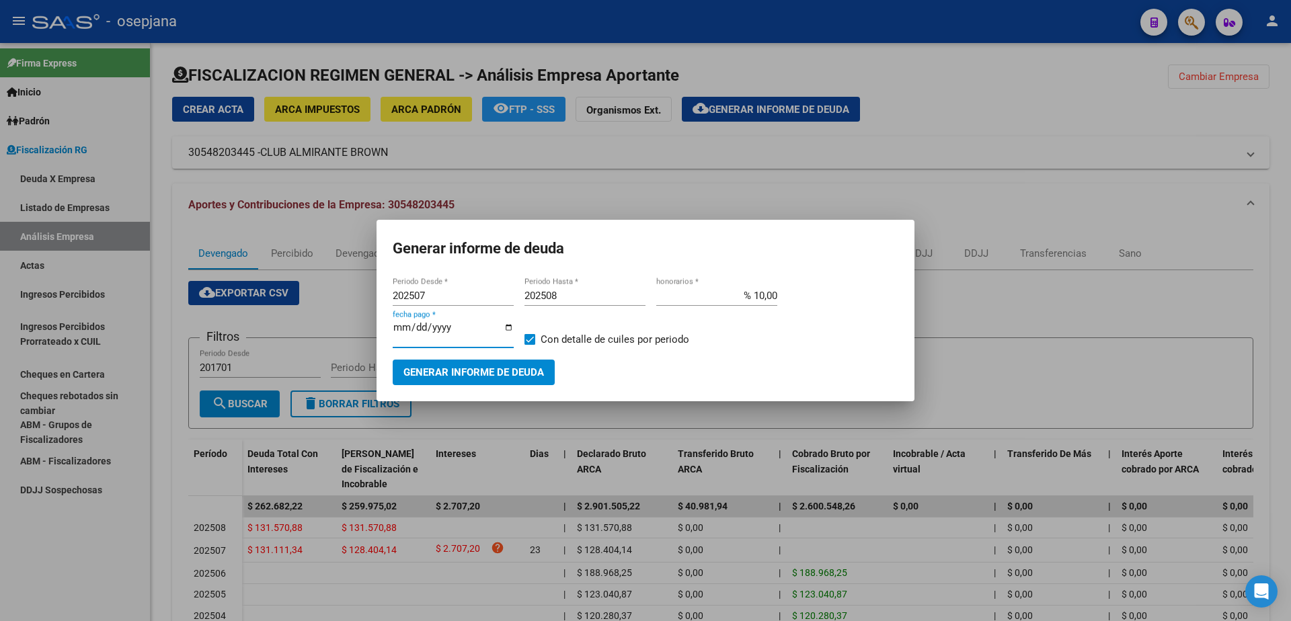
click at [416, 335] on input "2025-09-11" at bounding box center [453, 333] width 121 height 22
type input "2025-10-11"
click at [590, 338] on span "Con detalle de cuiles por periodo" at bounding box center [615, 340] width 149 height 16
click at [530, 345] on input "Con detalle de cuiles por periodo" at bounding box center [529, 345] width 1 height 1
checkbox input "false"
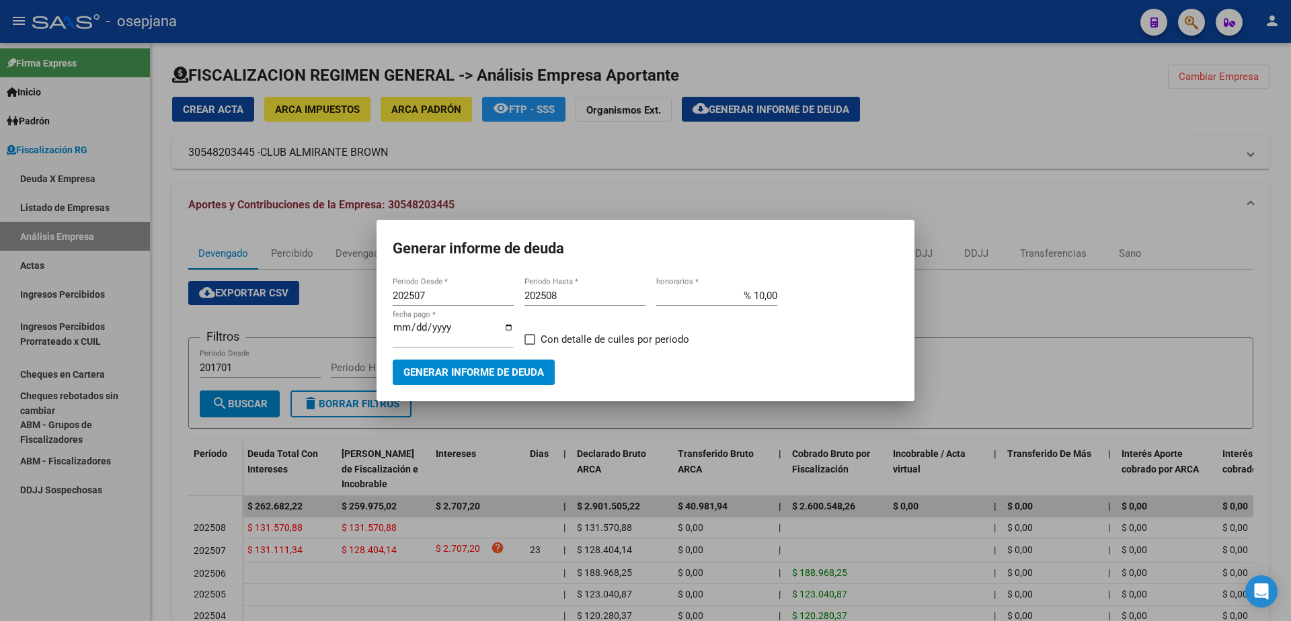
click at [522, 346] on app-form-text-field "2025-10-11 fecha pago *" at bounding box center [459, 339] width 132 height 41
click at [521, 367] on span "Generar informe de deuda" at bounding box center [474, 373] width 141 height 12
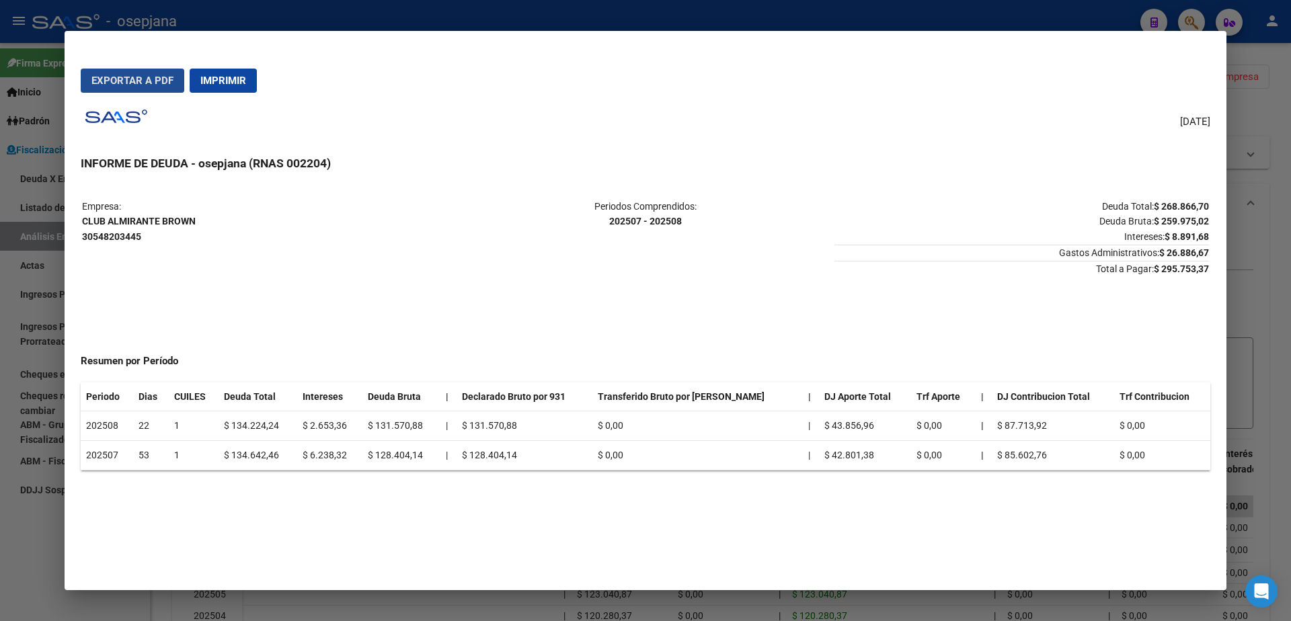
click at [143, 85] on span "Exportar a PDF" at bounding box center [132, 81] width 82 height 12
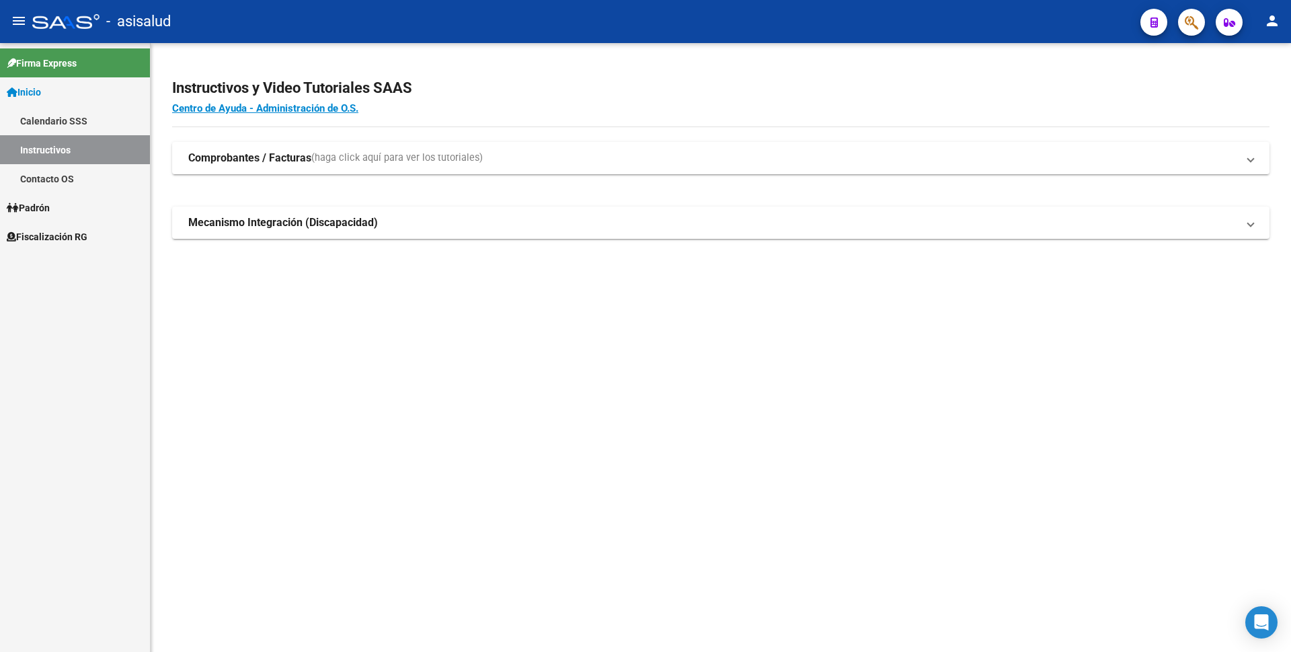
click at [76, 233] on span "Fiscalización RG" at bounding box center [47, 236] width 81 height 15
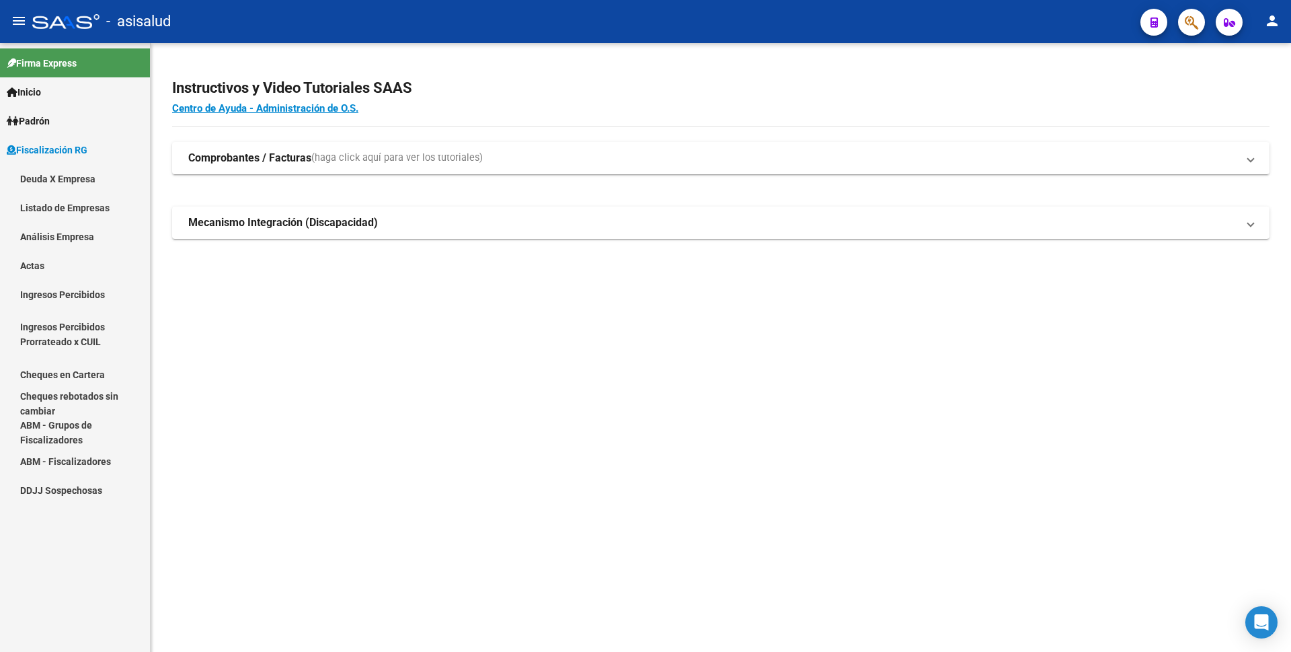
click at [108, 210] on link "Listado de Empresas" at bounding box center [75, 207] width 150 height 29
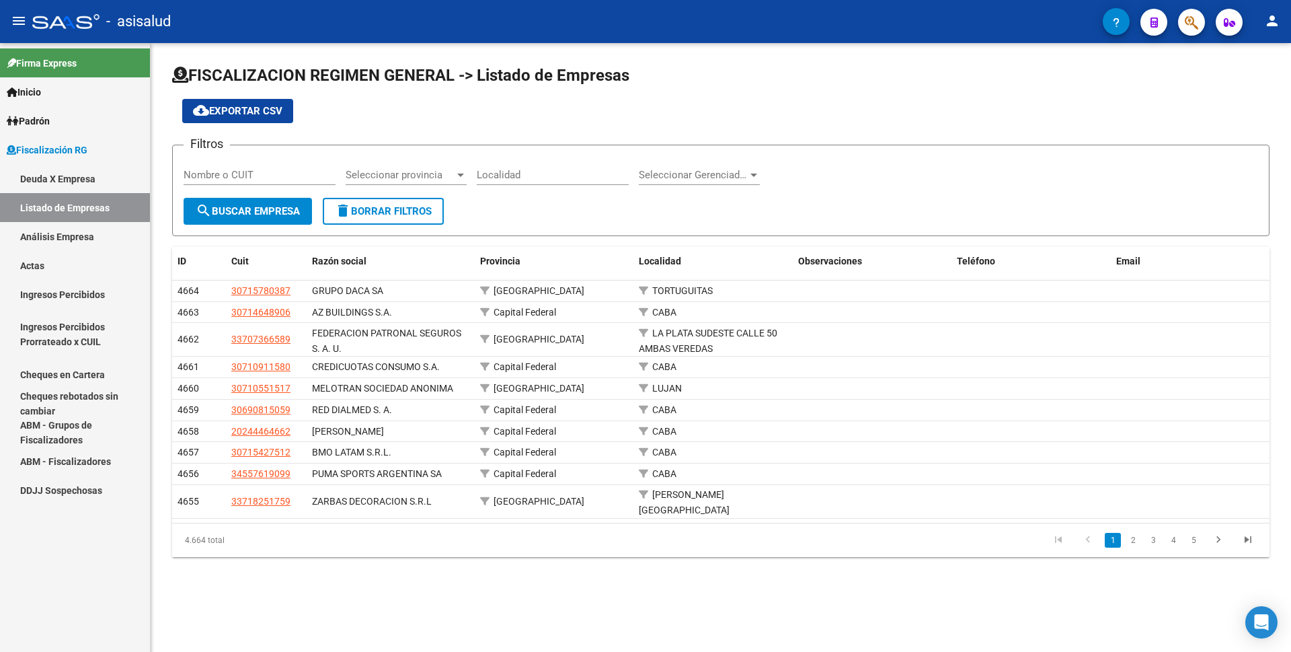
click at [76, 233] on link "Análisis Empresa" at bounding box center [75, 236] width 150 height 29
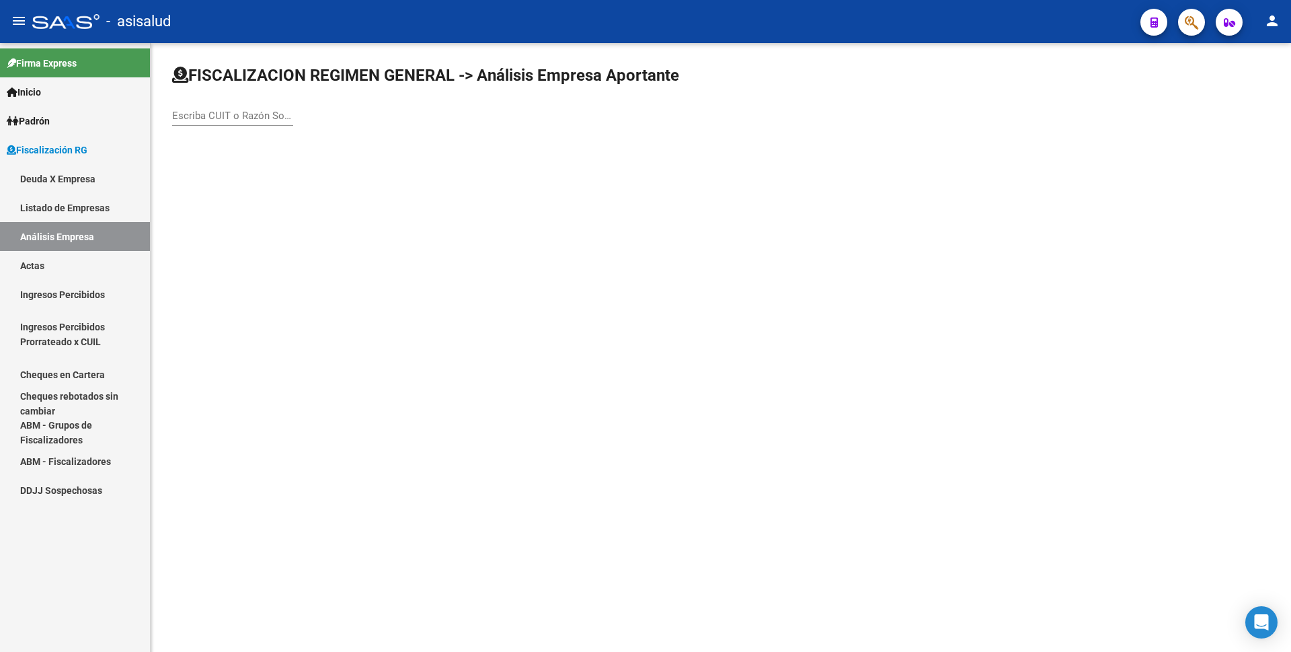
click at [253, 110] on input "Escriba CUIT o Razón Social para buscar" at bounding box center [232, 116] width 121 height 12
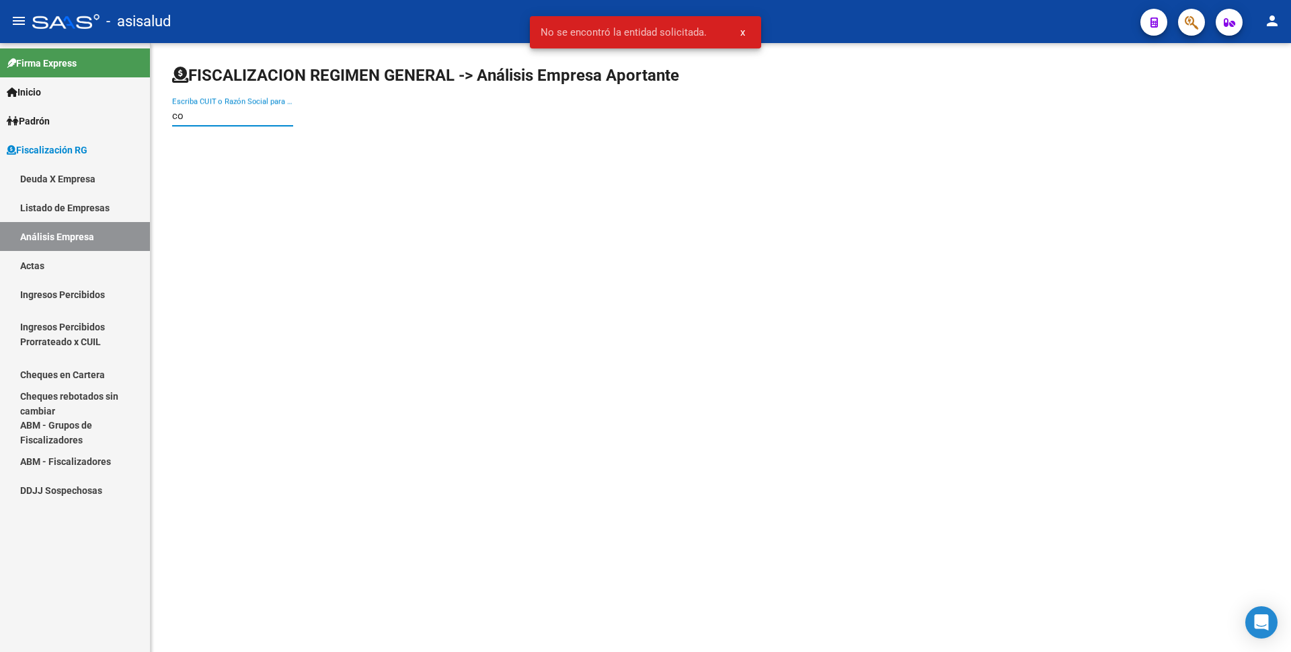
type input "c"
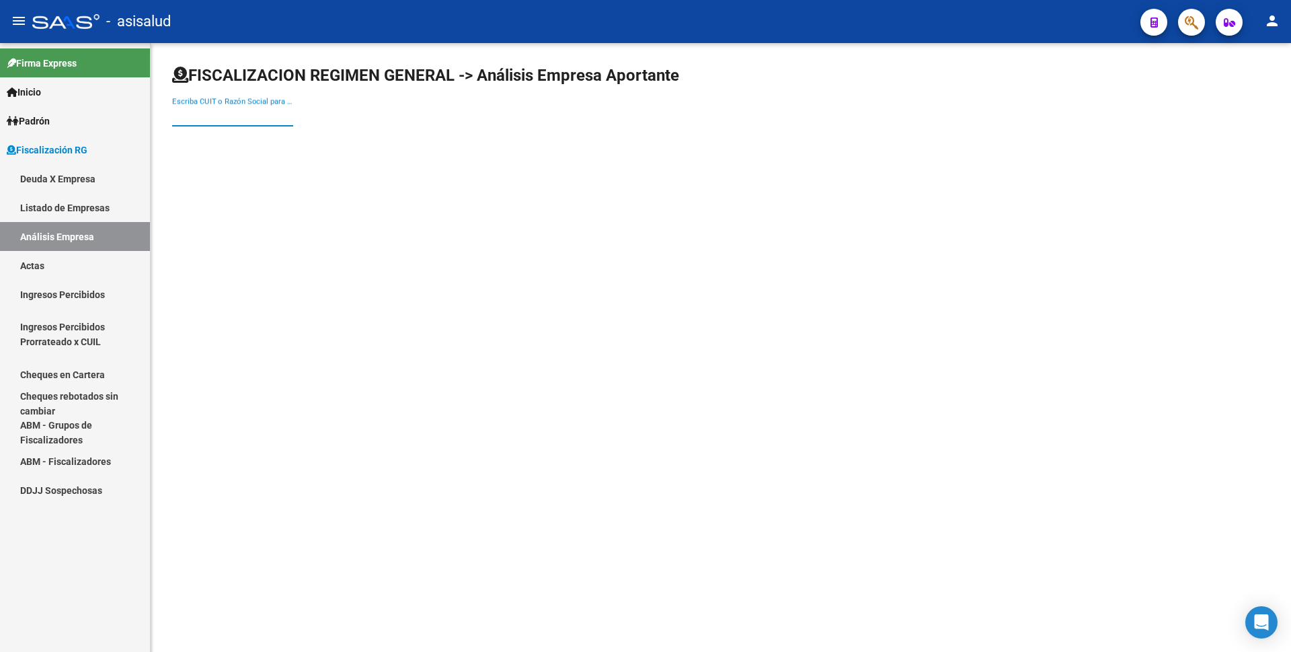
click at [249, 115] on input "Escriba CUIT o Razón Social para buscar" at bounding box center [232, 116] width 121 height 12
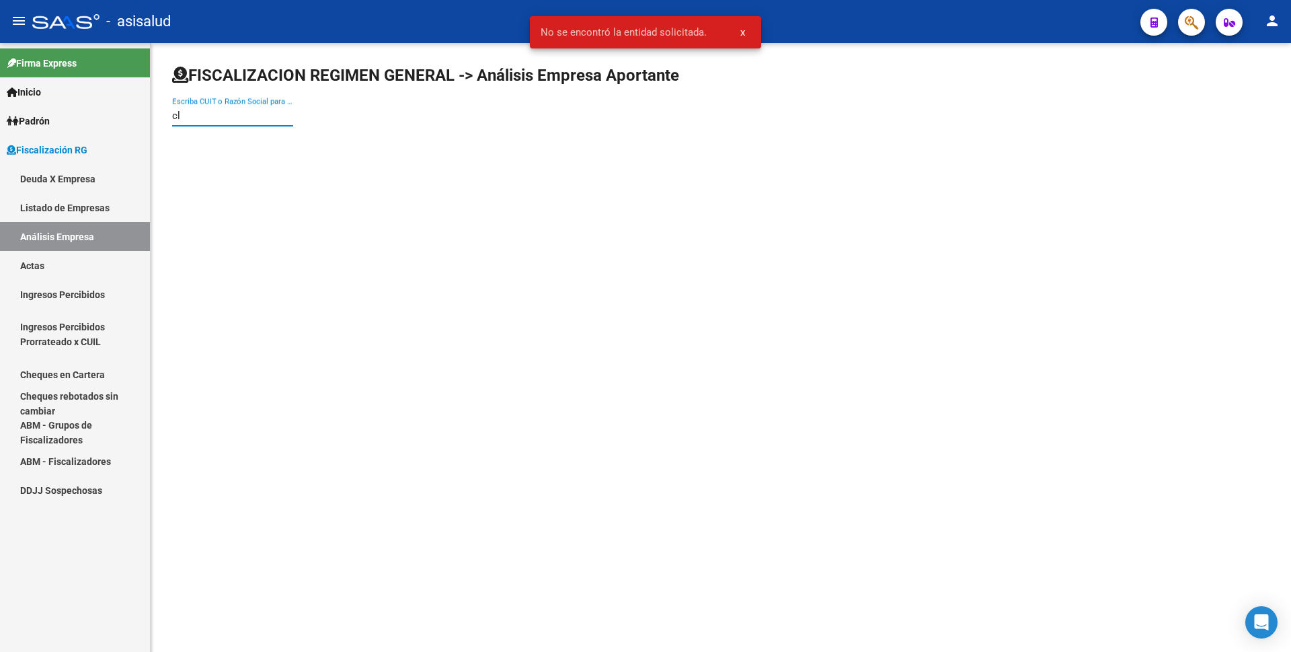
type input "c"
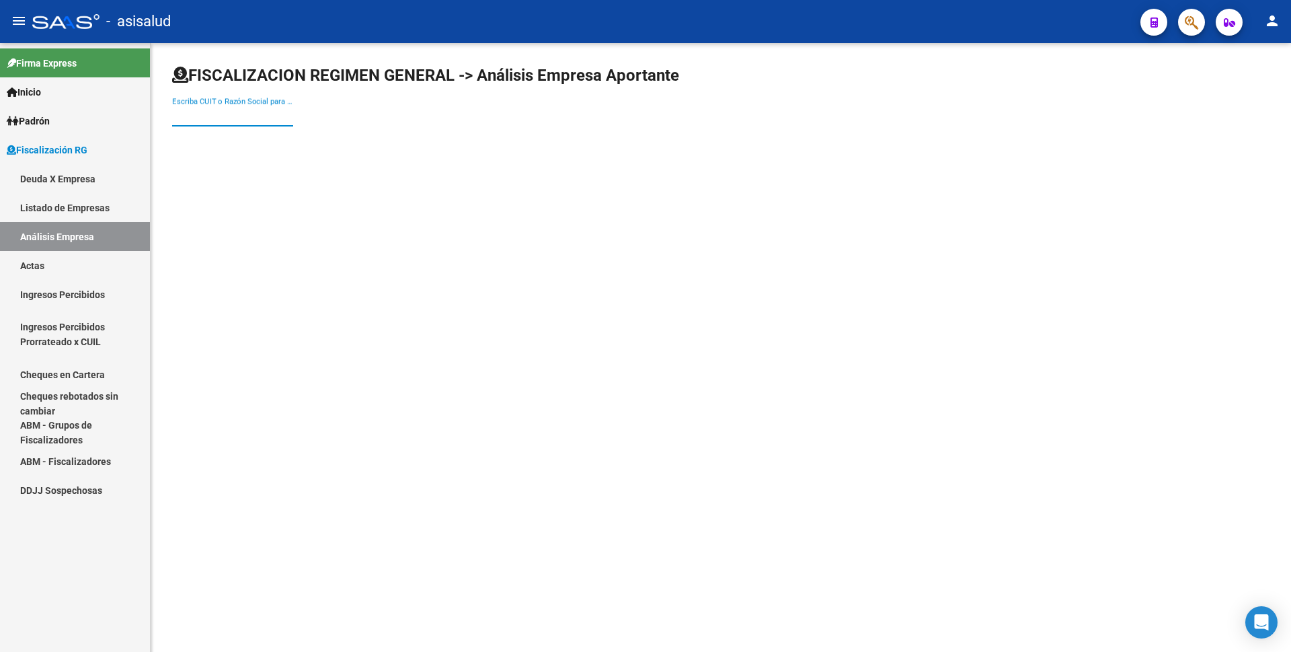
click at [91, 260] on link "Actas" at bounding box center [75, 265] width 150 height 29
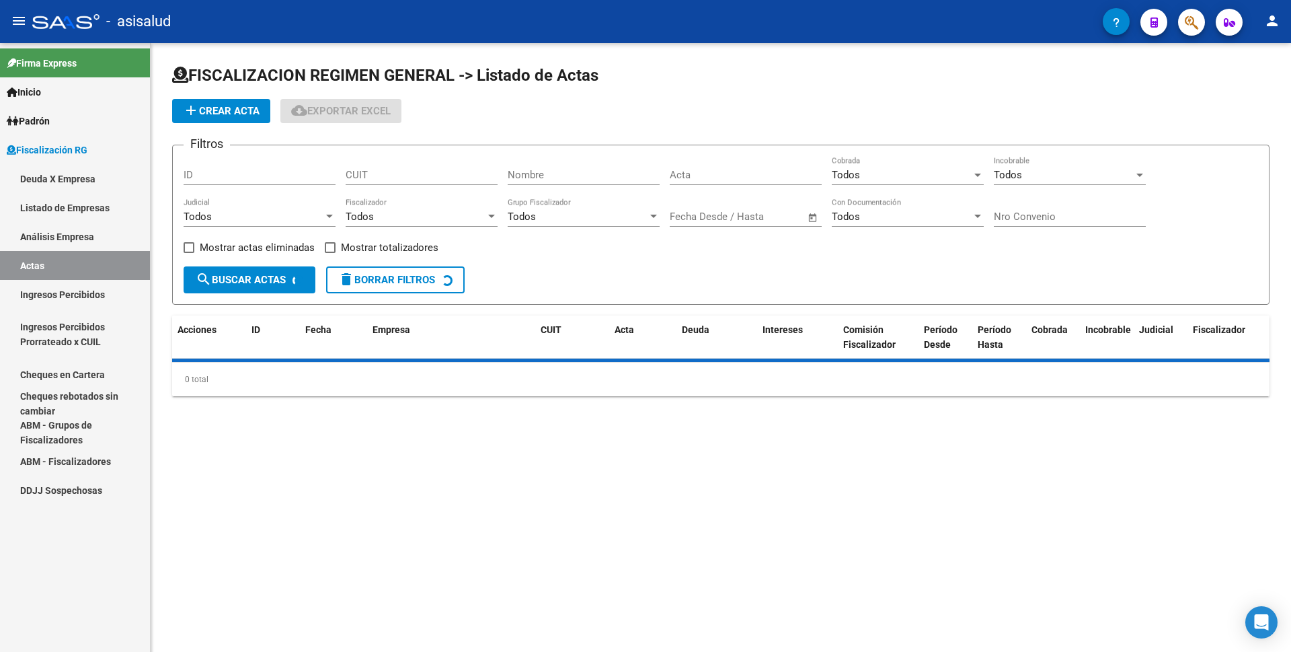
click at [104, 238] on link "Análisis Empresa" at bounding box center [75, 236] width 150 height 29
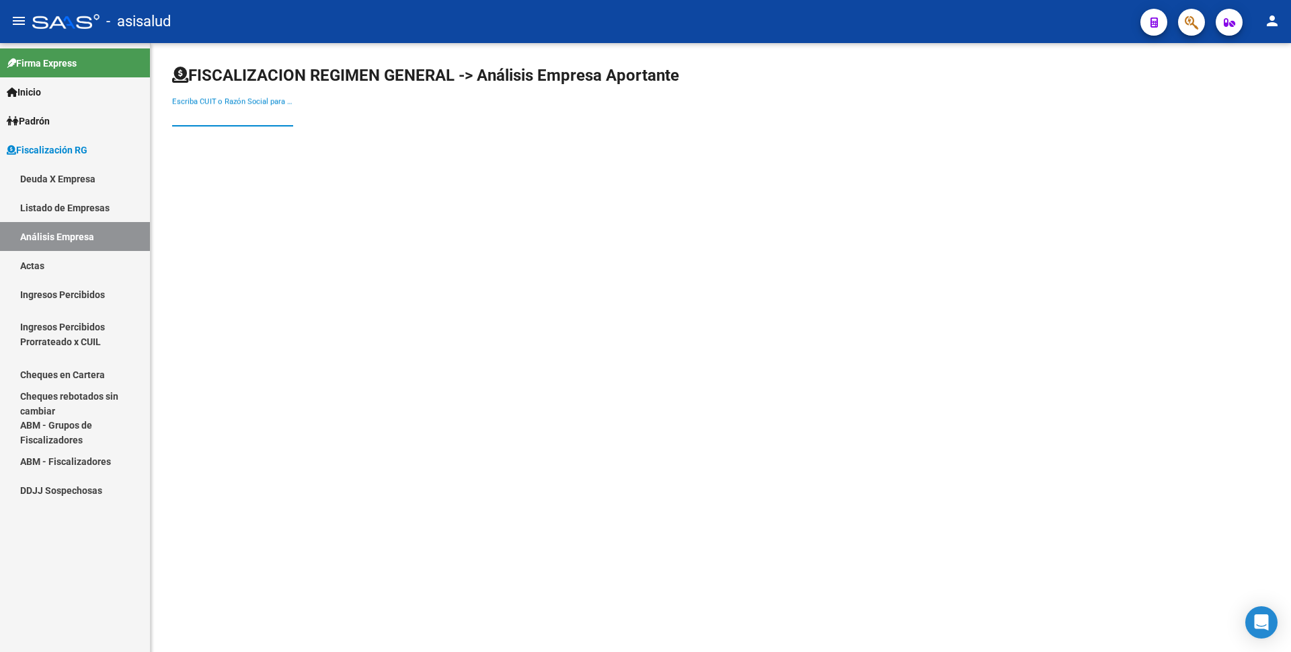
click at [249, 110] on input "Escriba CUIT o Razón Social para buscar" at bounding box center [232, 116] width 121 height 12
